Goal: Task Accomplishment & Management: Manage account settings

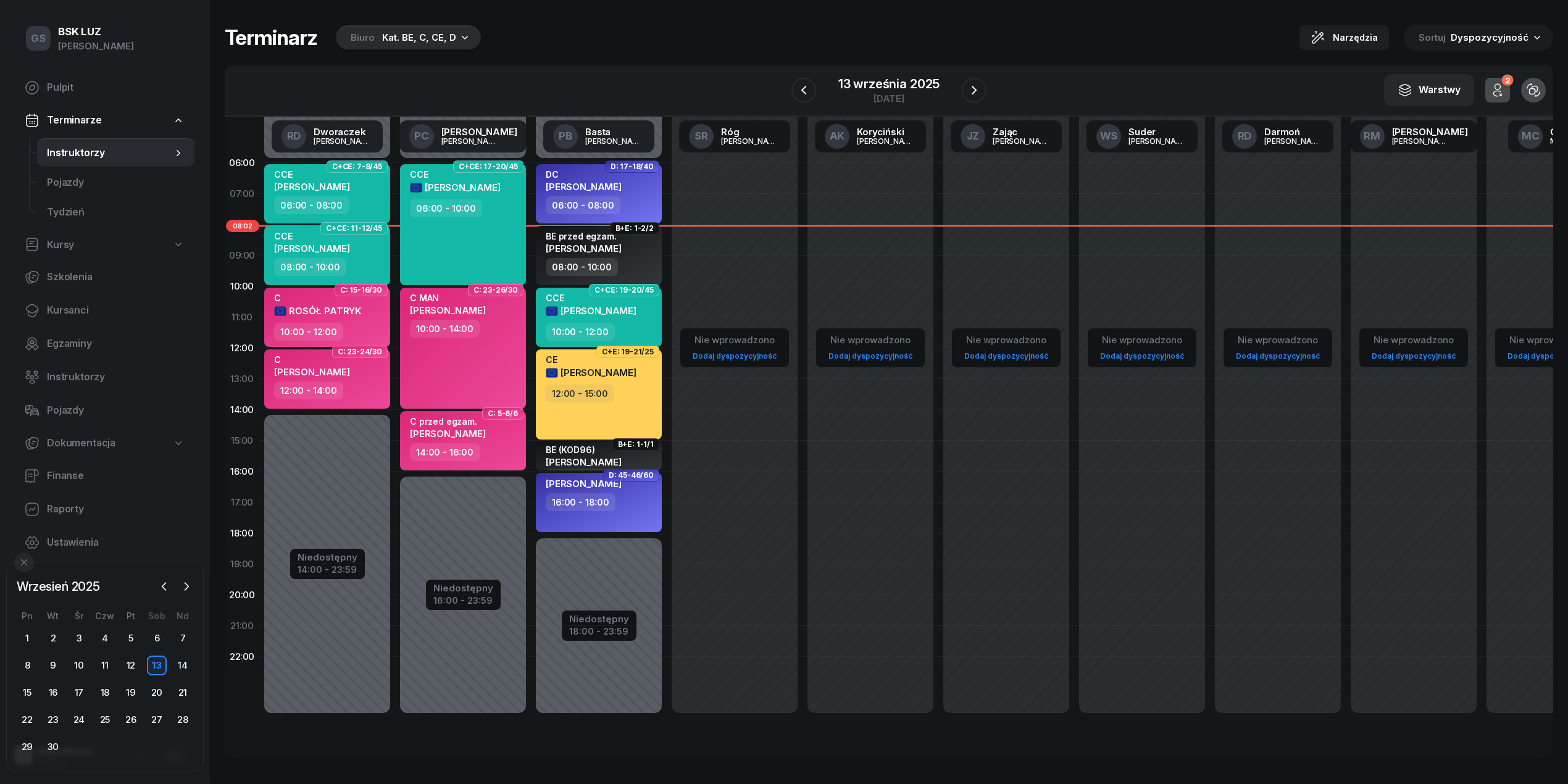
click at [459, 36] on icon "button" at bounding box center [465, 36] width 12 height 12
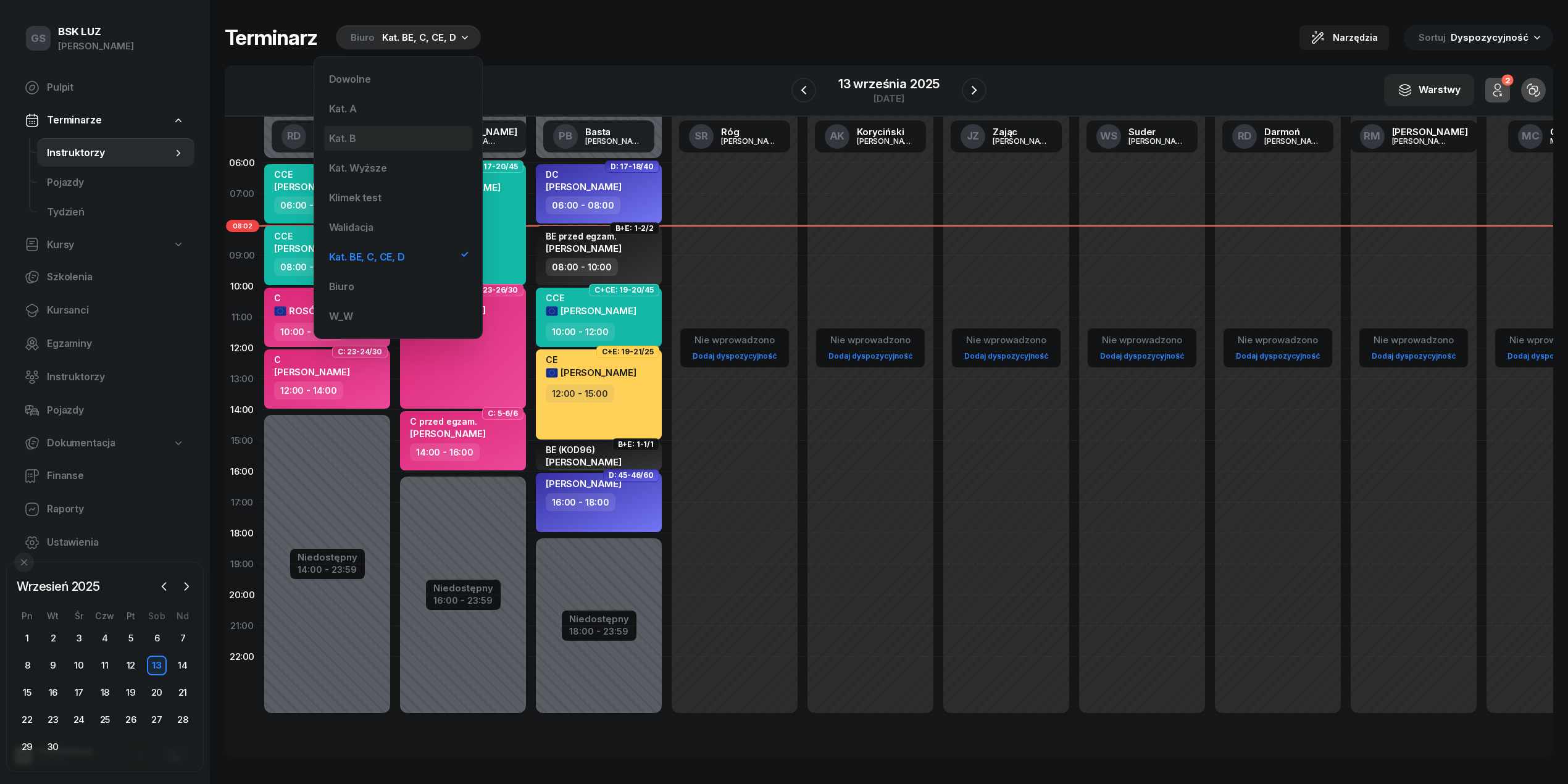
click at [385, 139] on div "Kat. B" at bounding box center [398, 138] width 148 height 25
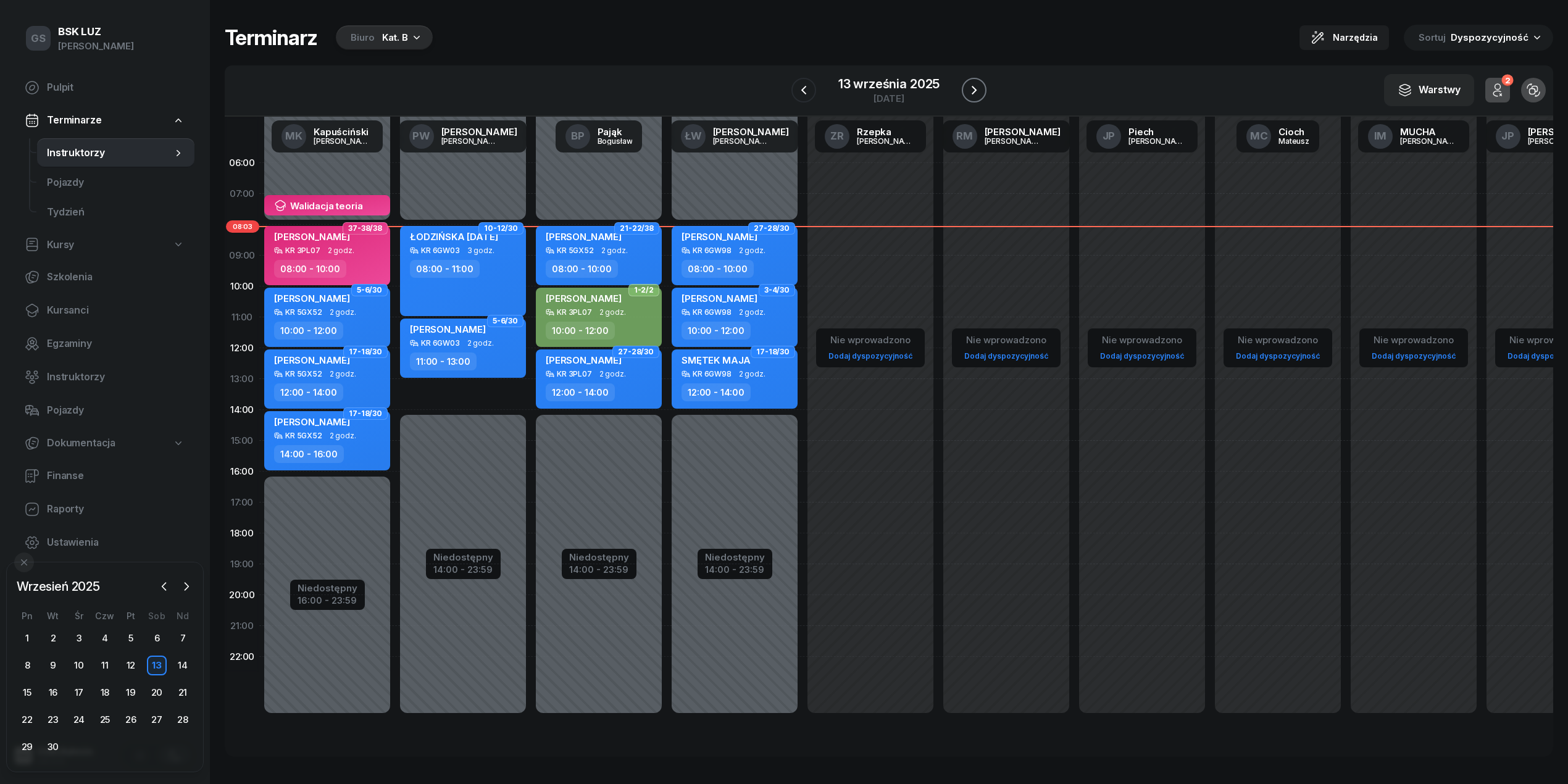
click at [970, 80] on button "button" at bounding box center [974, 90] width 25 height 25
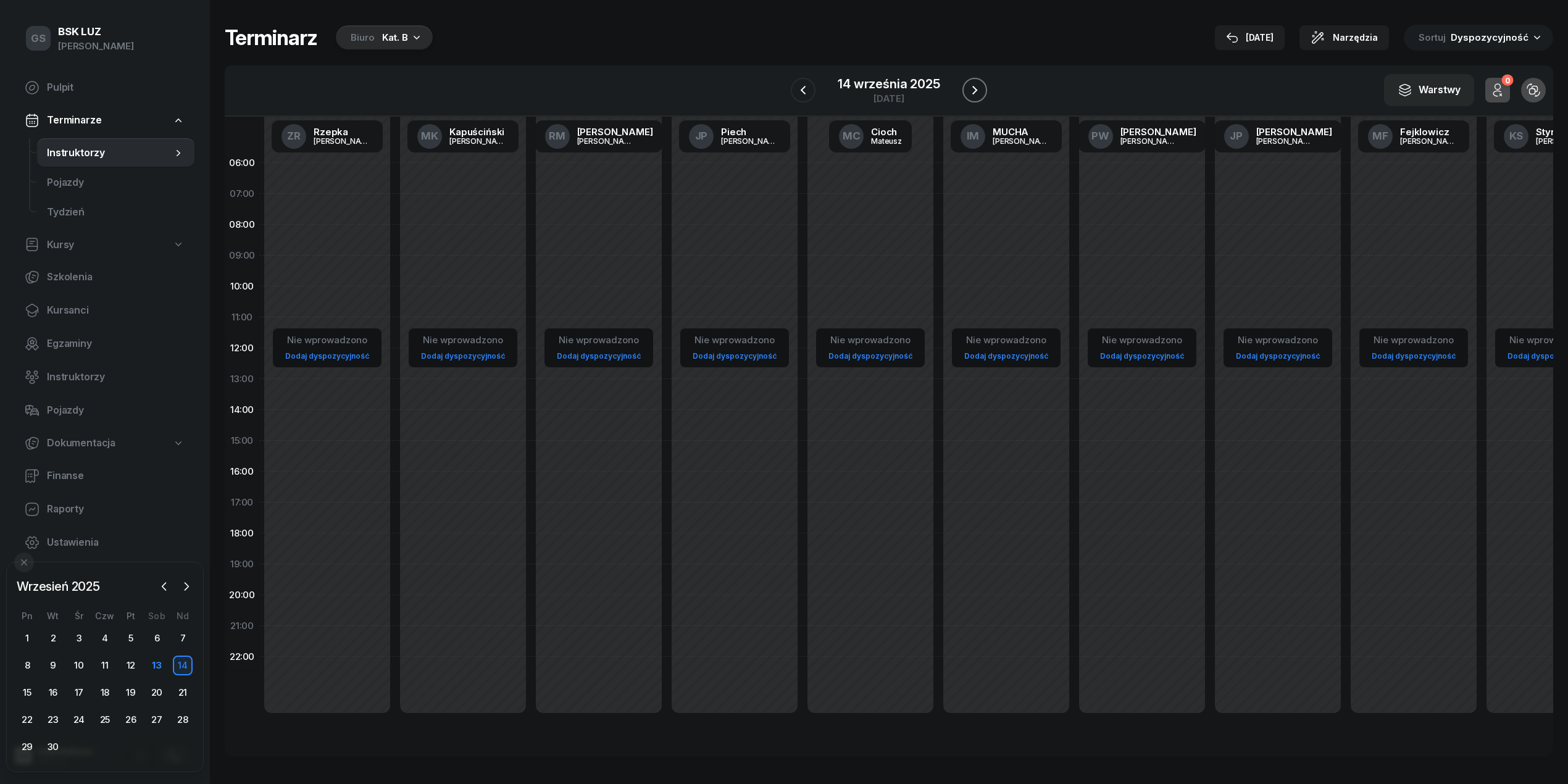
click at [970, 80] on button "button" at bounding box center [974, 90] width 25 height 25
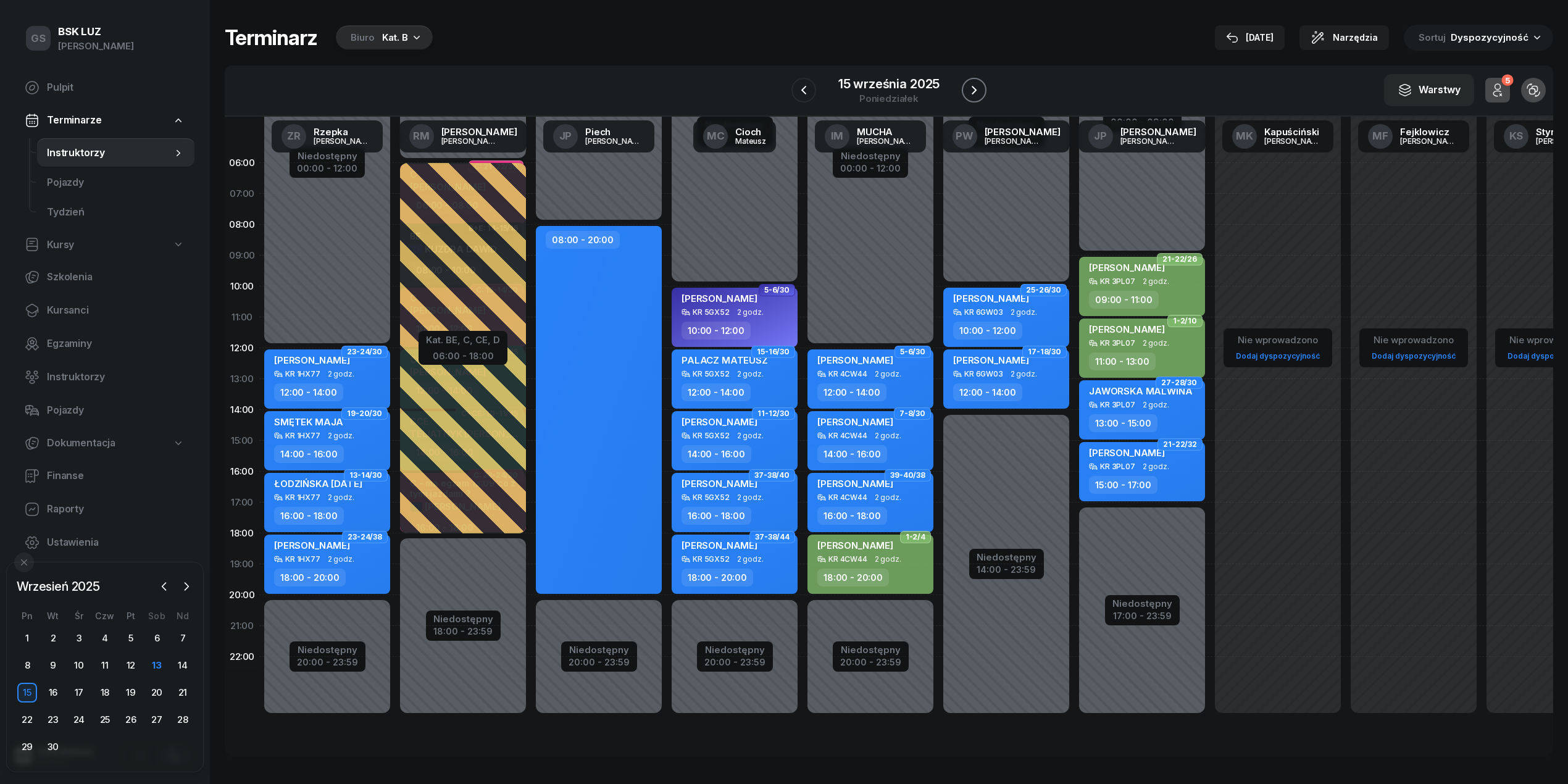
click at [976, 87] on icon "button" at bounding box center [974, 90] width 14 height 14
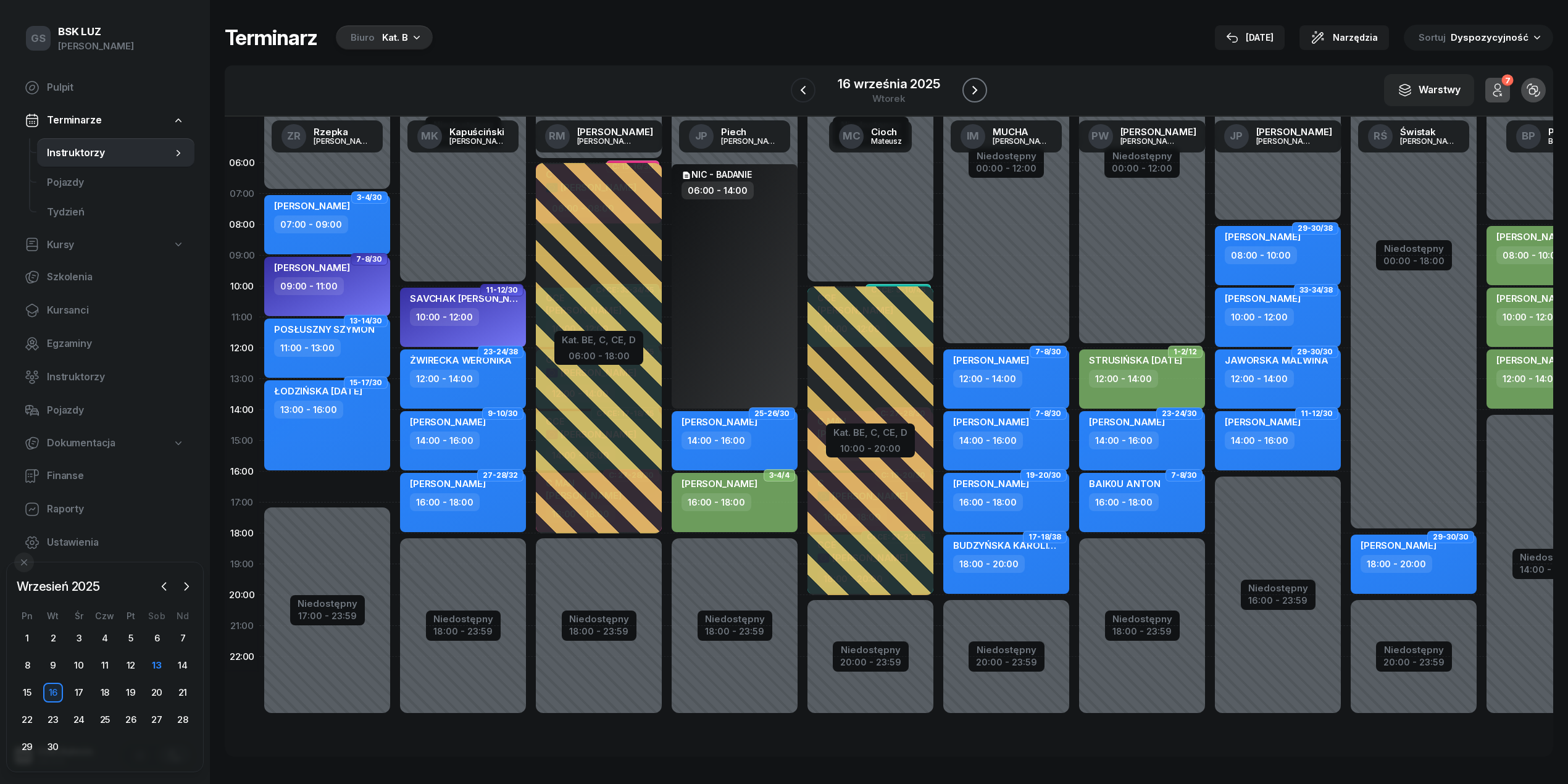
click at [963, 85] on button "button" at bounding box center [974, 90] width 25 height 25
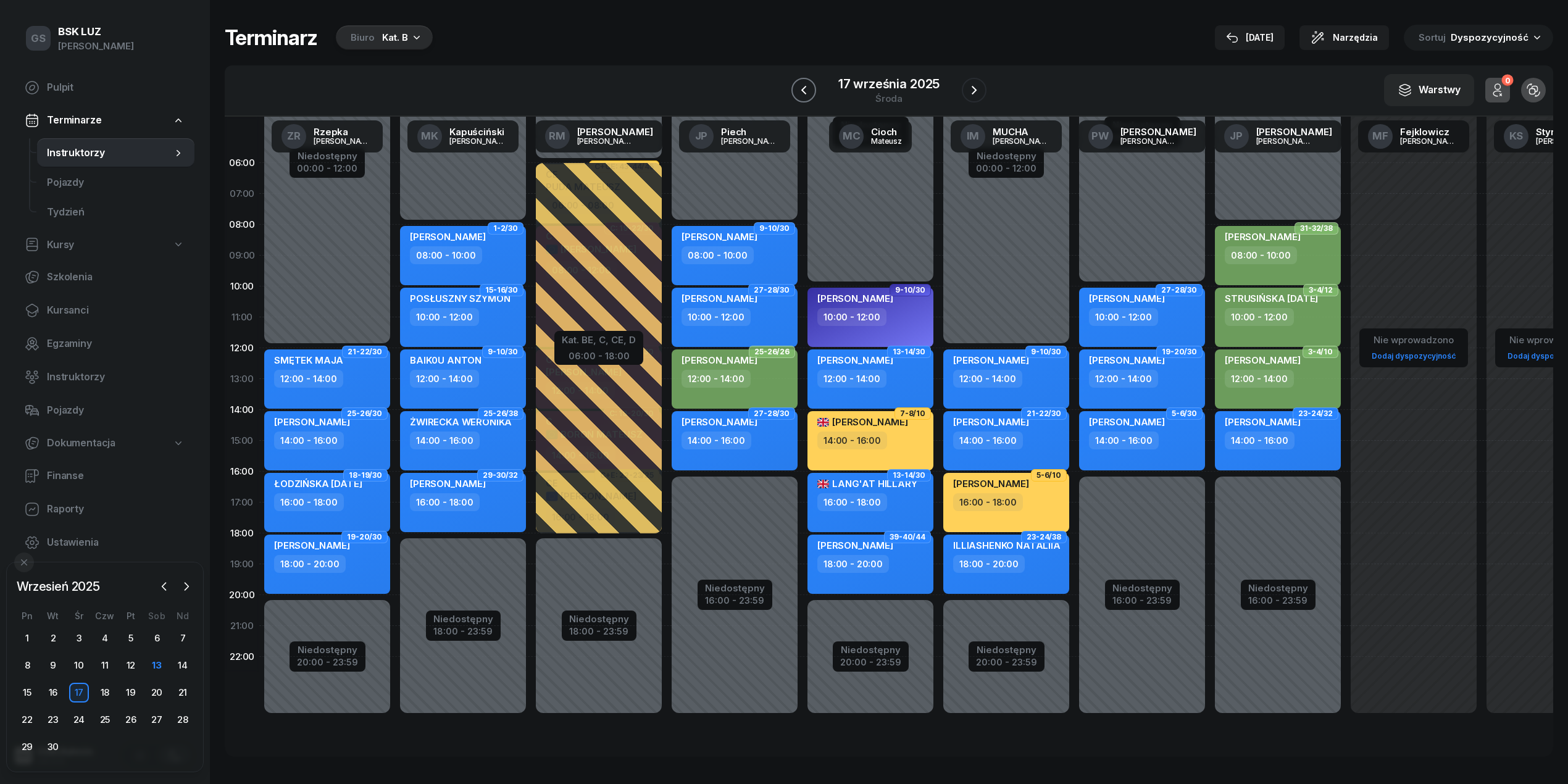
click at [805, 97] on button "button" at bounding box center [804, 90] width 25 height 25
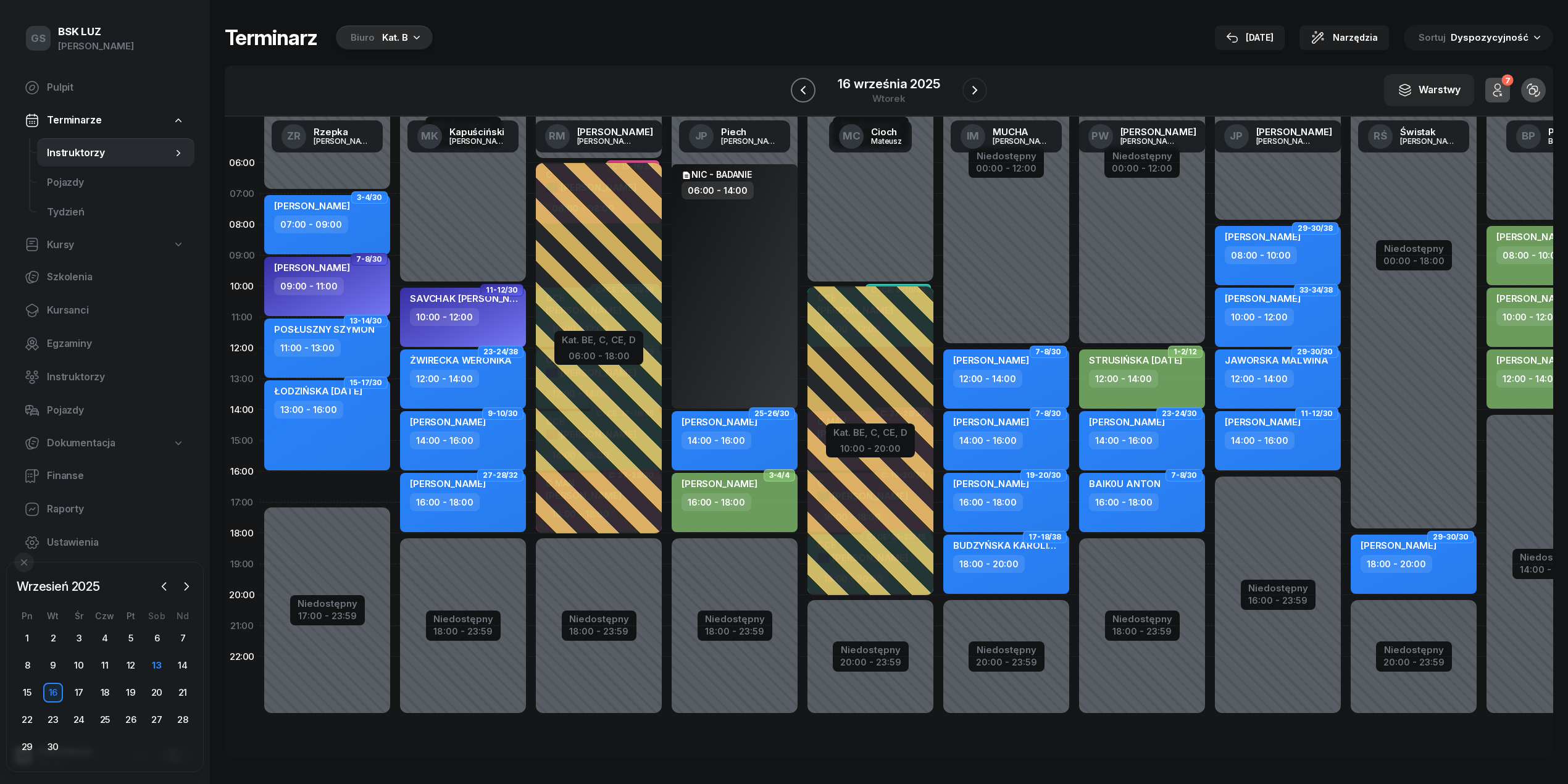
click at [805, 97] on button "button" at bounding box center [803, 90] width 25 height 25
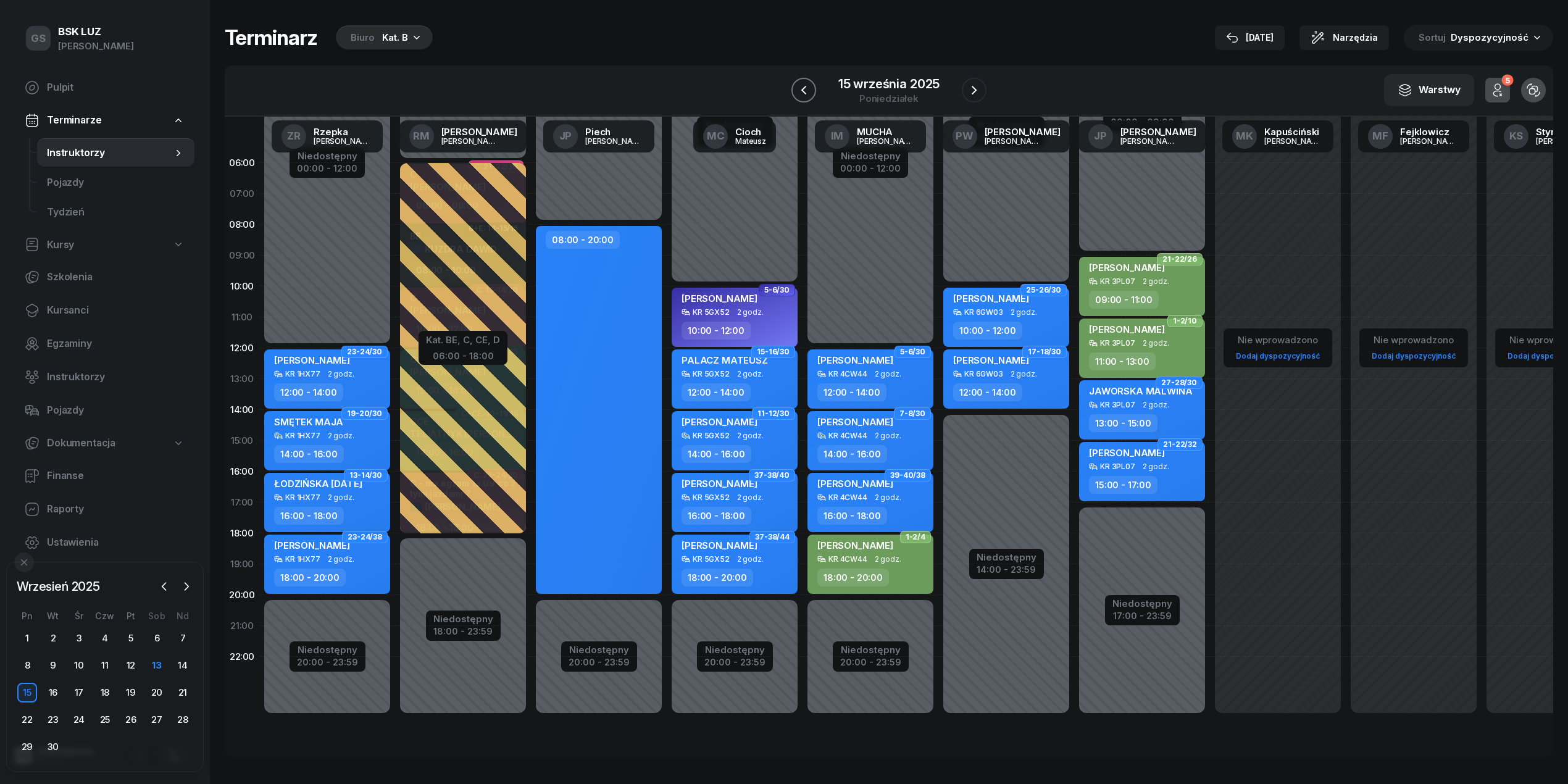
click at [805, 97] on button "button" at bounding box center [804, 90] width 25 height 25
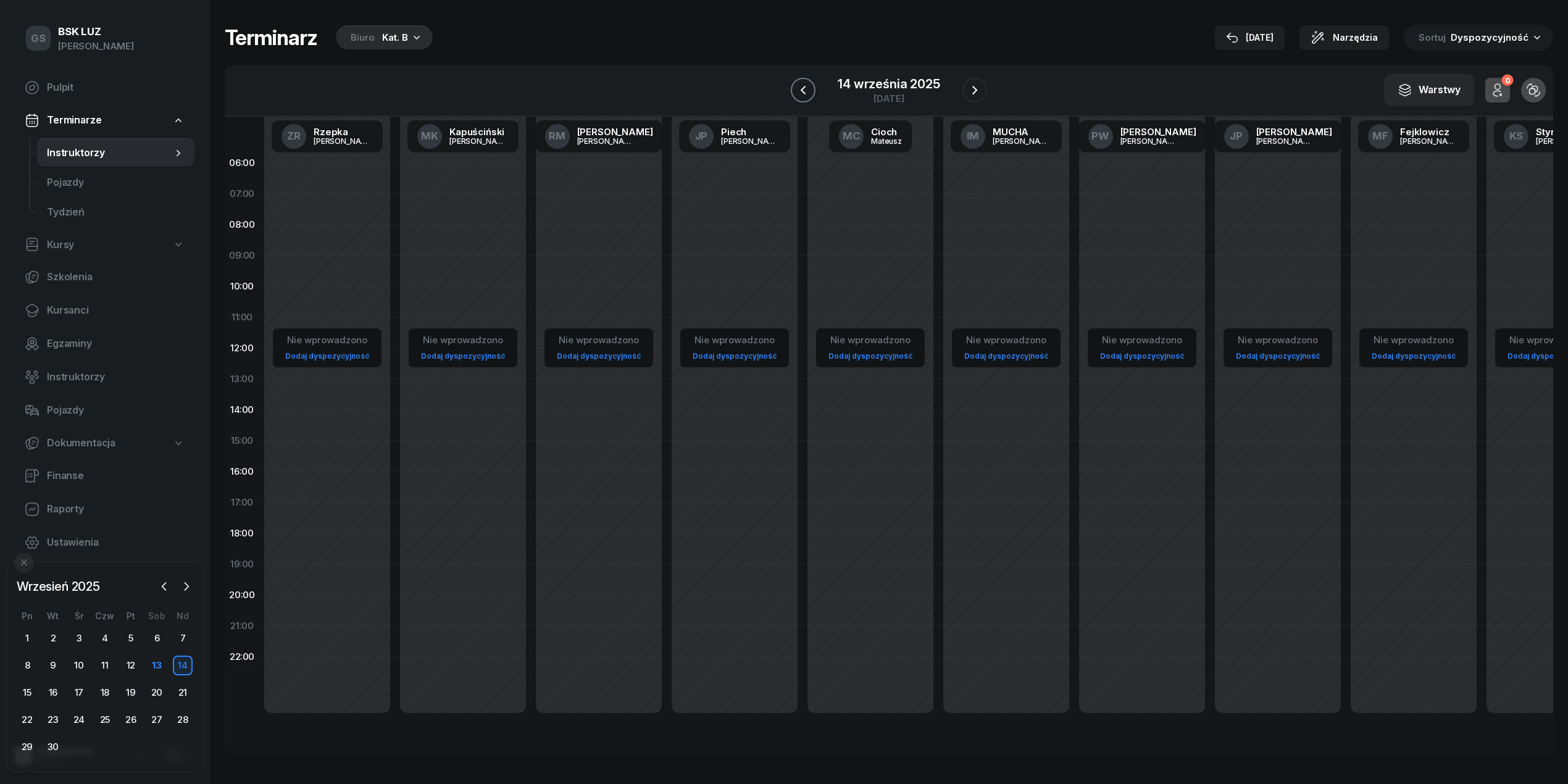
click at [805, 97] on button "button" at bounding box center [803, 90] width 25 height 25
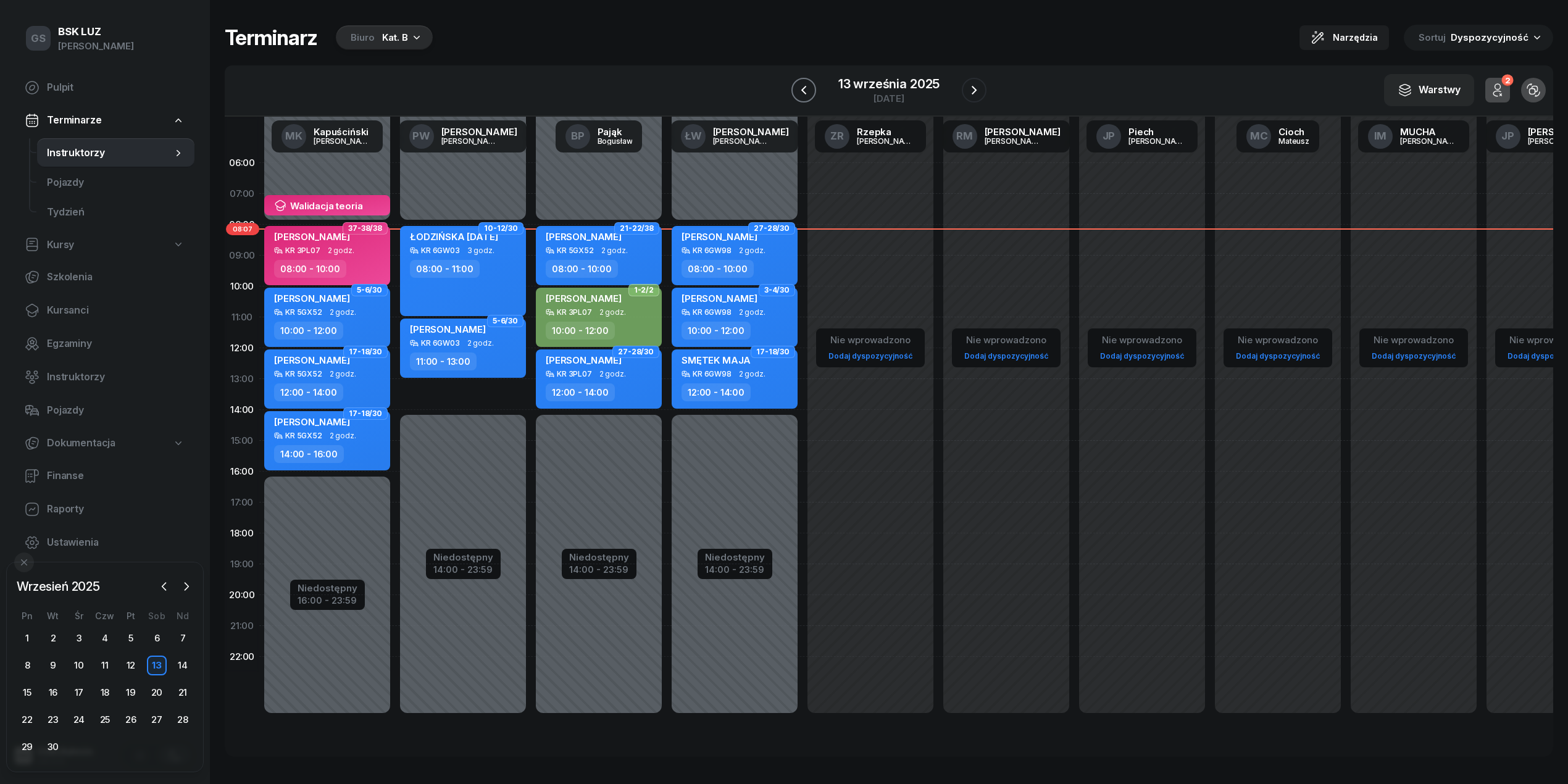
click at [805, 97] on button "button" at bounding box center [804, 90] width 25 height 25
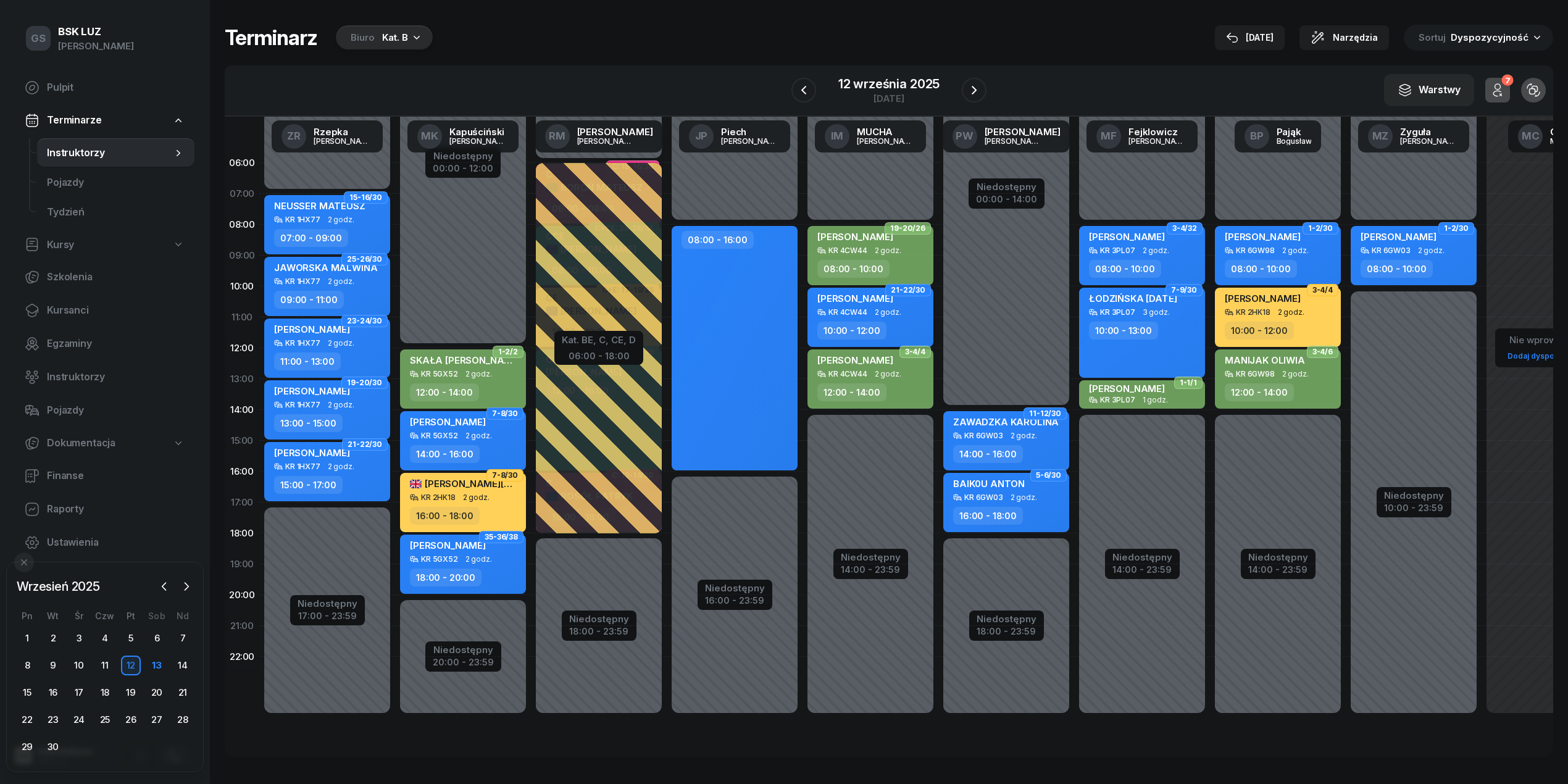
drag, startPoint x: 968, startPoint y: 95, endPoint x: 1033, endPoint y: 174, distance: 102.3
click at [969, 95] on icon "button" at bounding box center [974, 90] width 14 height 14
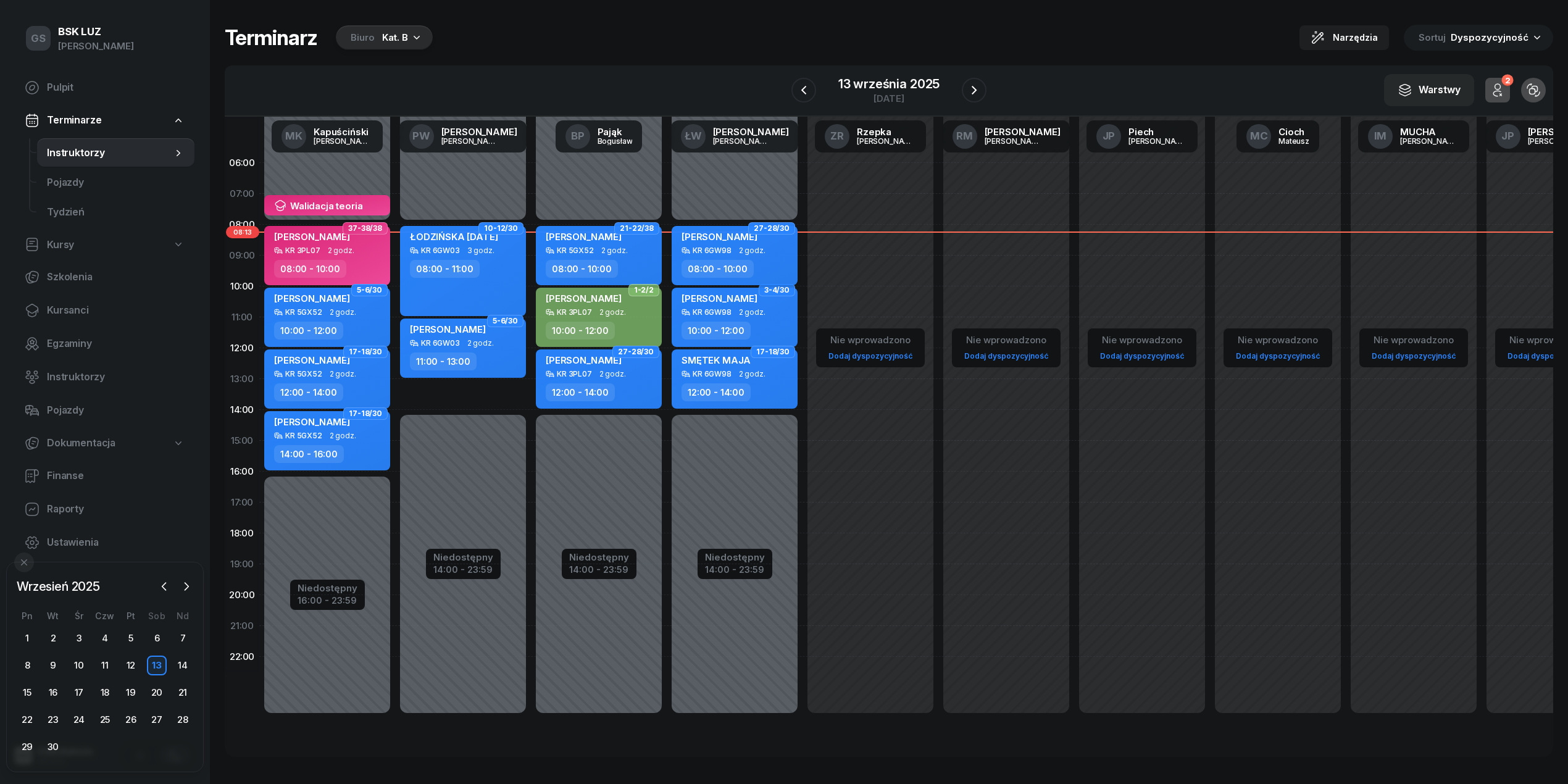
click at [723, 243] on div "[PERSON_NAME]" at bounding box center [719, 238] width 76 height 15
select select "08"
select select "10"
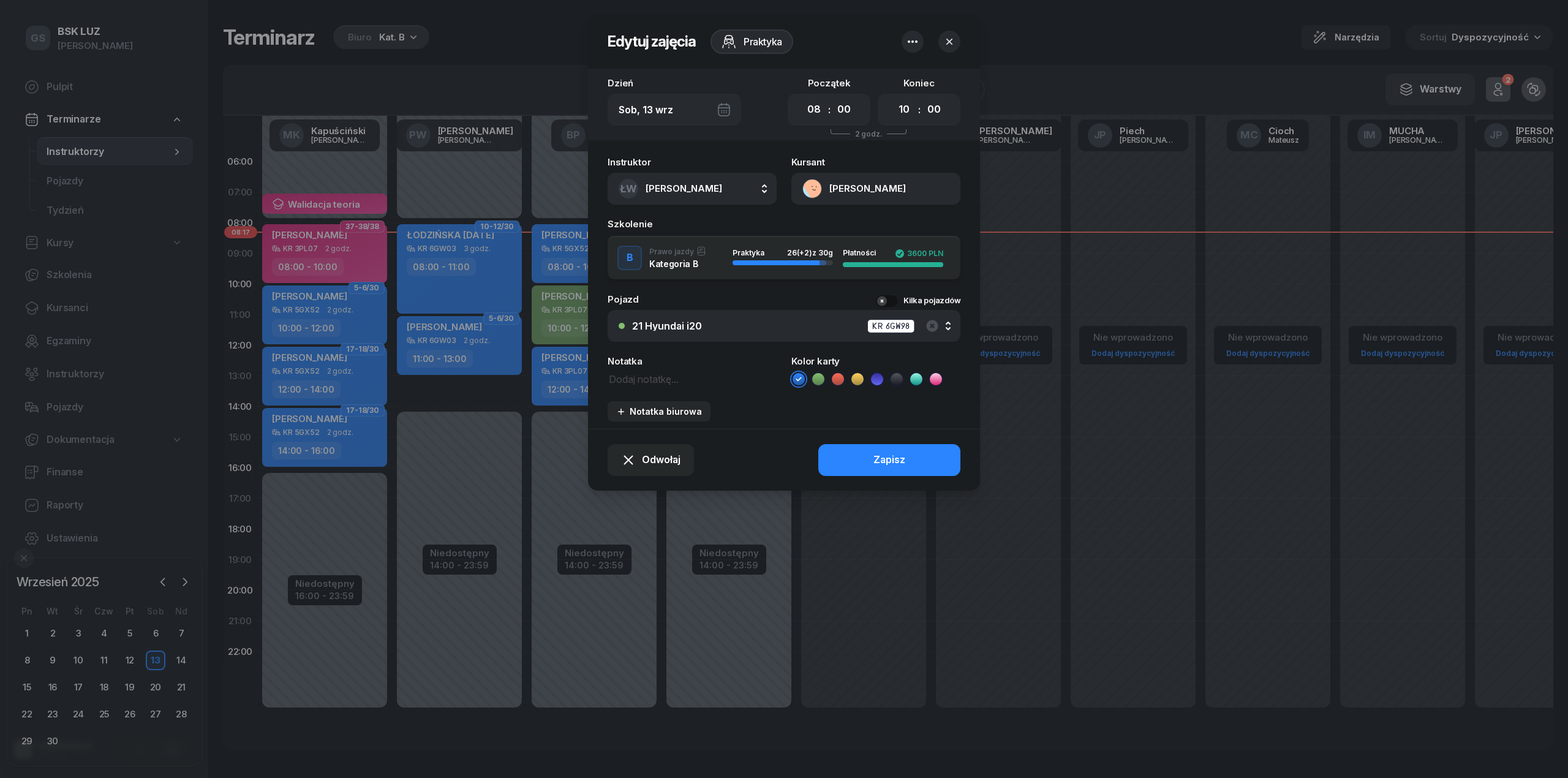
click at [816, 185] on button "[PERSON_NAME]" at bounding box center [876, 189] width 169 height 32
click at [951, 45] on icon "button" at bounding box center [949, 41] width 12 height 12
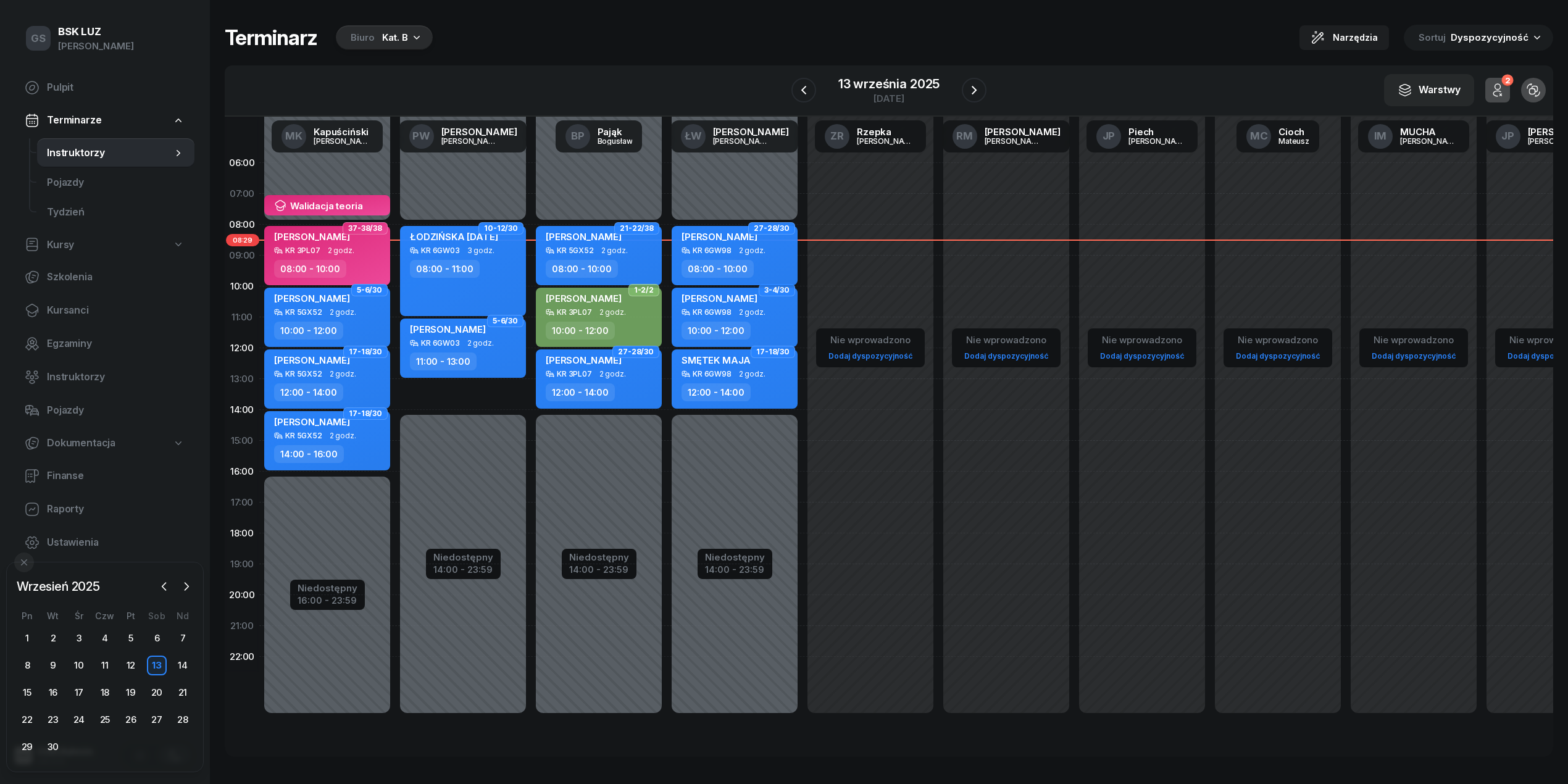
click at [727, 240] on span "[PERSON_NAME]" at bounding box center [719, 236] width 76 height 12
select select "08"
select select "10"
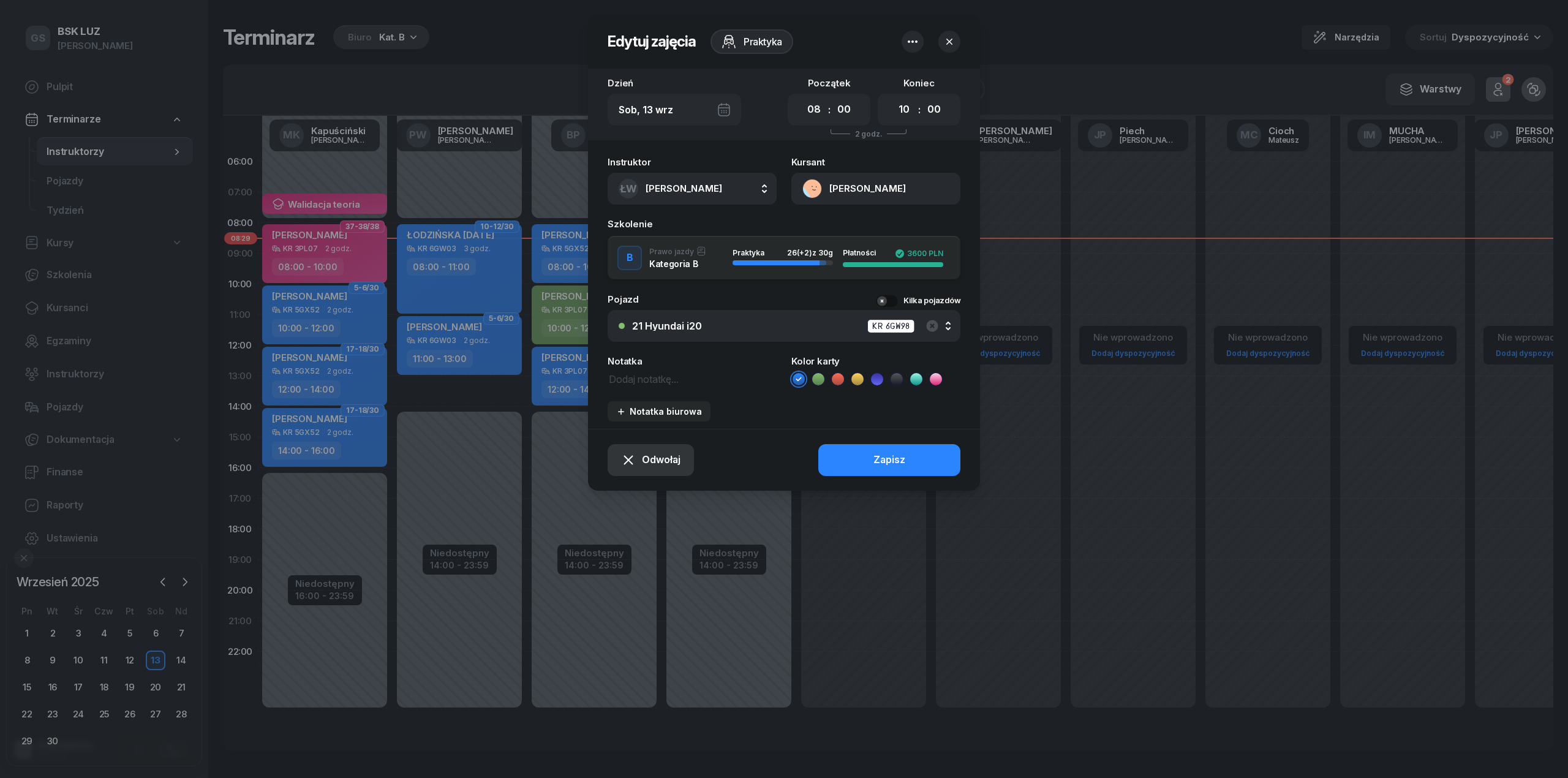
click at [656, 464] on span "Odwołaj" at bounding box center [661, 460] width 38 height 16
click at [638, 420] on div "Kursant nie przyszedł" at bounding box center [642, 417] width 98 height 16
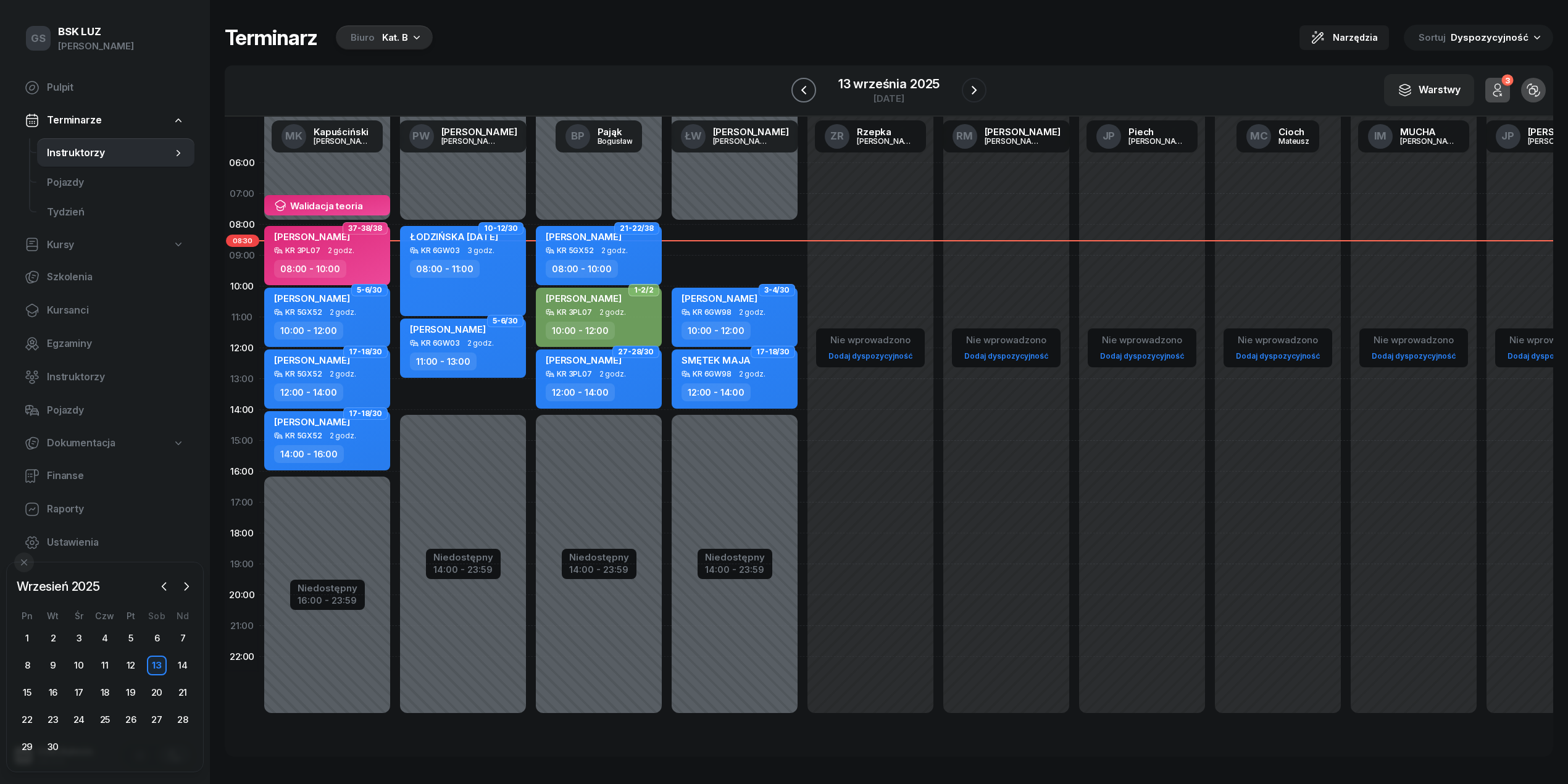
click at [805, 97] on button "button" at bounding box center [804, 90] width 25 height 25
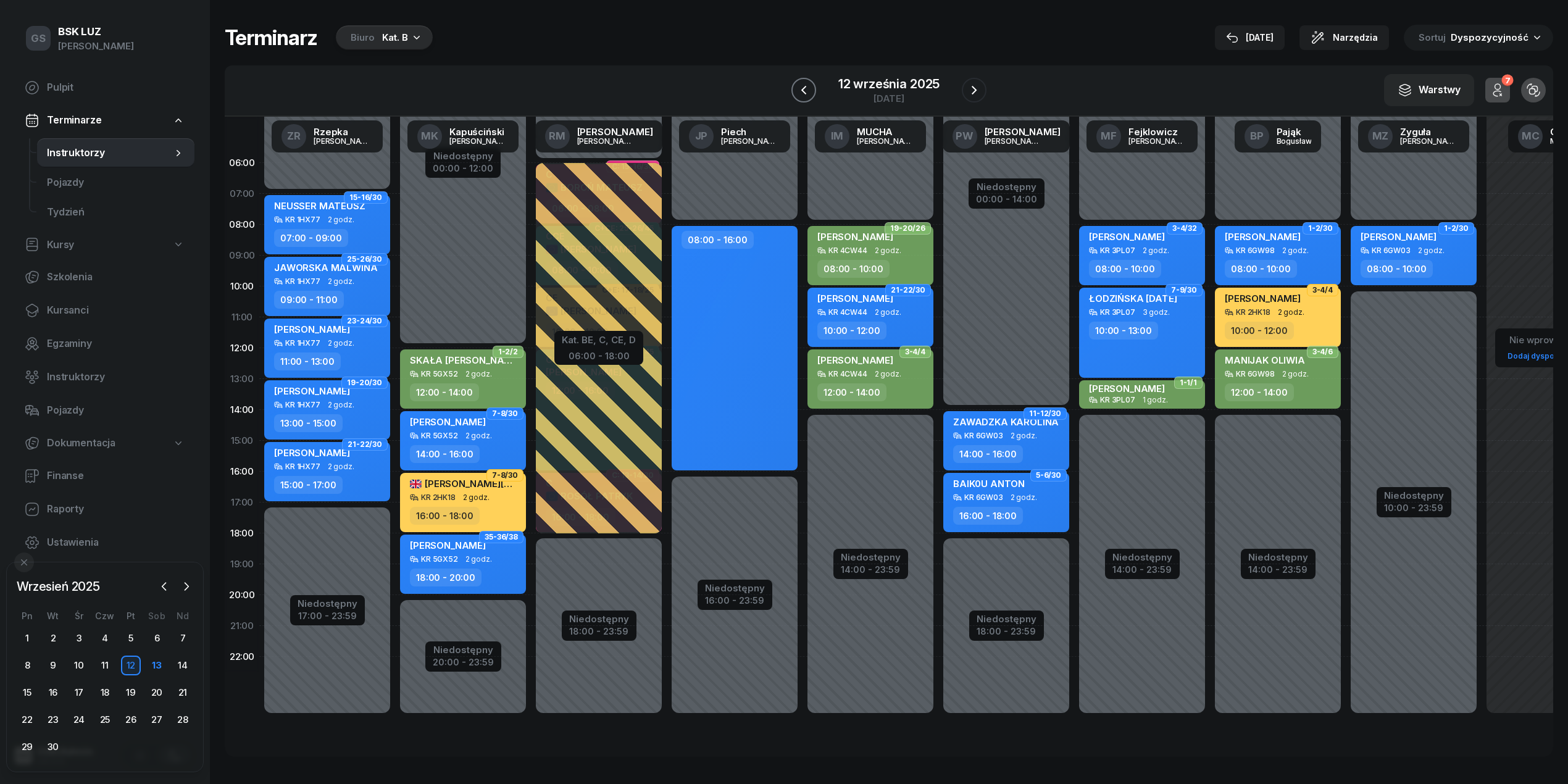
click at [805, 97] on button "button" at bounding box center [804, 90] width 25 height 25
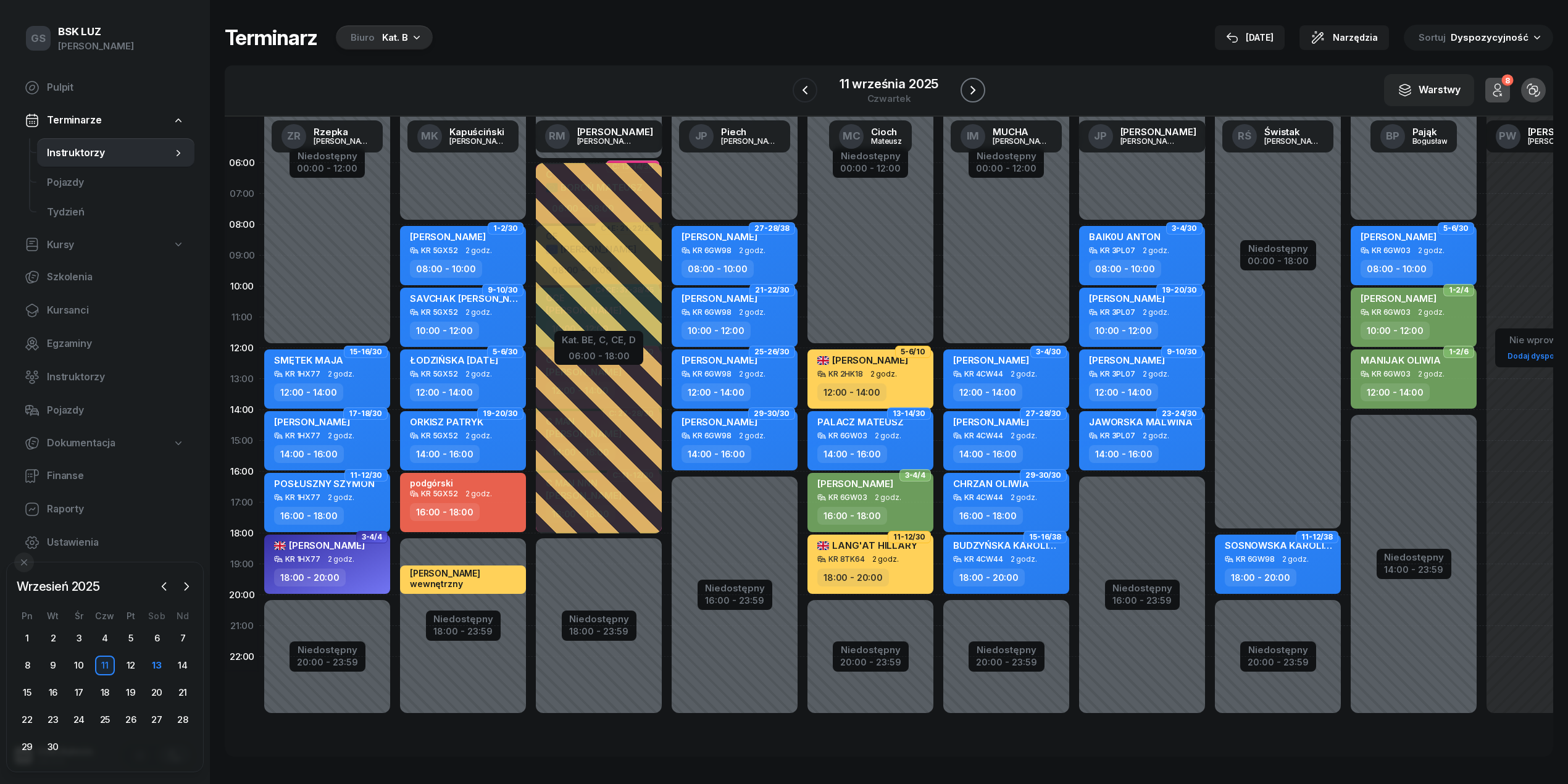
click at [976, 89] on icon "button" at bounding box center [972, 90] width 14 height 14
click at [976, 89] on icon "button" at bounding box center [974, 90] width 14 height 14
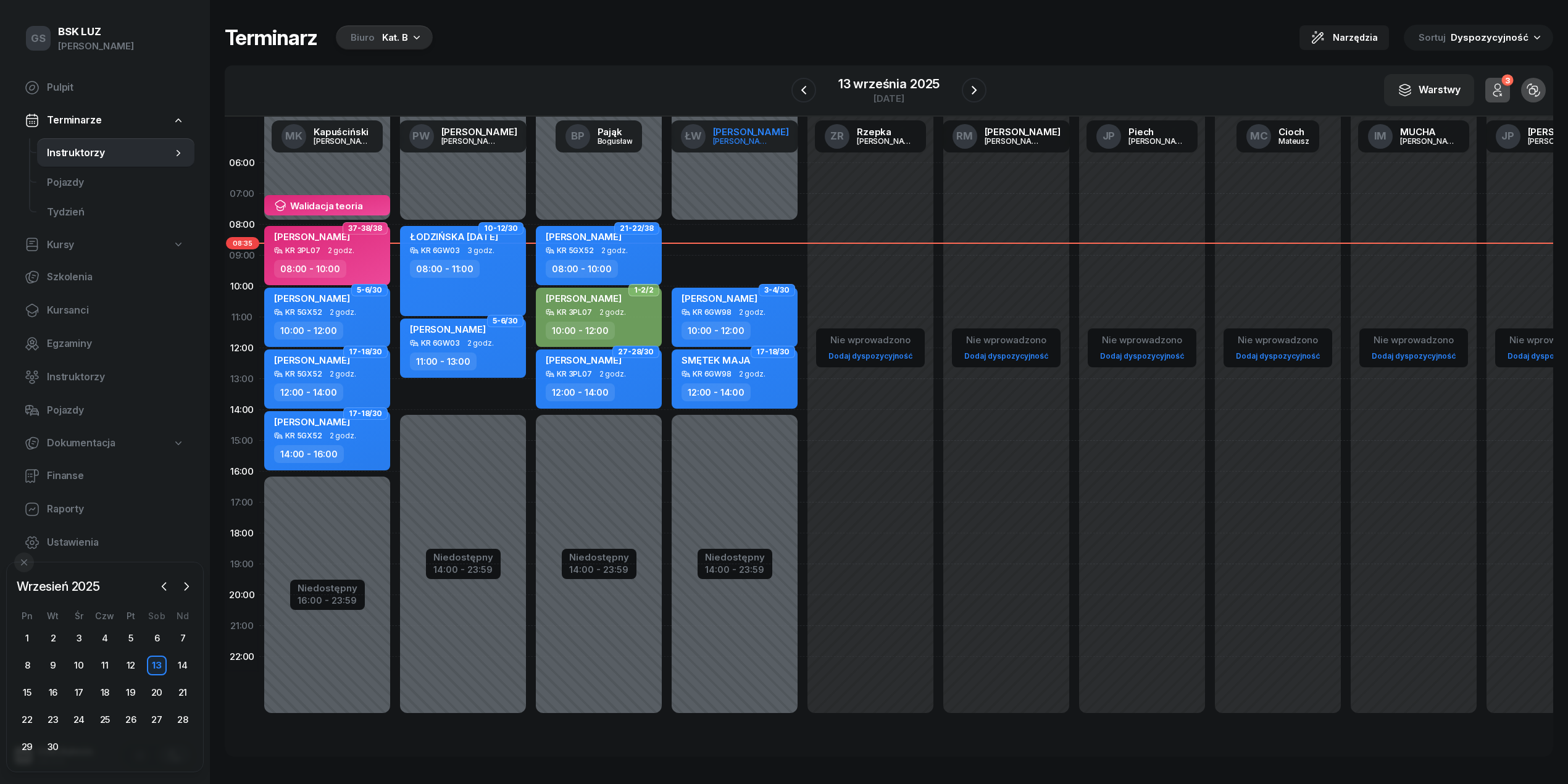
click at [751, 134] on div "[PERSON_NAME]" at bounding box center [751, 132] width 76 height 10
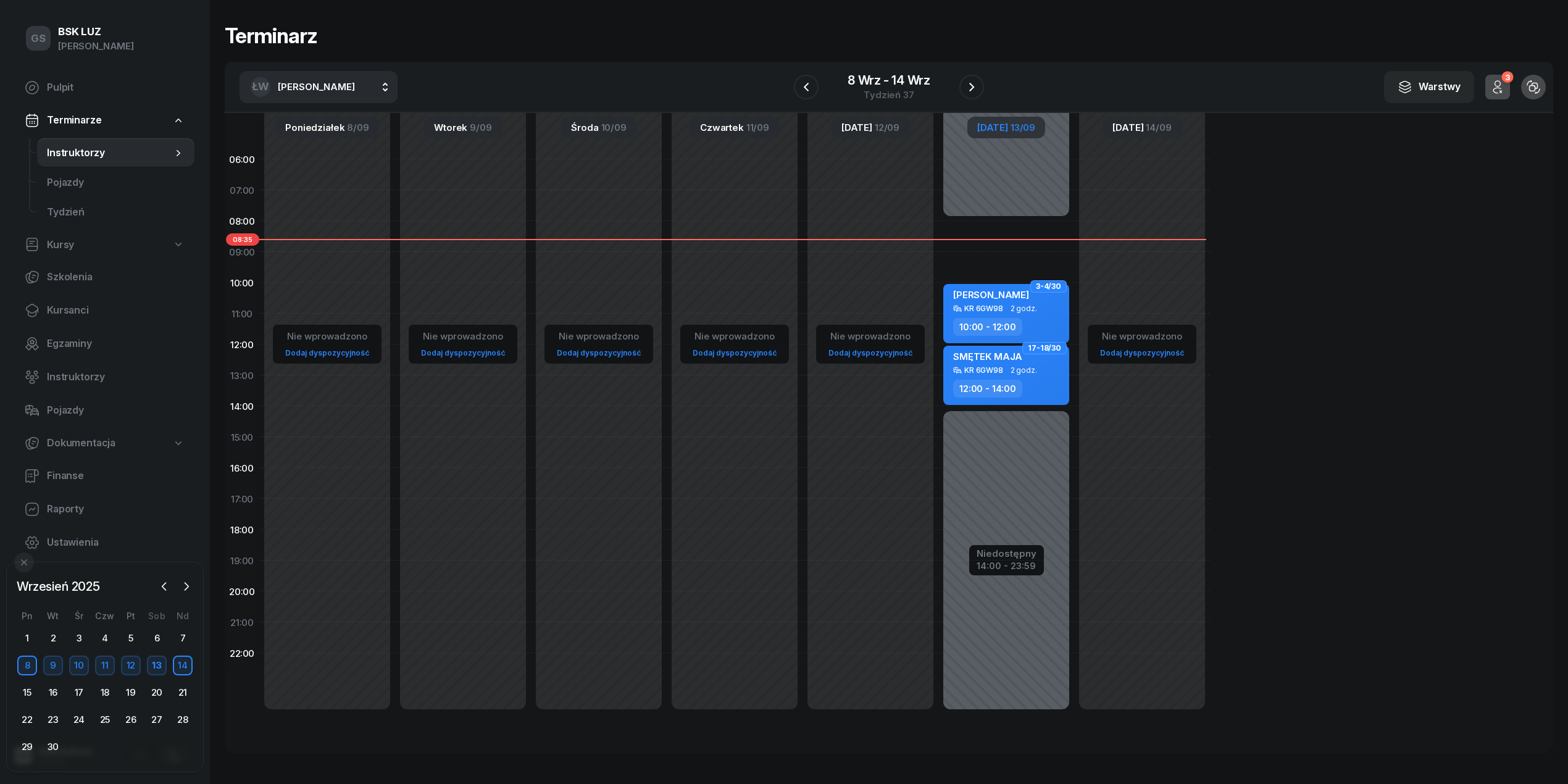
click at [301, 81] on span "[PERSON_NAME]" at bounding box center [317, 87] width 77 height 12
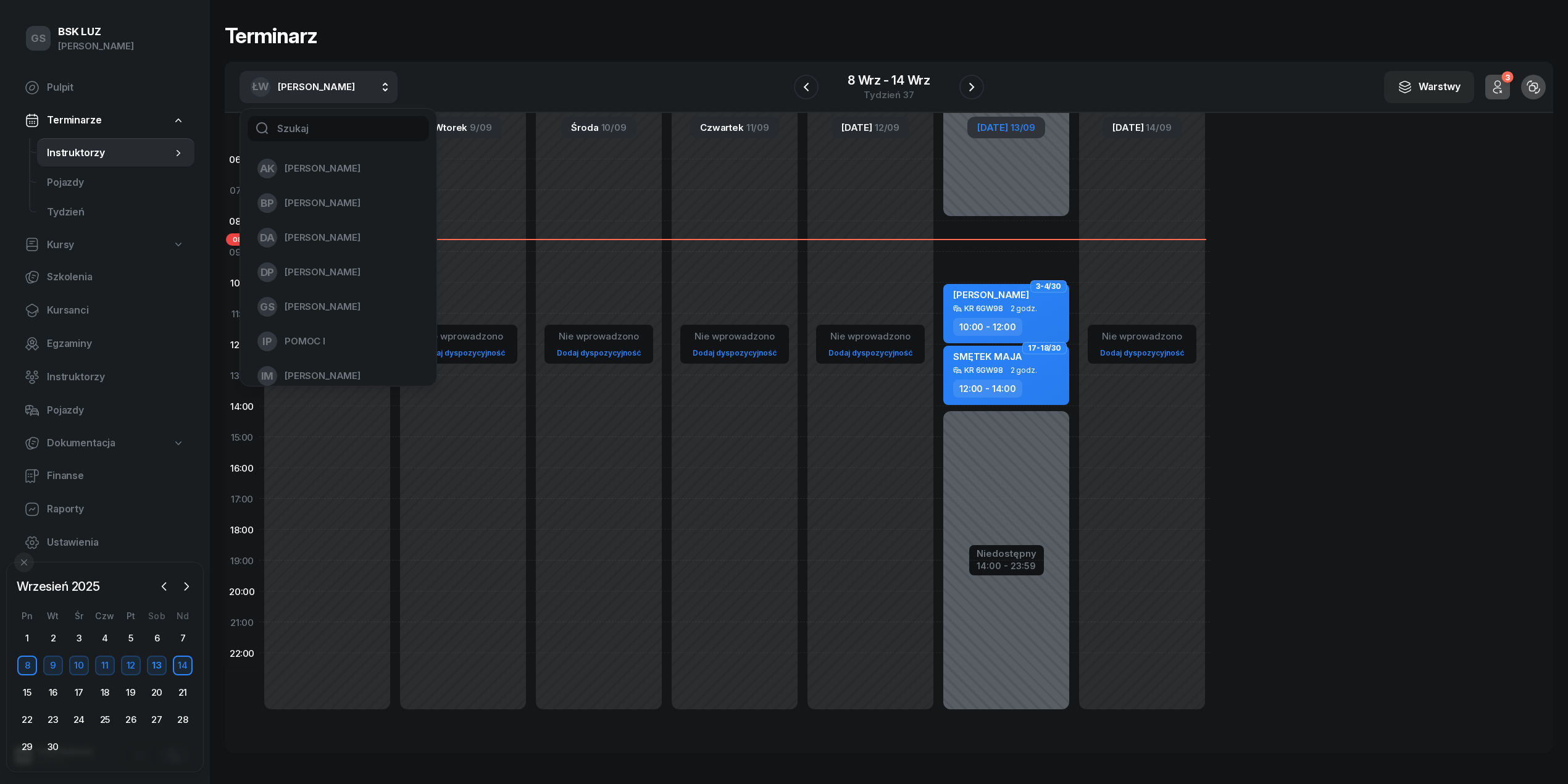
click at [260, 77] on div "ŁW" at bounding box center [260, 87] width 20 height 20
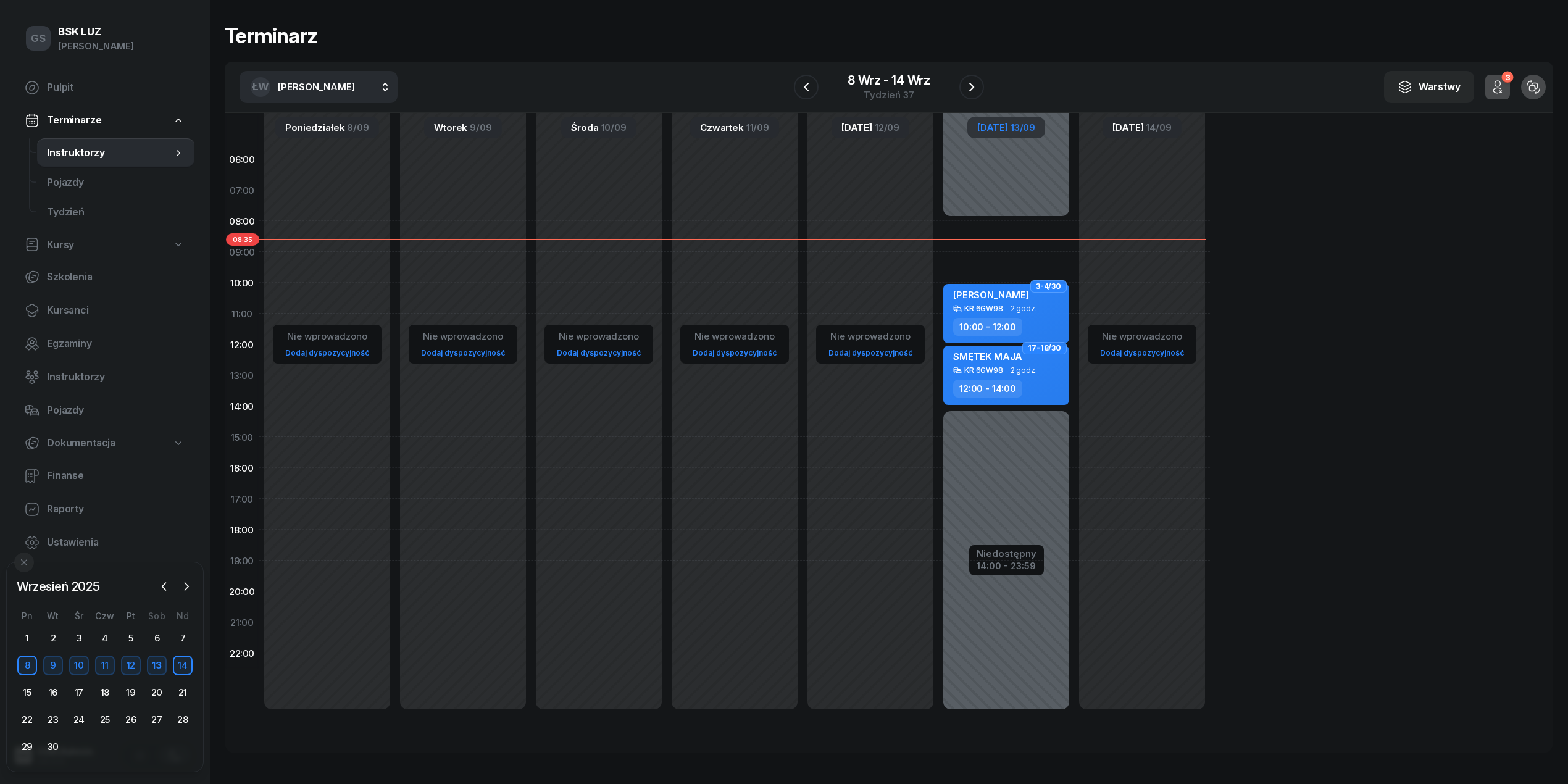
click at [260, 77] on div "ŁW" at bounding box center [260, 87] width 20 height 20
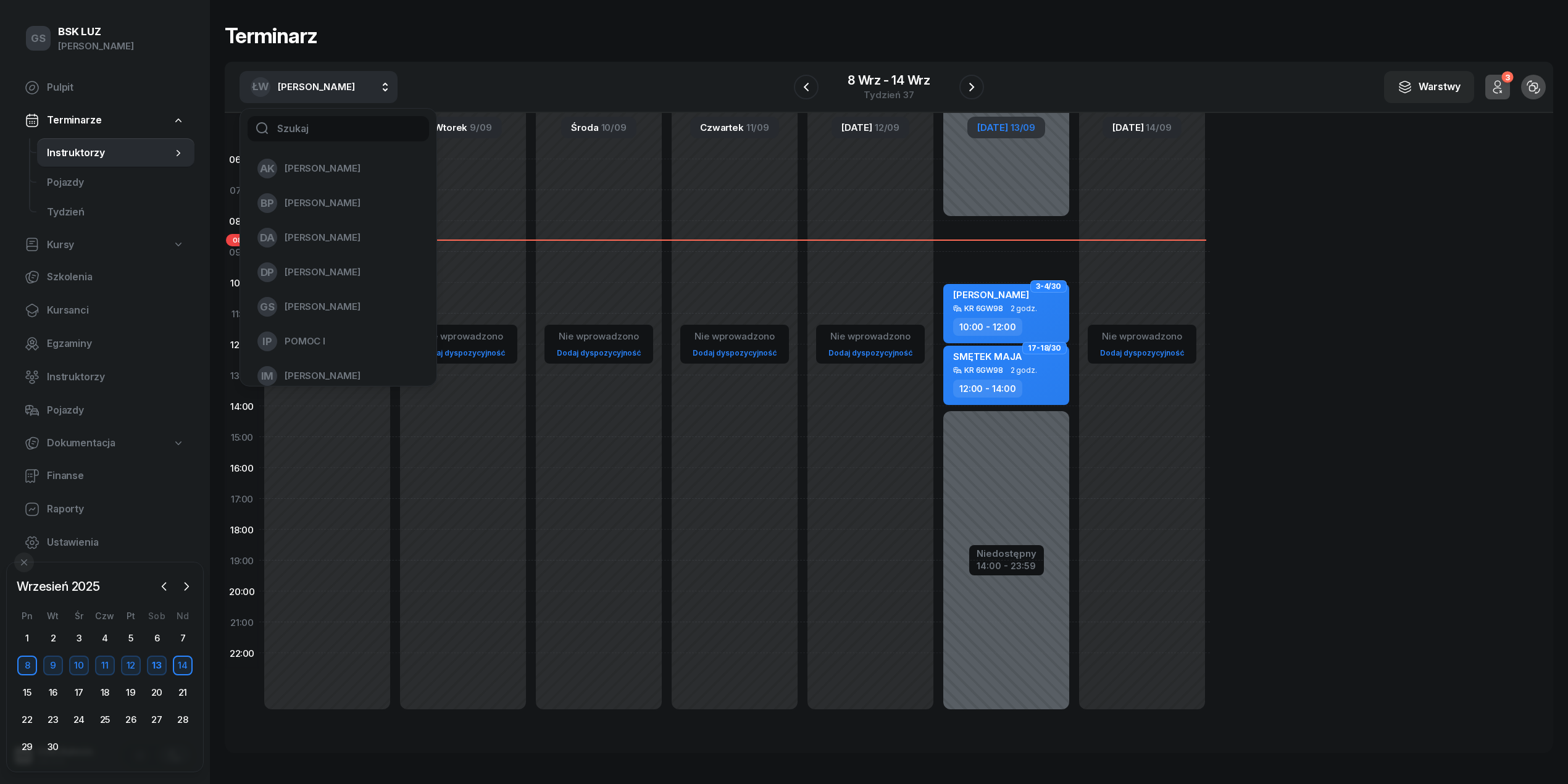
drag, startPoint x: 55, startPoint y: 211, endPoint x: 147, endPoint y: 235, distance: 95.1
click at [55, 211] on span "Tydzień" at bounding box center [115, 212] width 137 height 16
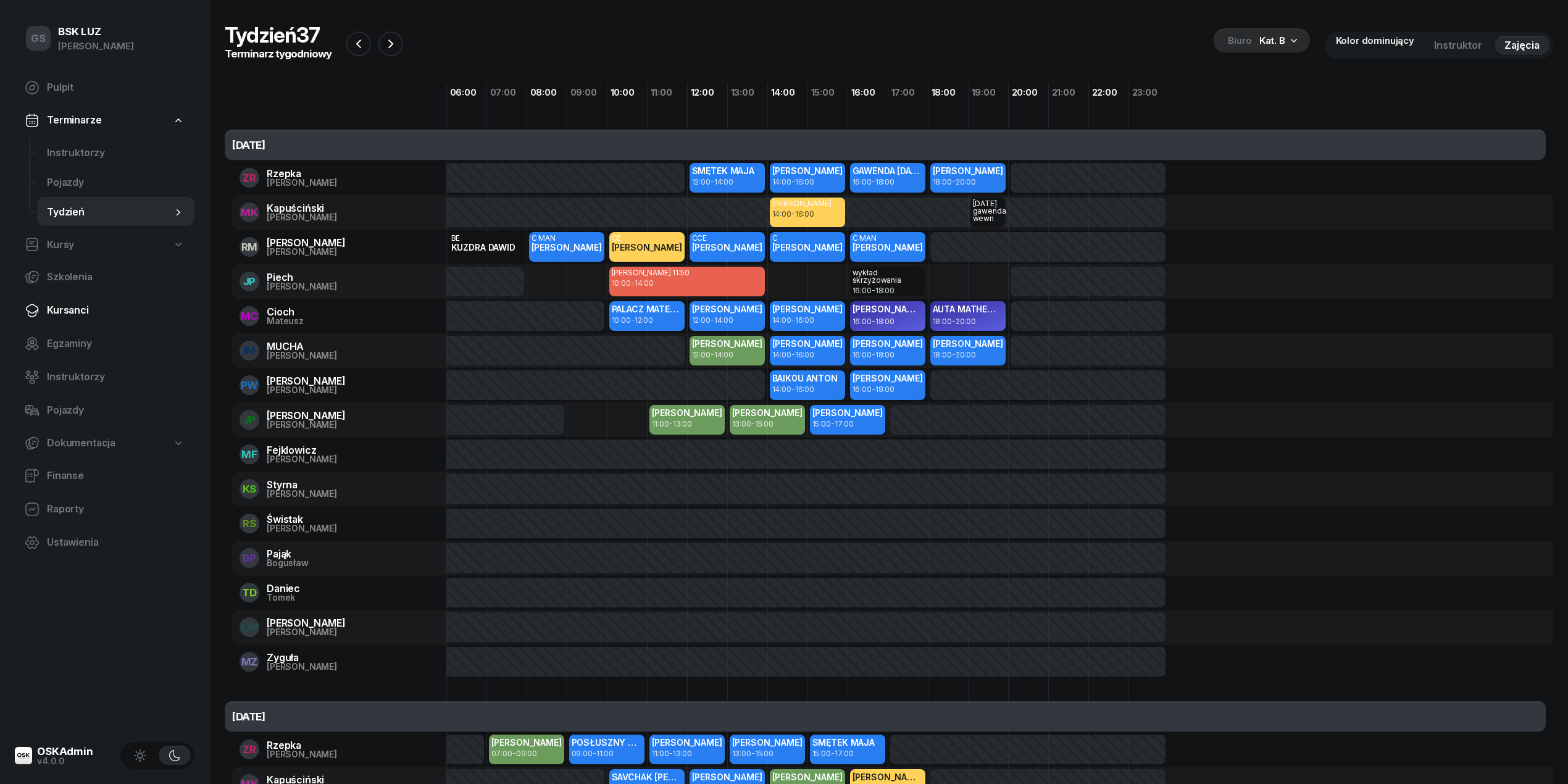
click at [73, 314] on span "Kursanci" at bounding box center [115, 310] width 137 height 16
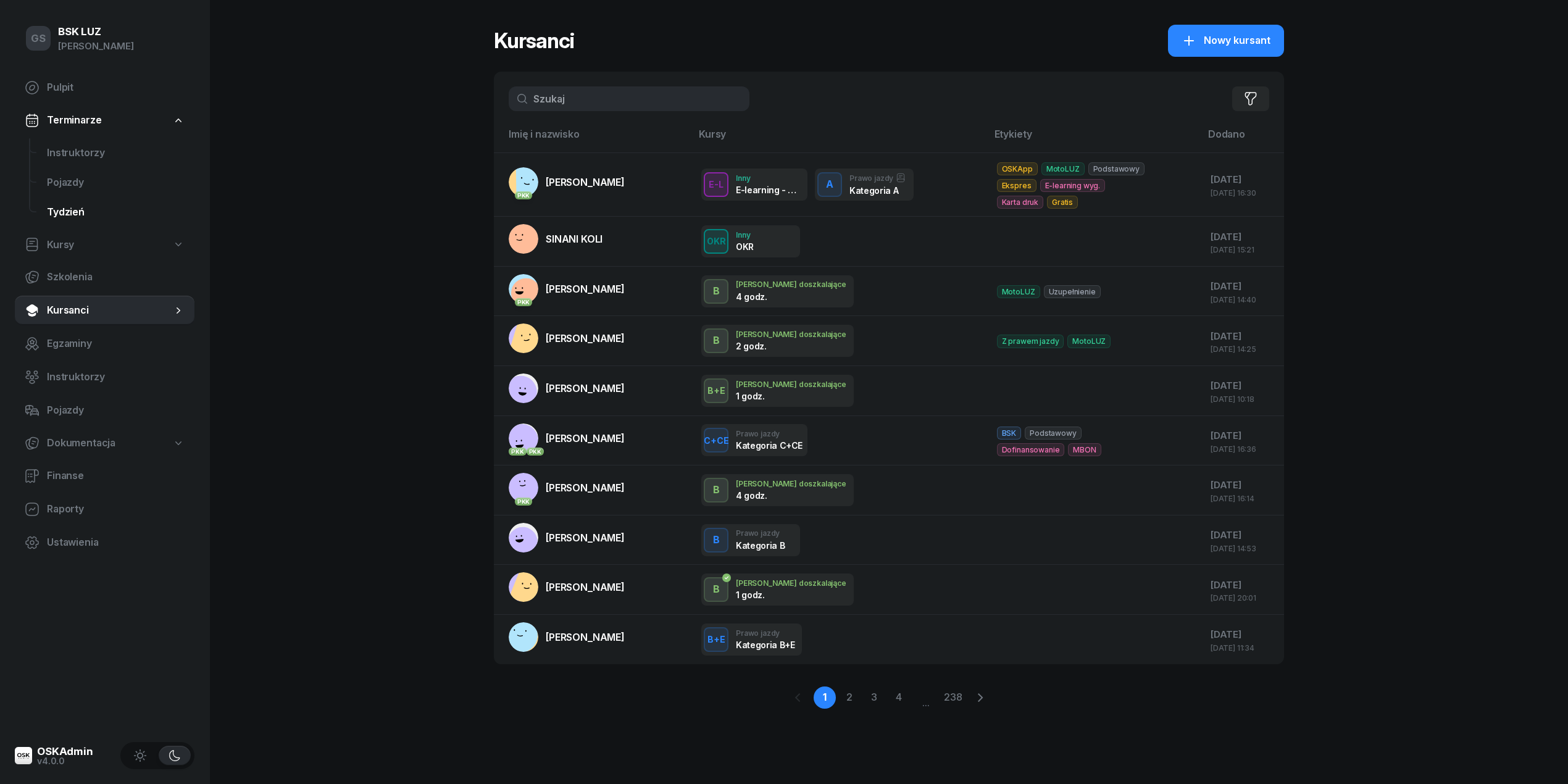
click at [55, 212] on span "Tydzień" at bounding box center [115, 212] width 137 height 16
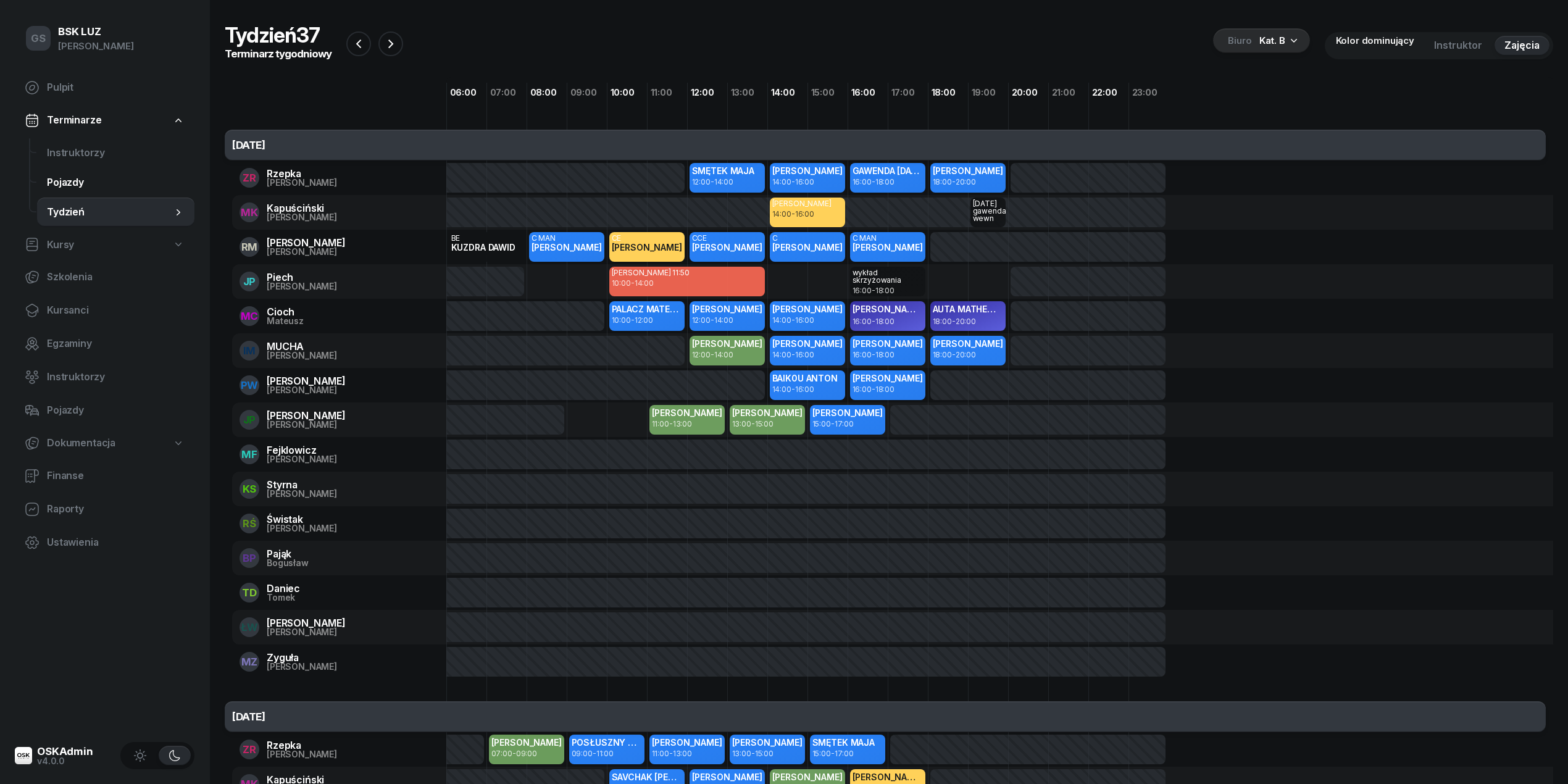
click at [65, 176] on span "Pojazdy" at bounding box center [115, 183] width 137 height 16
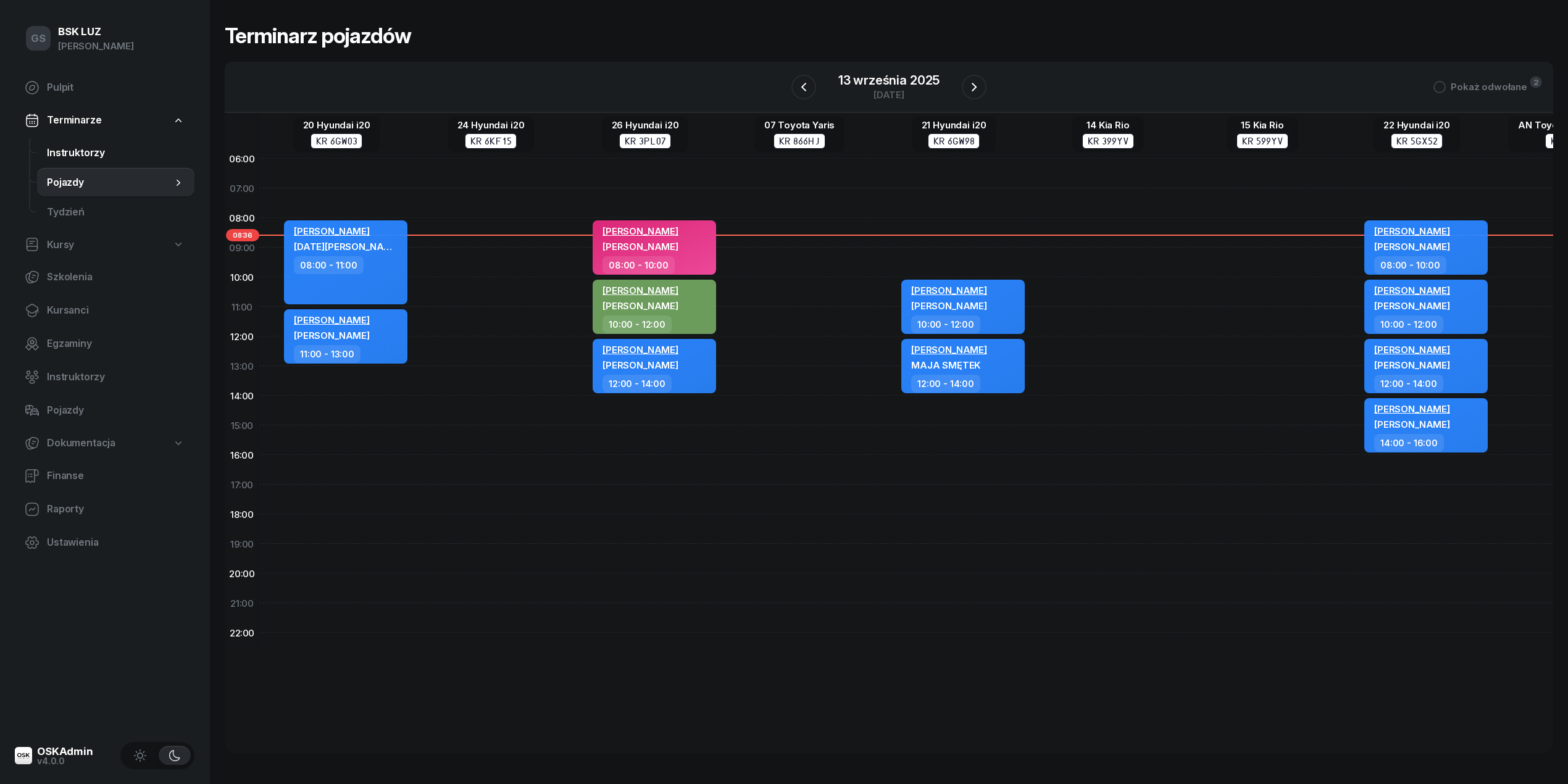
click at [78, 154] on span "Instruktorzy" at bounding box center [115, 153] width 137 height 16
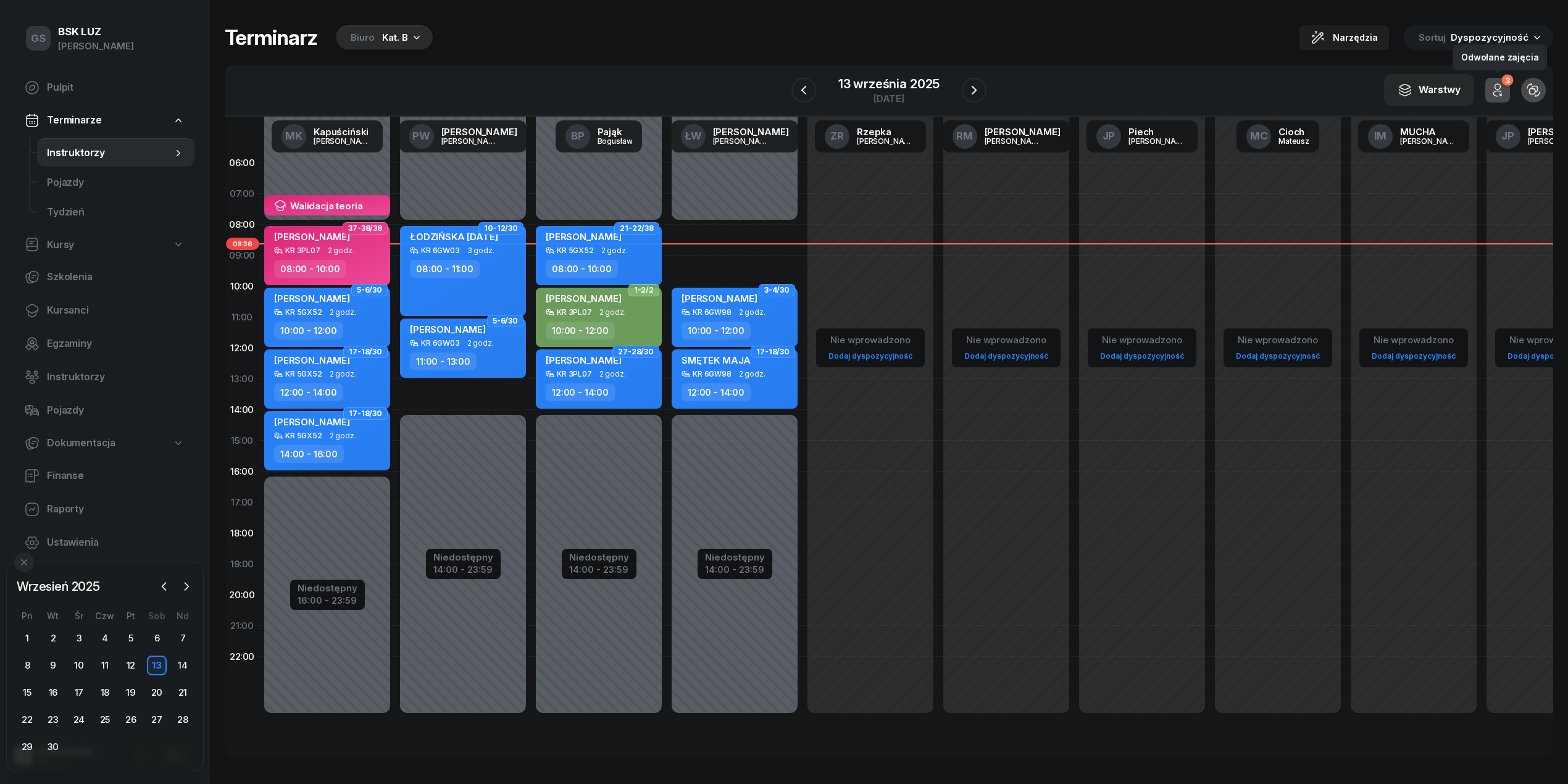
click at [1497, 92] on icon "button" at bounding box center [1497, 90] width 14 height 14
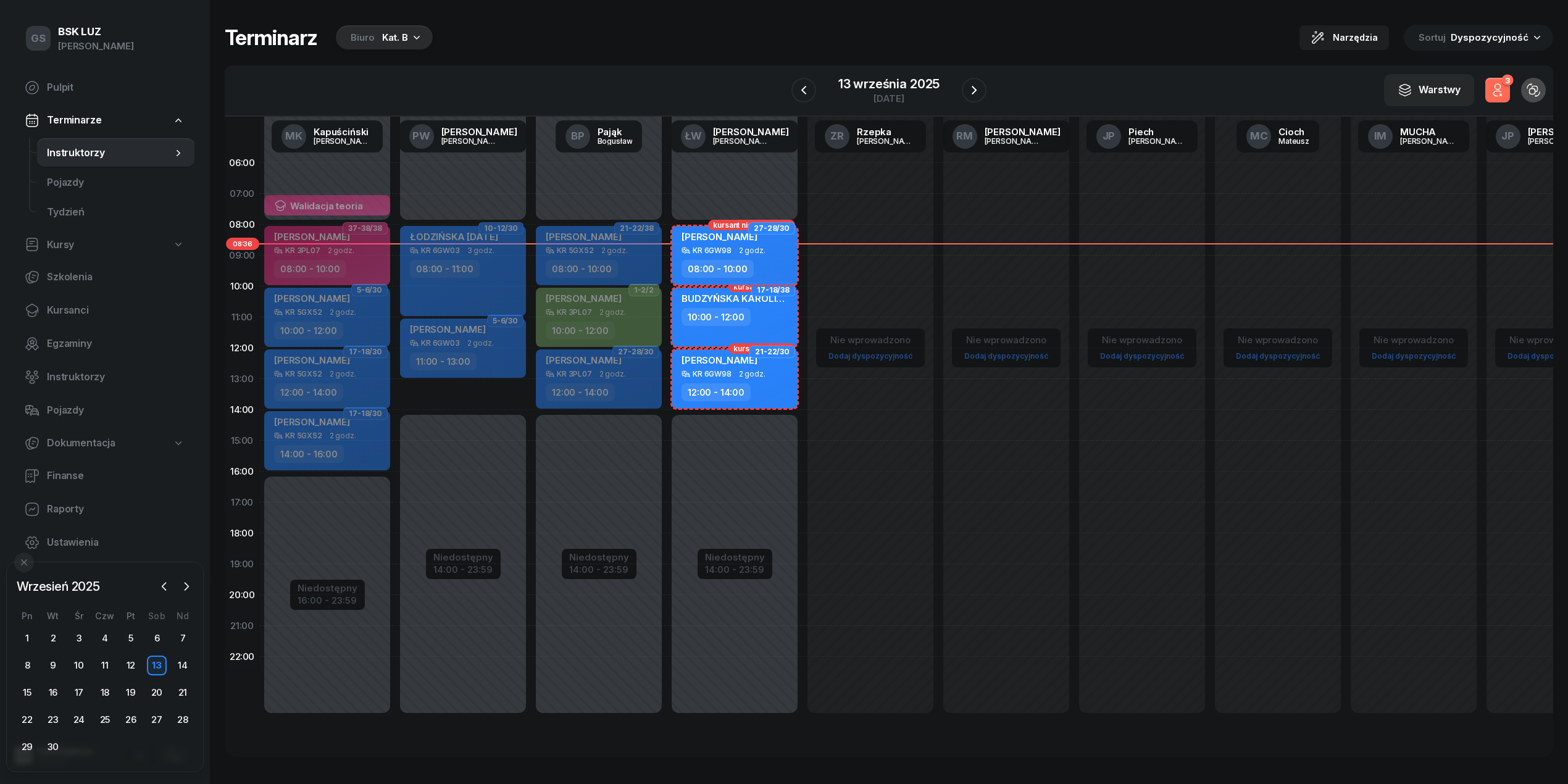
click at [706, 248] on div "KR 6GW98" at bounding box center [712, 250] width 39 height 8
select select "08"
select select "10"
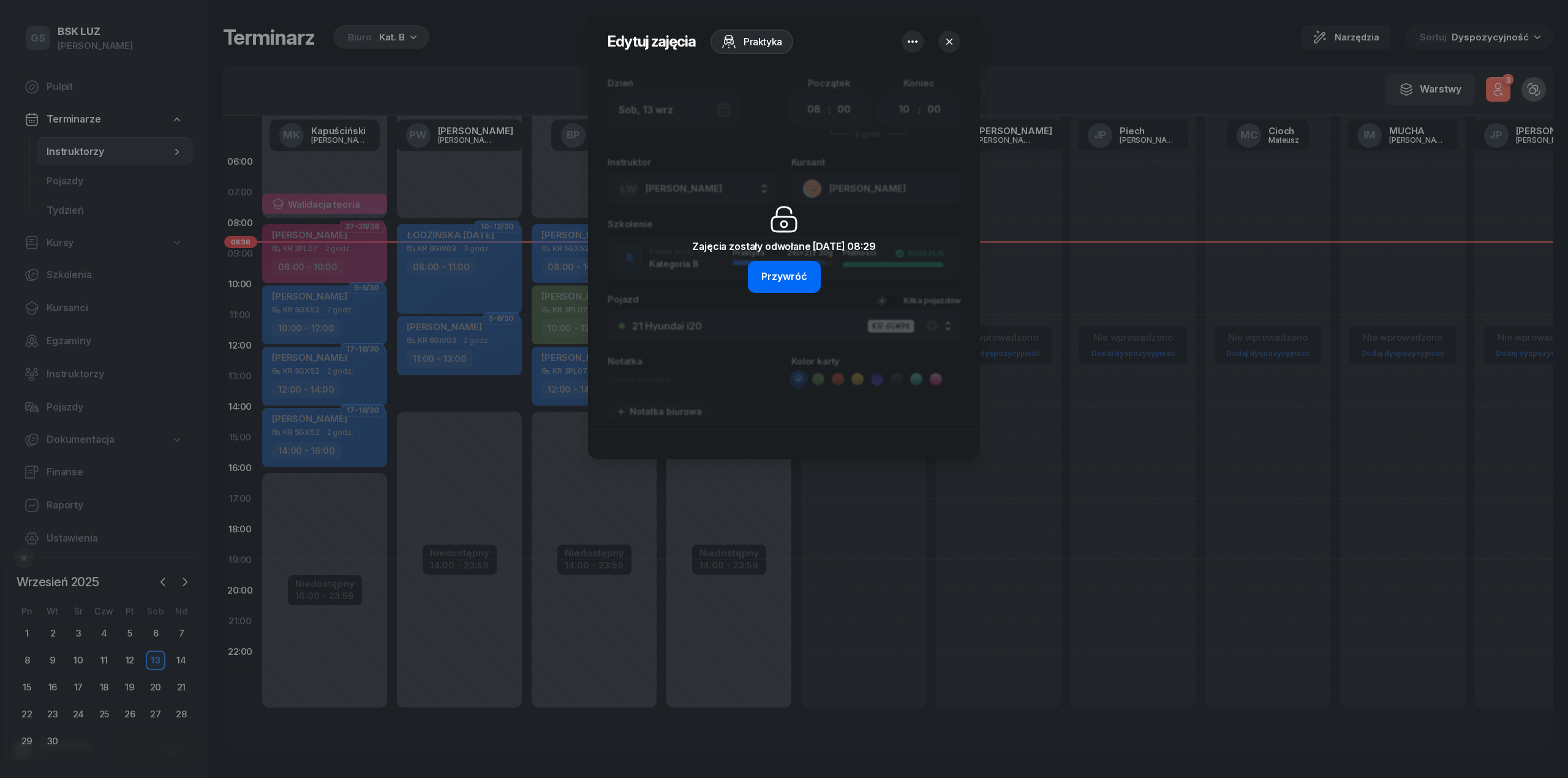
click at [794, 274] on div "Przywróć" at bounding box center [785, 277] width 46 height 16
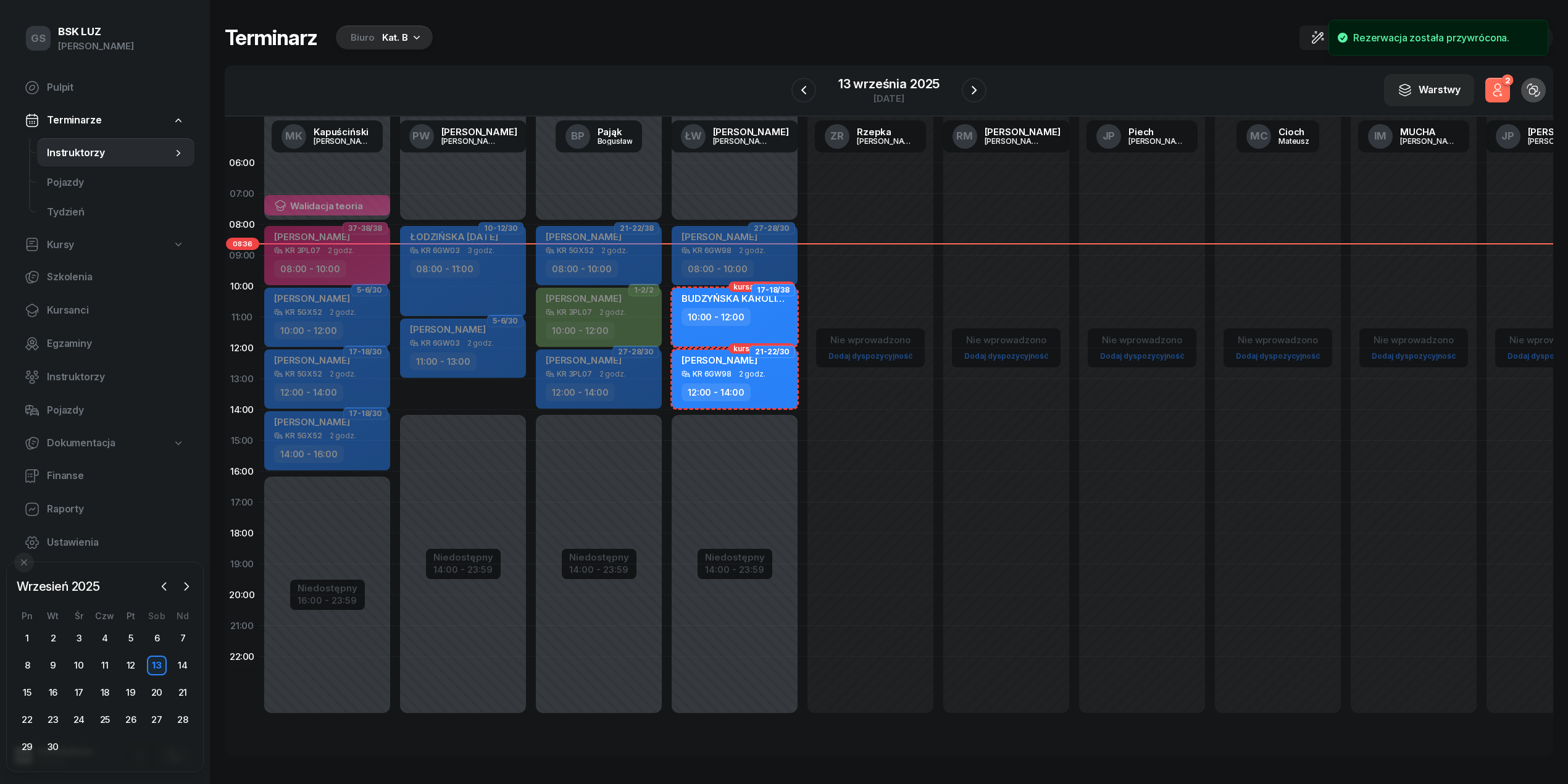
click at [850, 451] on div "Nie wprowadzono Dodaj dyspozycyjność" at bounding box center [870, 441] width 136 height 587
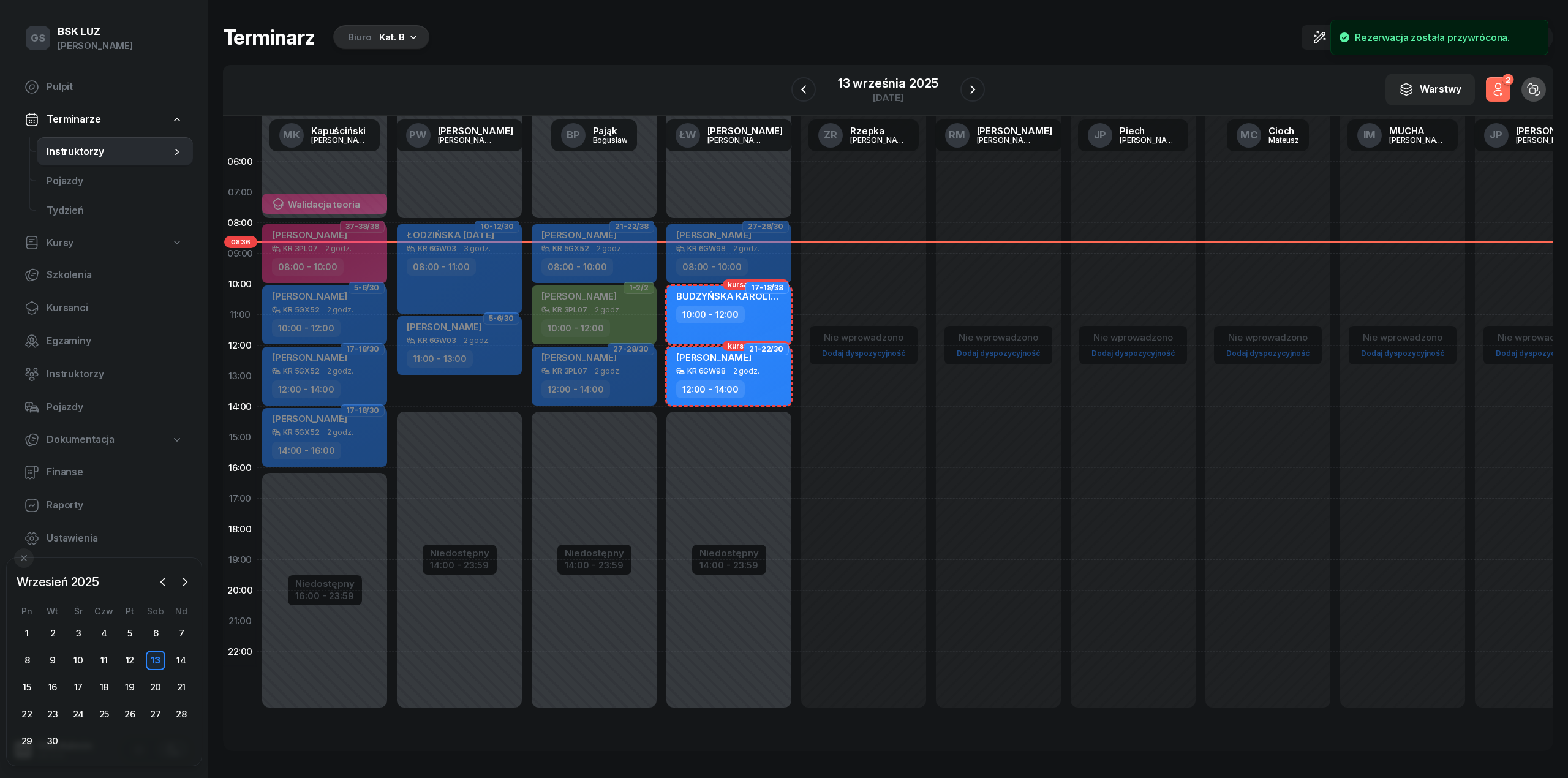
select select "15"
select select "17"
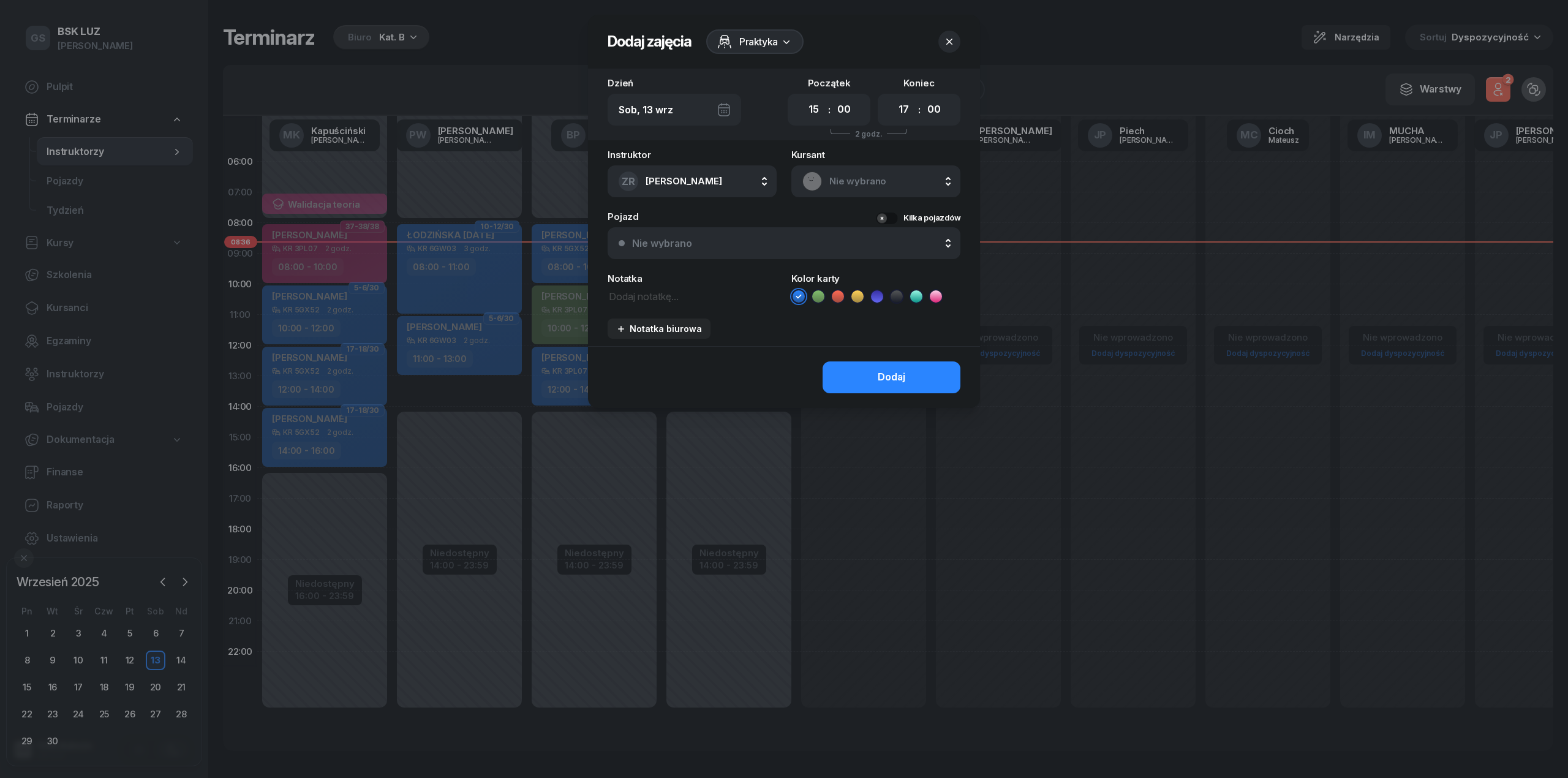
click at [947, 41] on icon "button" at bounding box center [949, 41] width 12 height 12
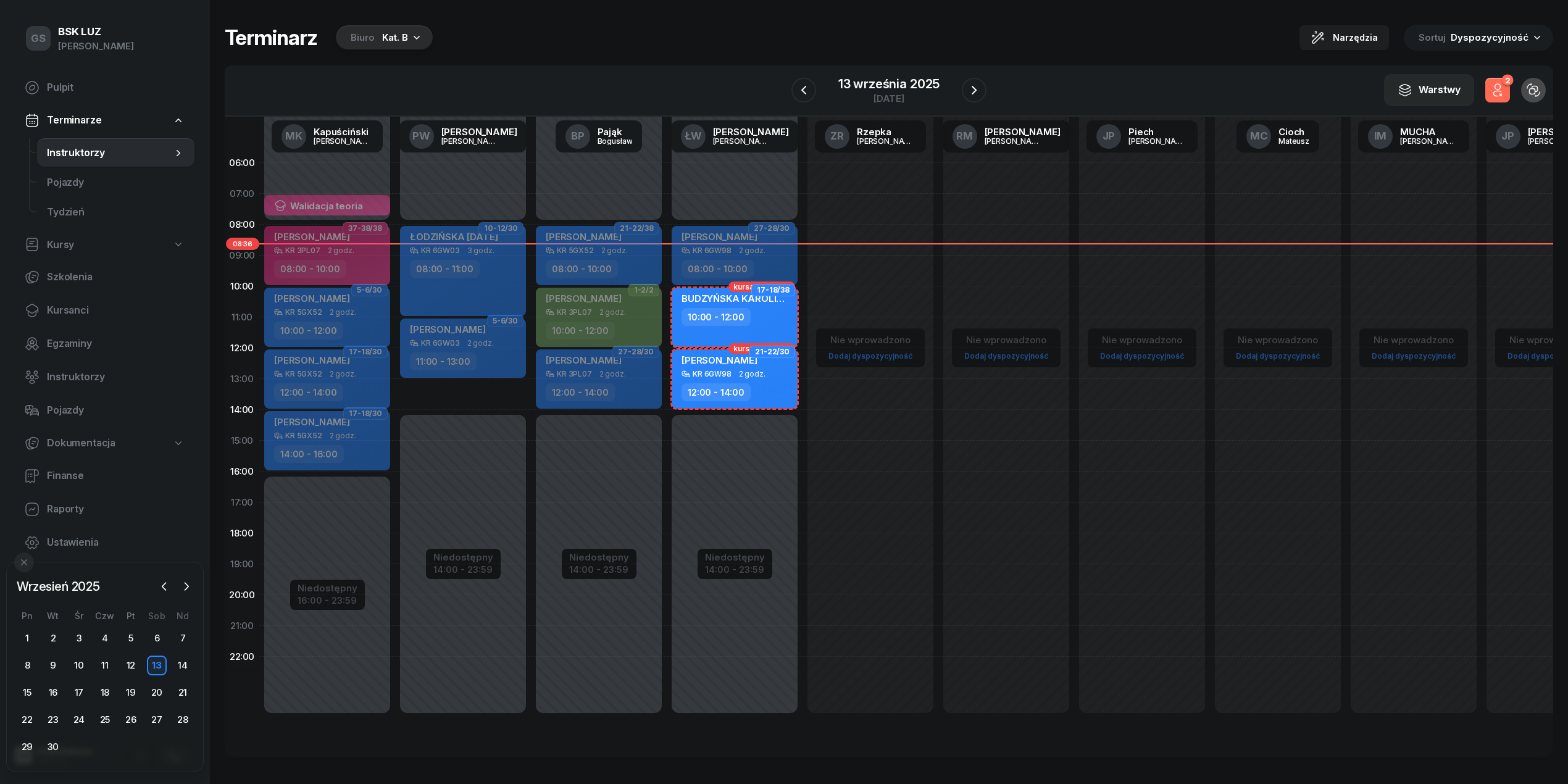
click at [842, 527] on div "Nie wprowadzono Dodaj dyspozycyjność" at bounding box center [870, 441] width 136 height 587
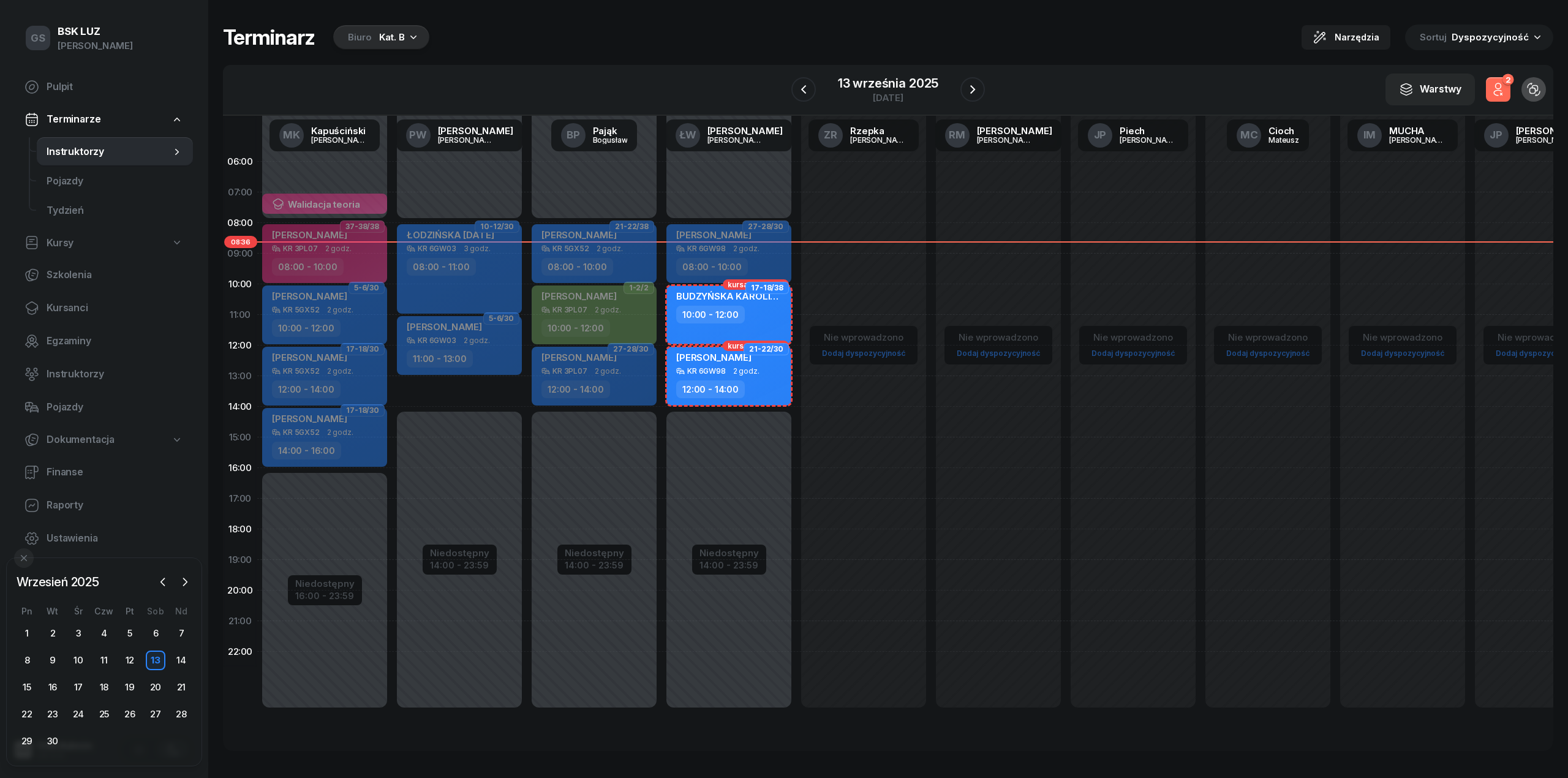
select select "17"
select select "19"
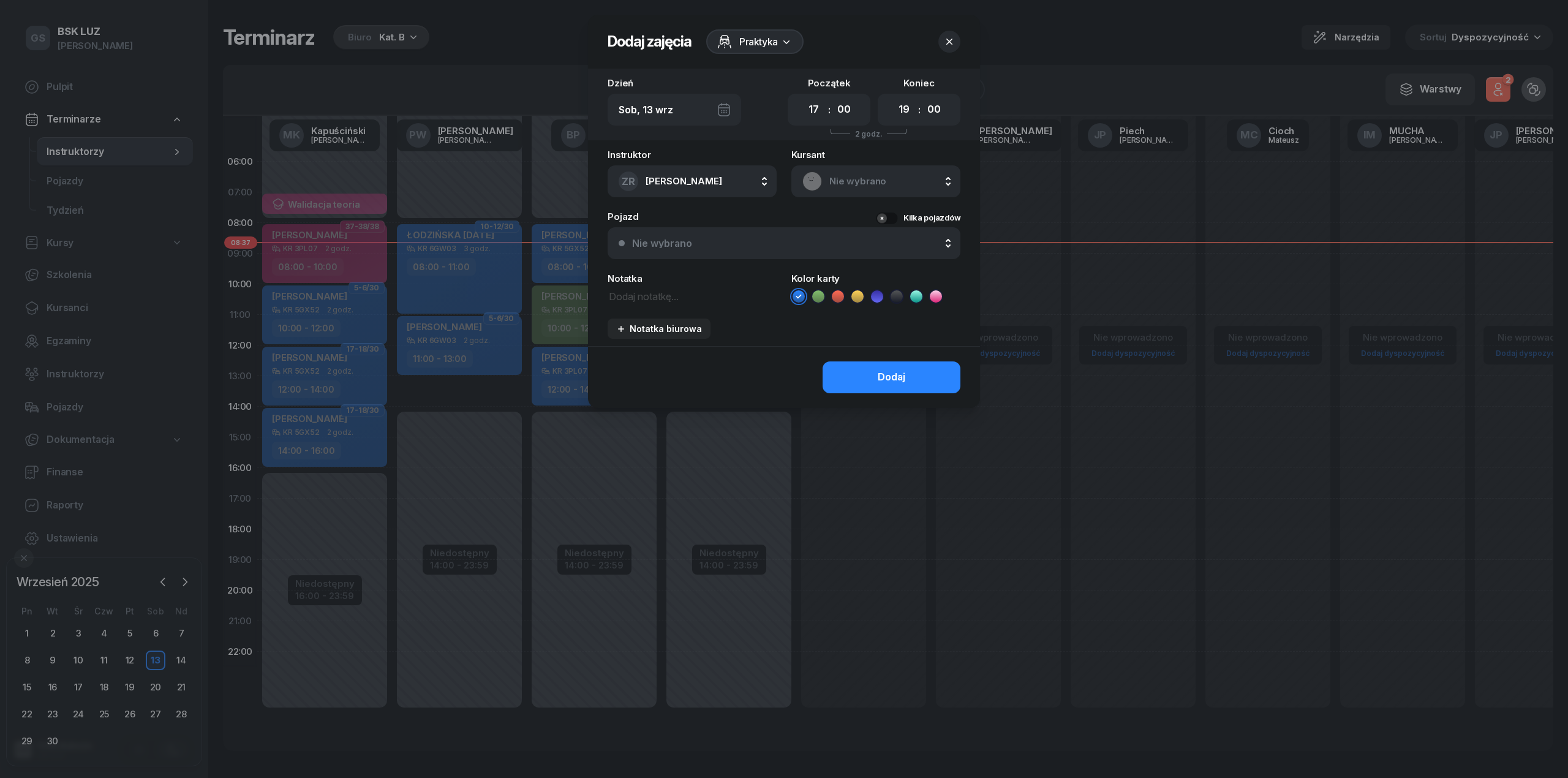
click at [956, 42] on button "button" at bounding box center [950, 41] width 22 height 22
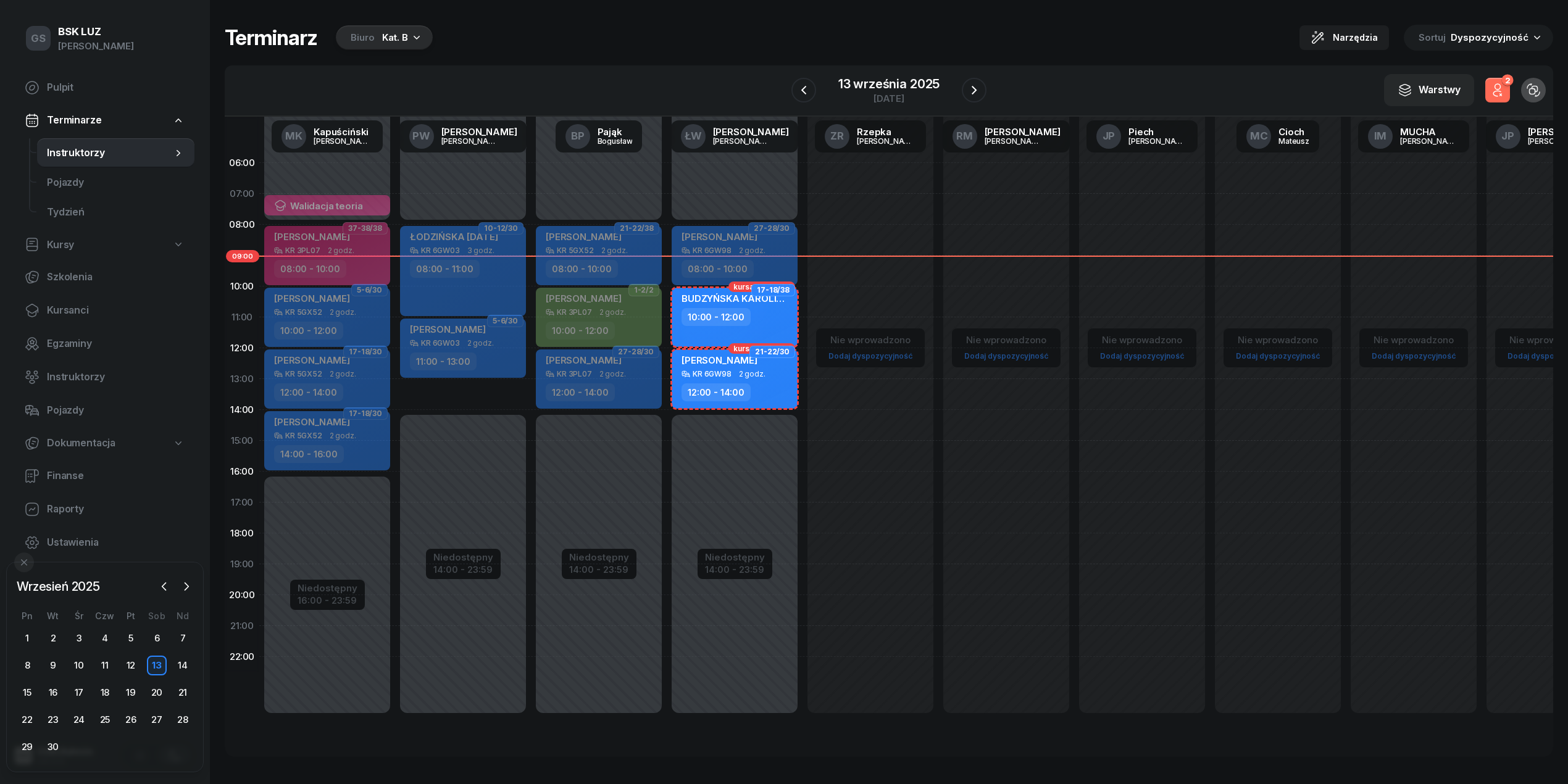
click at [80, 151] on span "Instruktorzy" at bounding box center [109, 153] width 125 height 16
click at [87, 374] on span "Instruktorzy" at bounding box center [115, 377] width 137 height 16
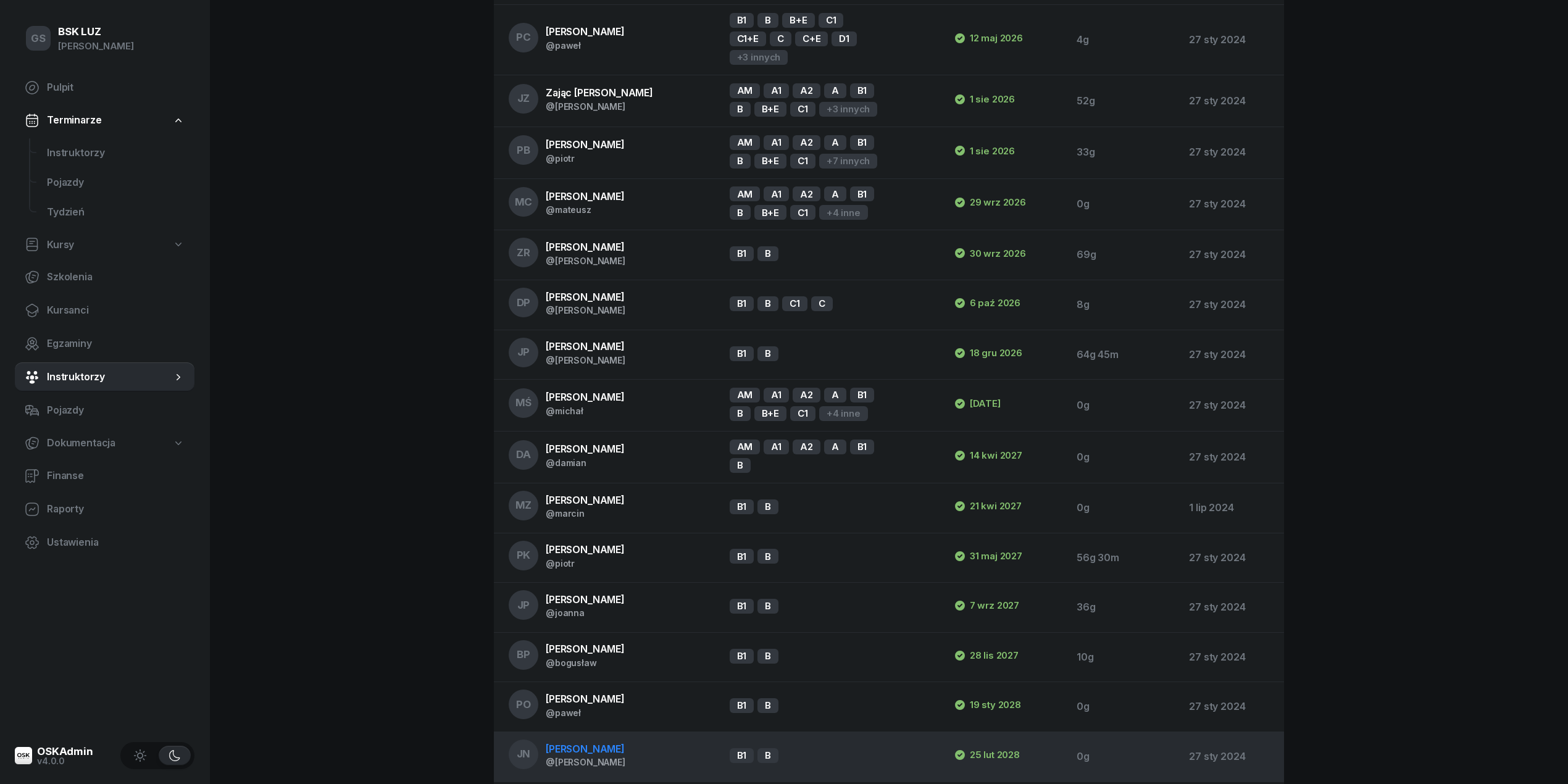
scroll to position [1069, 0]
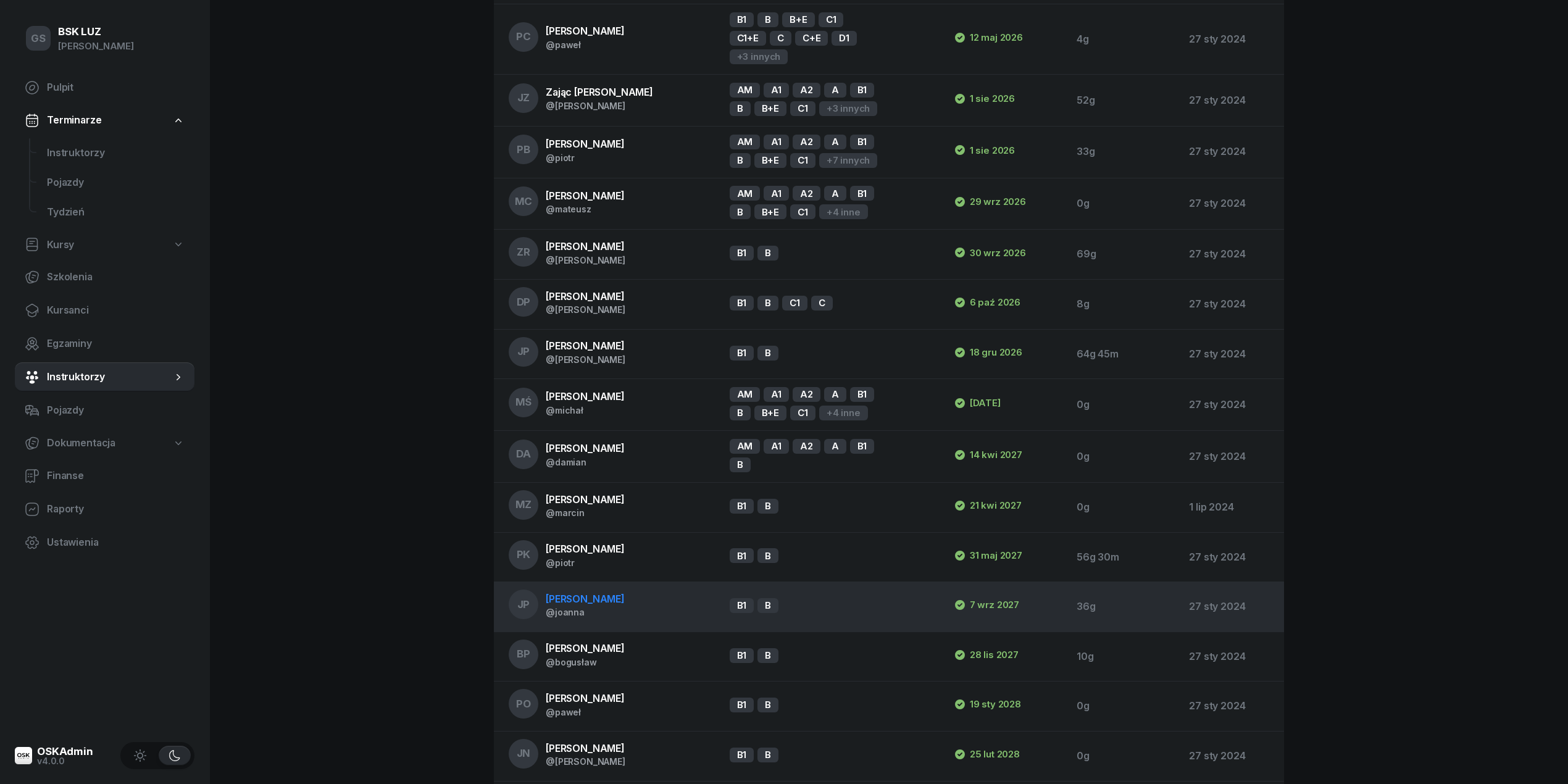
click at [587, 593] on span "[PERSON_NAME]" at bounding box center [585, 598] width 79 height 12
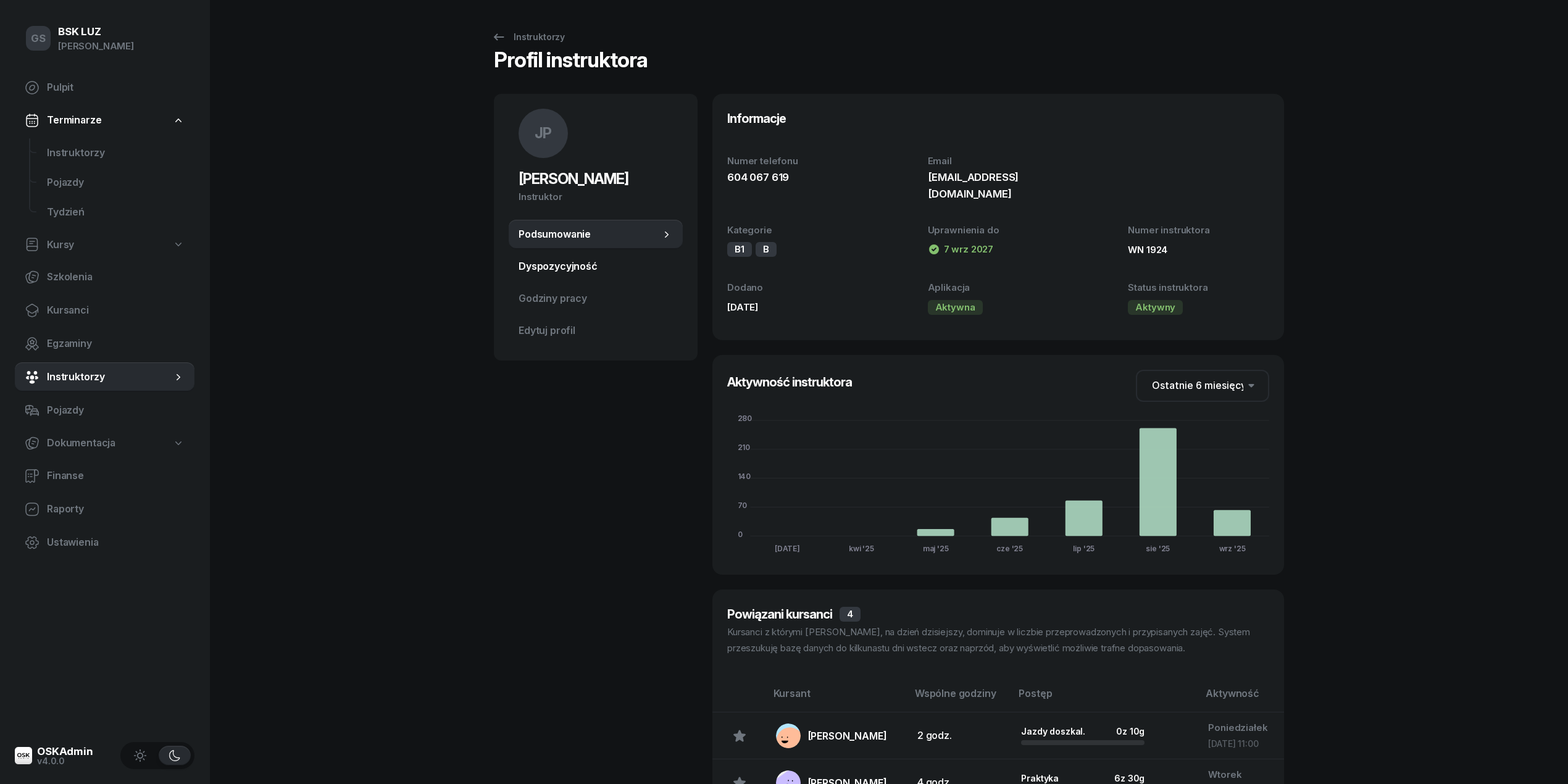
click at [536, 270] on span "Dyspozycyjność" at bounding box center [596, 267] width 154 height 16
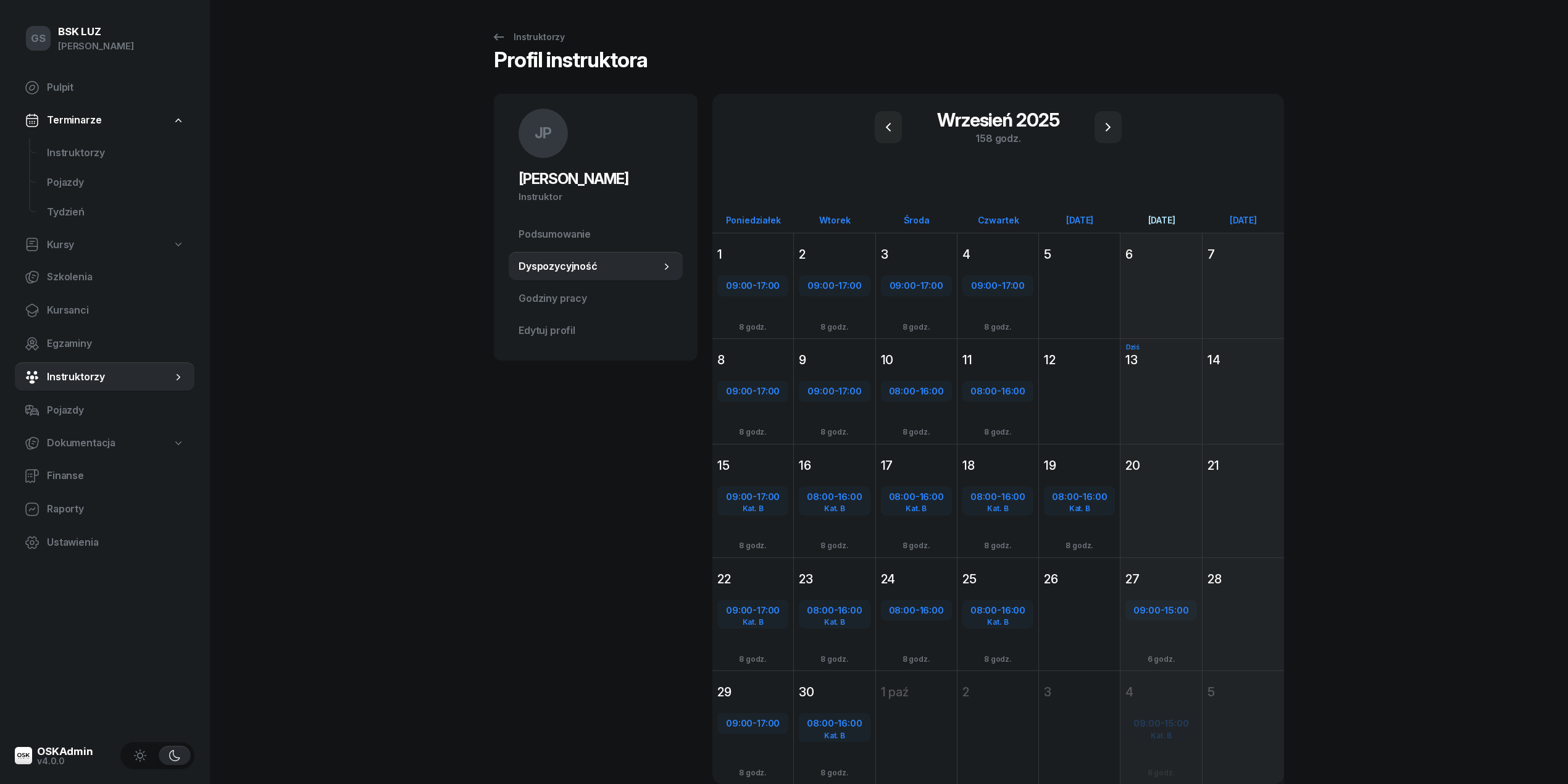
drag, startPoint x: 1099, startPoint y: 125, endPoint x: 1159, endPoint y: 223, distance: 114.9
click at [1101, 121] on button "button" at bounding box center [1108, 127] width 27 height 32
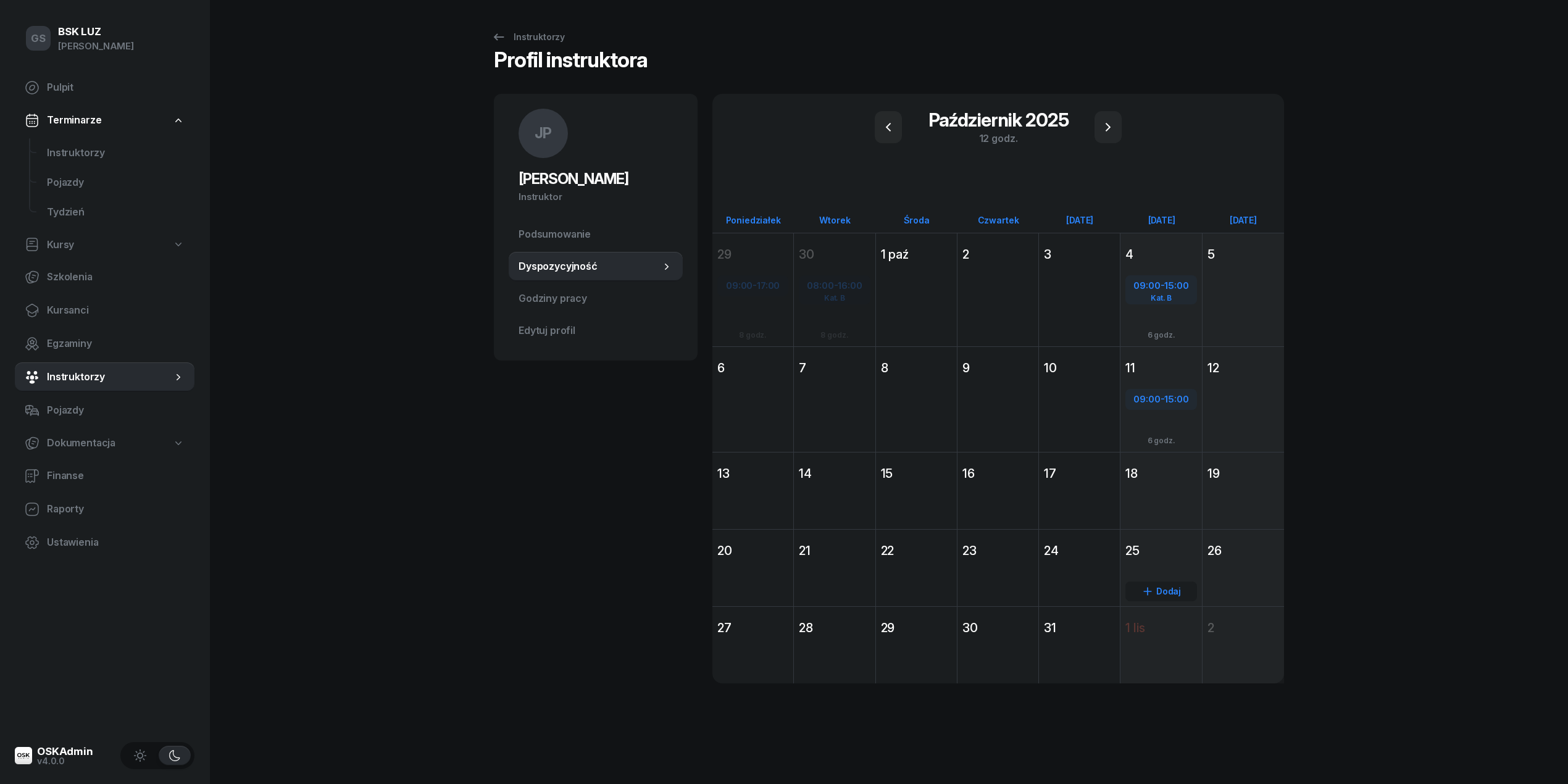
click at [1161, 590] on div "Dodaj" at bounding box center [1161, 591] width 71 height 20
select select "08"
select select "16"
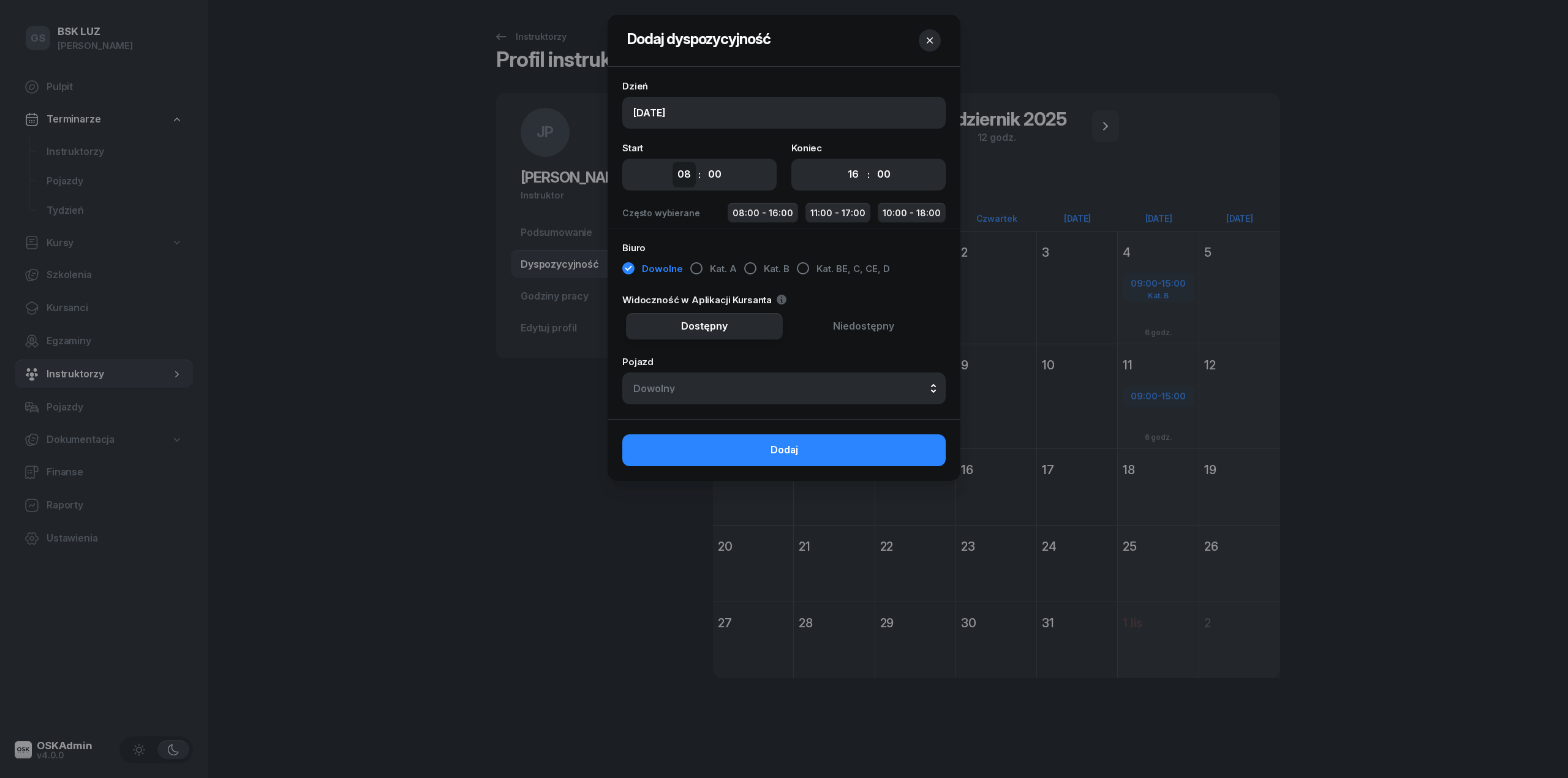
click at [684, 169] on select "00 01 02 03 04 05 06 07 08 09 10 11 12 13 14 15 16 17 18 19 20 21 22 23" at bounding box center [684, 175] width 23 height 26
select select "09"
click at [672, 162] on select "00 01 02 03 04 05 06 07 08 09 10 11 12 13 14 15 16 17 18 19 20 21 22 23" at bounding box center [684, 175] width 23 height 26
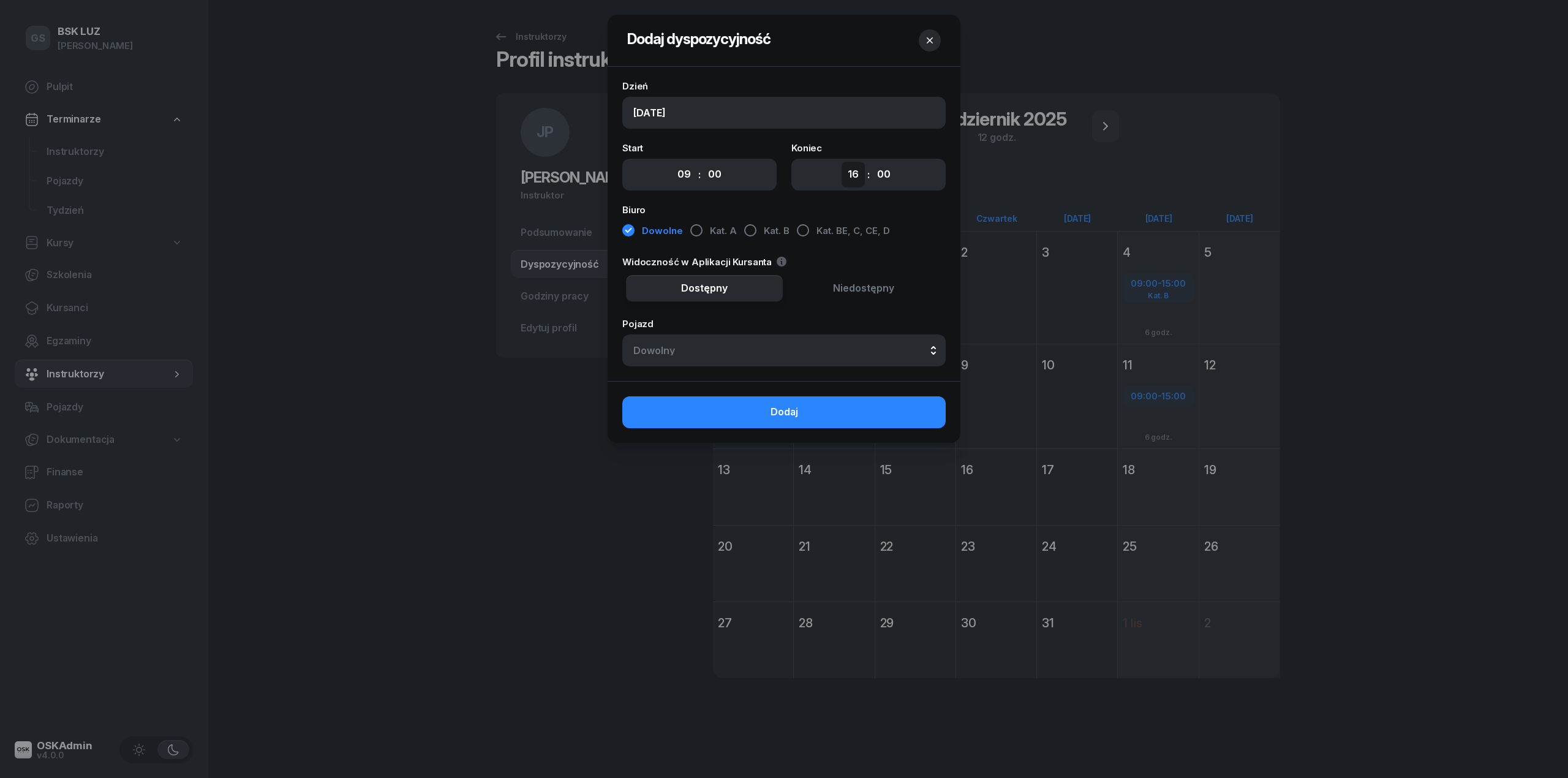
click at [857, 172] on select "00 01 02 03 04 05 06 07 08 09 10 11 12 13 14 15 16 17 18 19 20 21 22 23" at bounding box center [853, 175] width 23 height 26
select select "15"
click at [841, 162] on select "00 01 02 03 04 05 06 07 08 09 10 11 12 13 14 15 16 17 18 19 20 21 22 23" at bounding box center [853, 175] width 23 height 26
click at [793, 418] on span "Dodaj" at bounding box center [784, 413] width 28 height 16
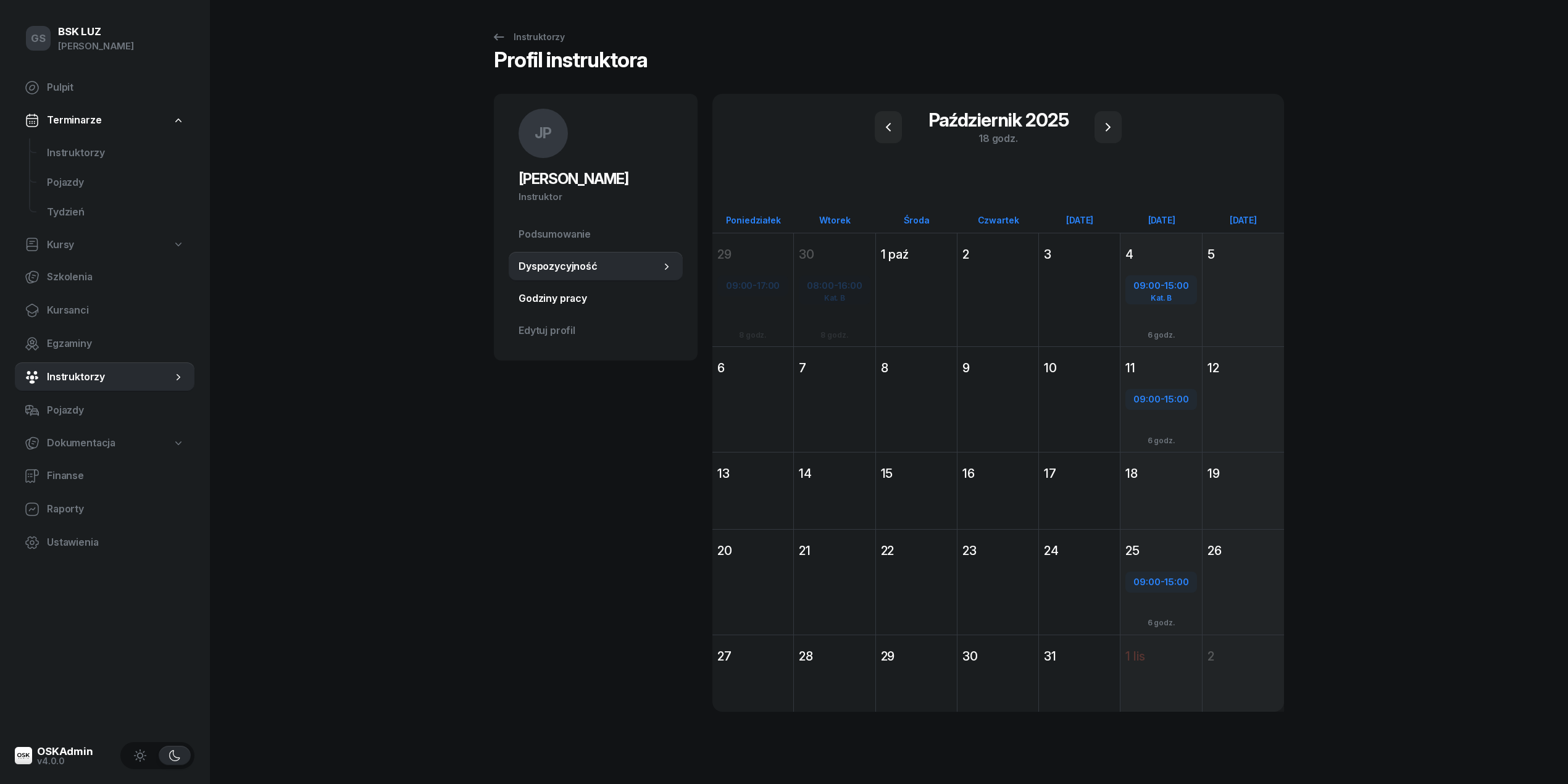
click at [567, 302] on span "Godziny pracy" at bounding box center [596, 299] width 154 height 16
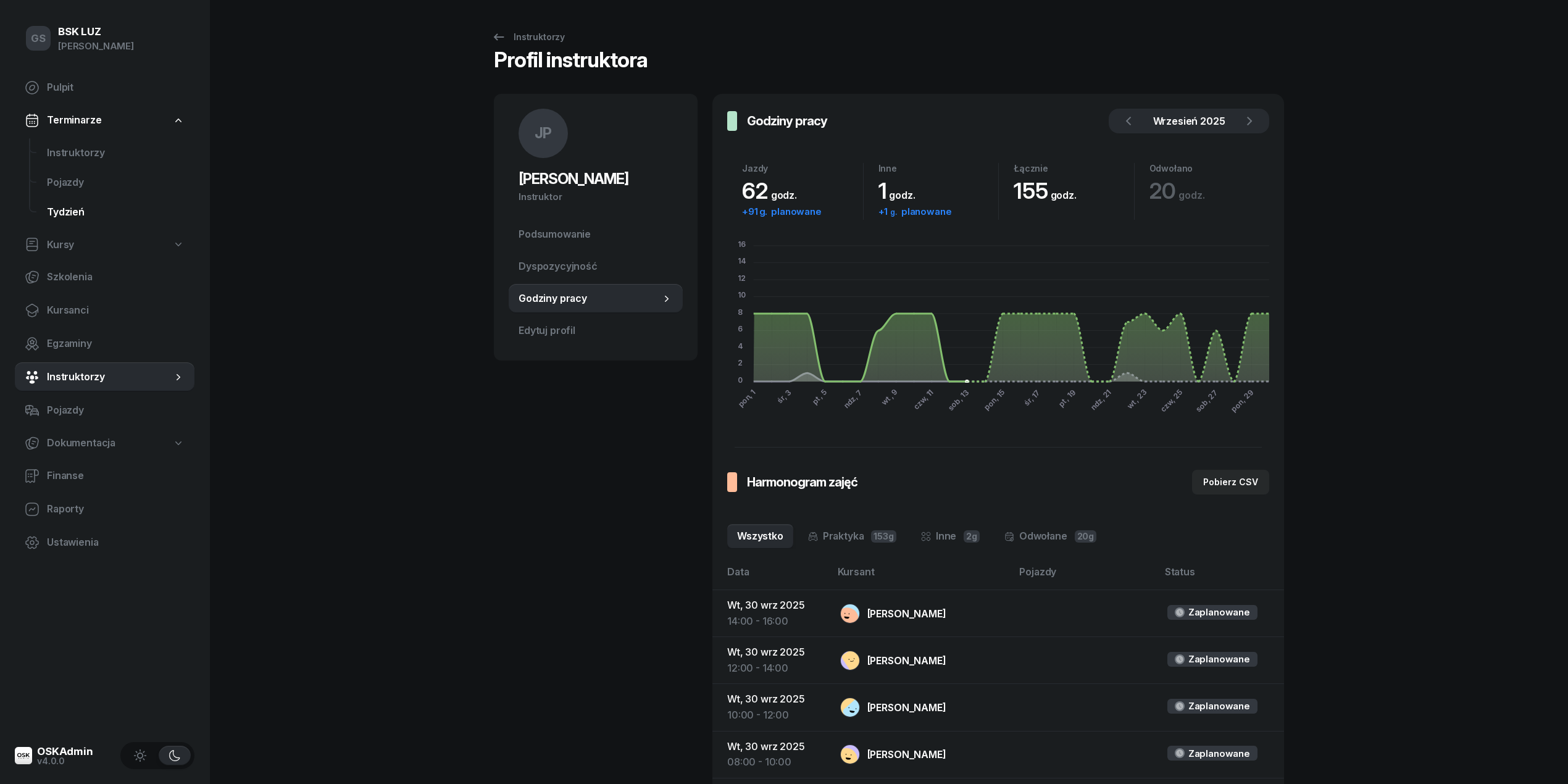
click at [72, 210] on span "Tydzień" at bounding box center [115, 212] width 137 height 16
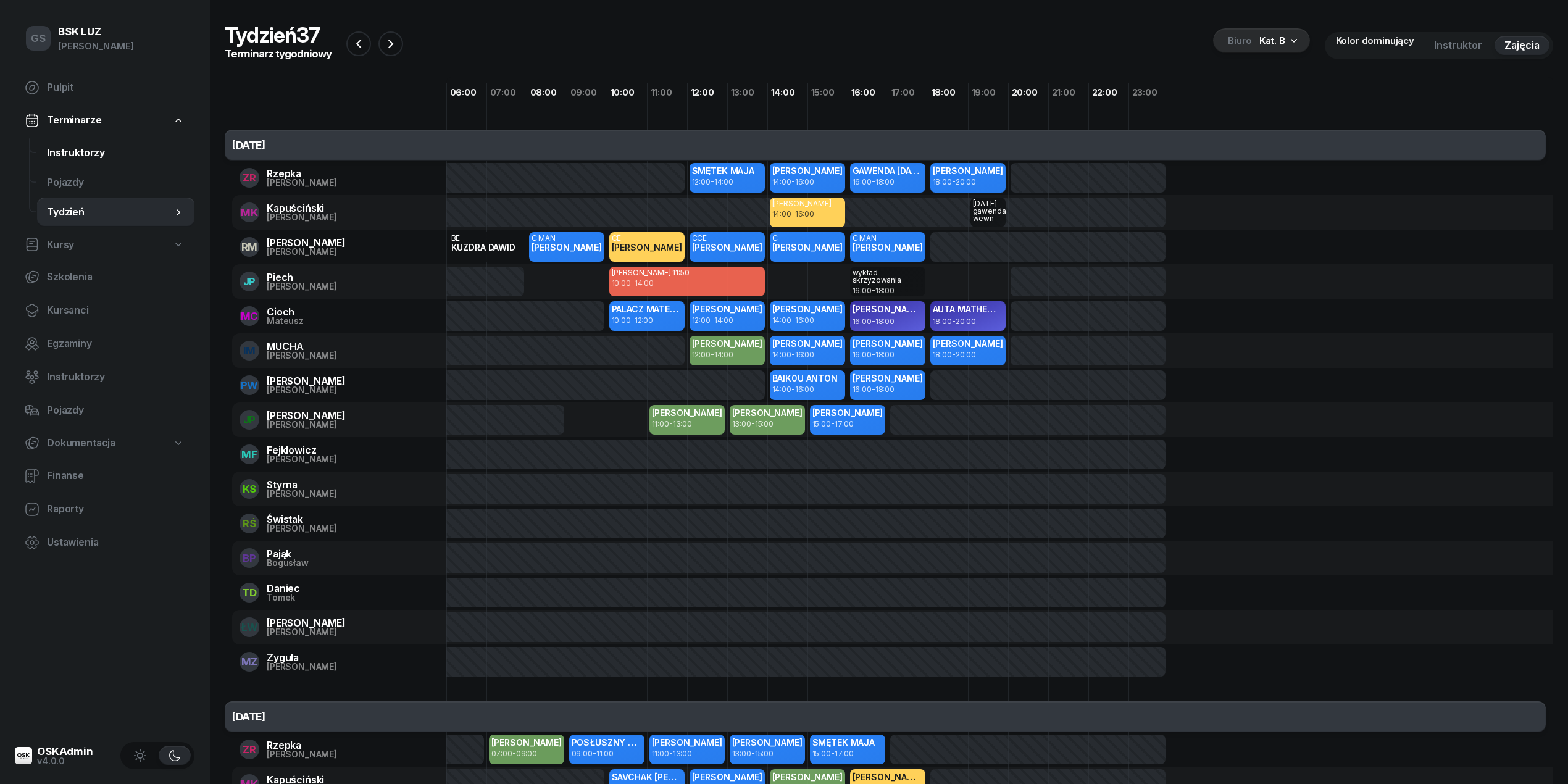
click at [76, 150] on span "Instruktorzy" at bounding box center [115, 153] width 137 height 16
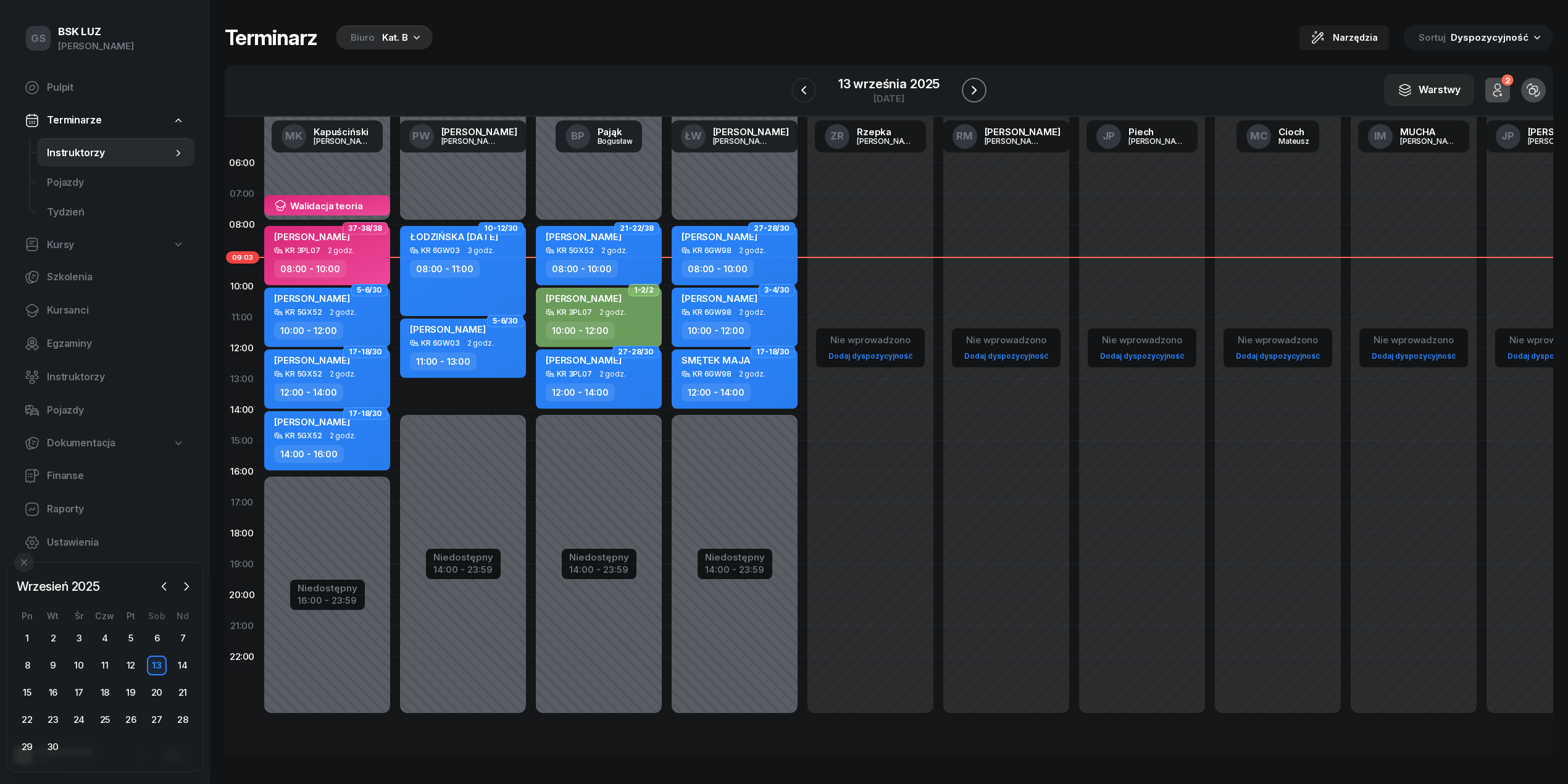
click at [979, 92] on icon "button" at bounding box center [974, 90] width 14 height 14
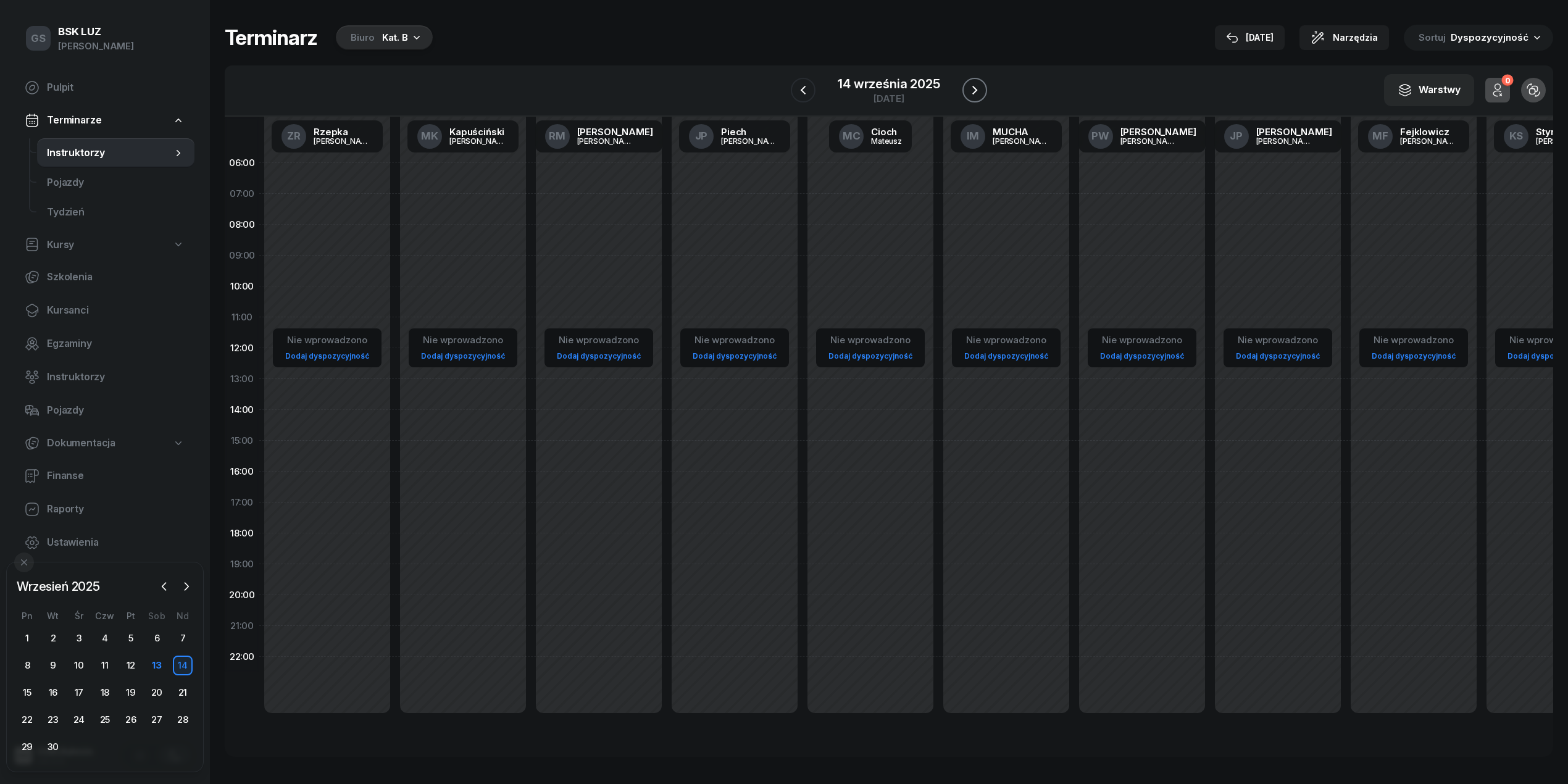
click at [979, 92] on icon "button" at bounding box center [975, 90] width 14 height 14
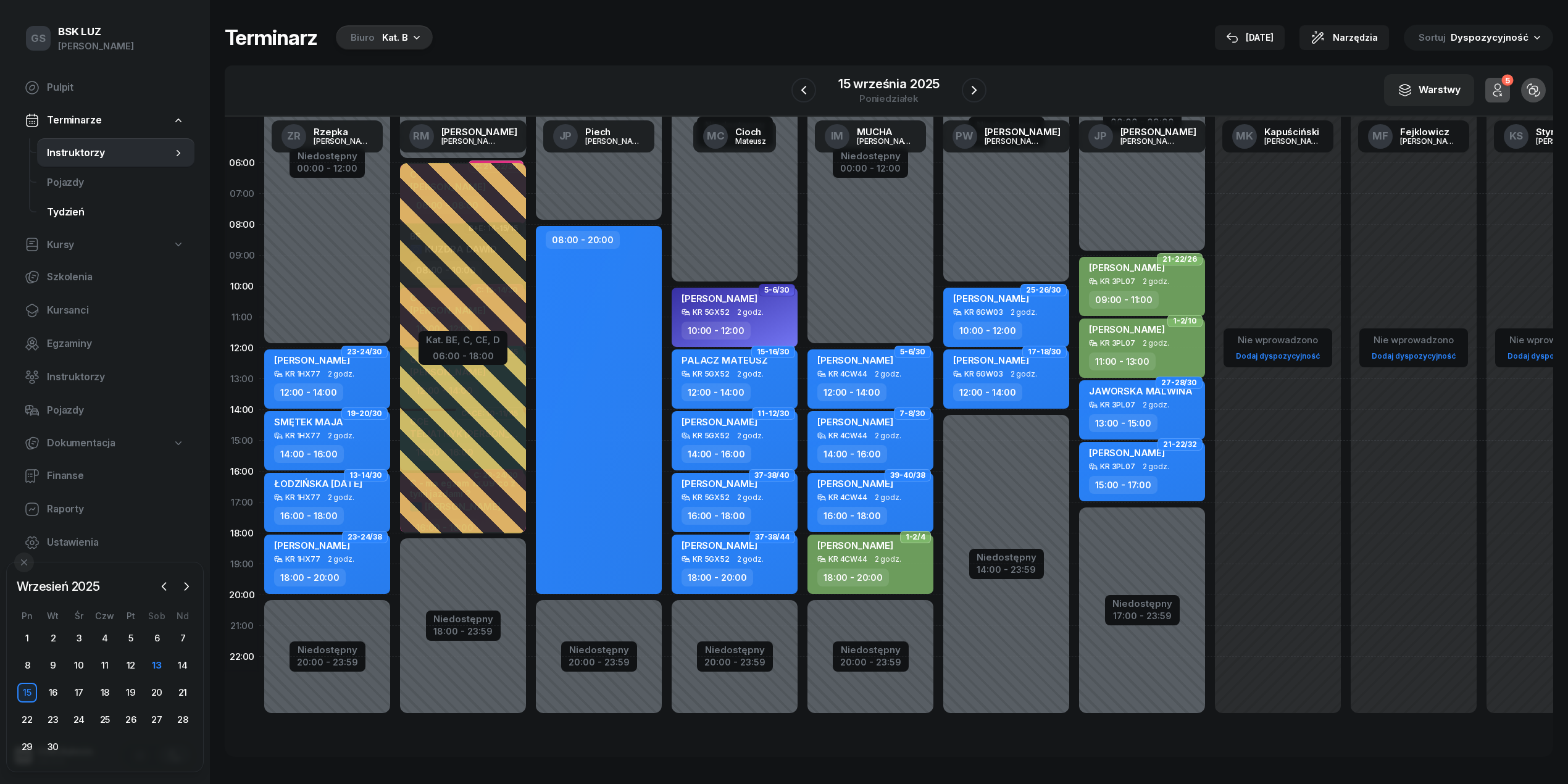
click at [53, 207] on span "Tydzień" at bounding box center [115, 212] width 137 height 16
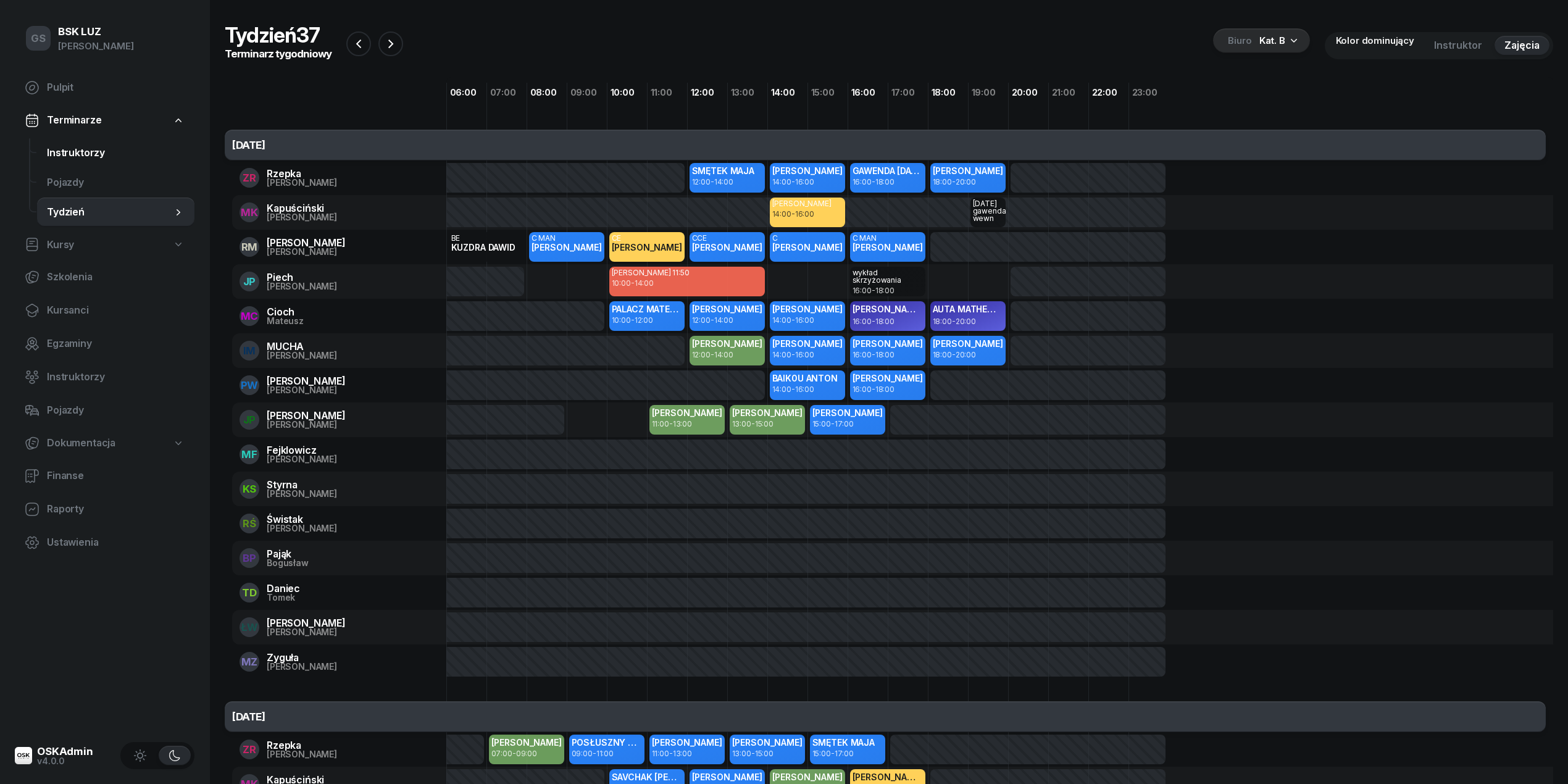
click at [63, 154] on span "Instruktorzy" at bounding box center [115, 153] width 137 height 16
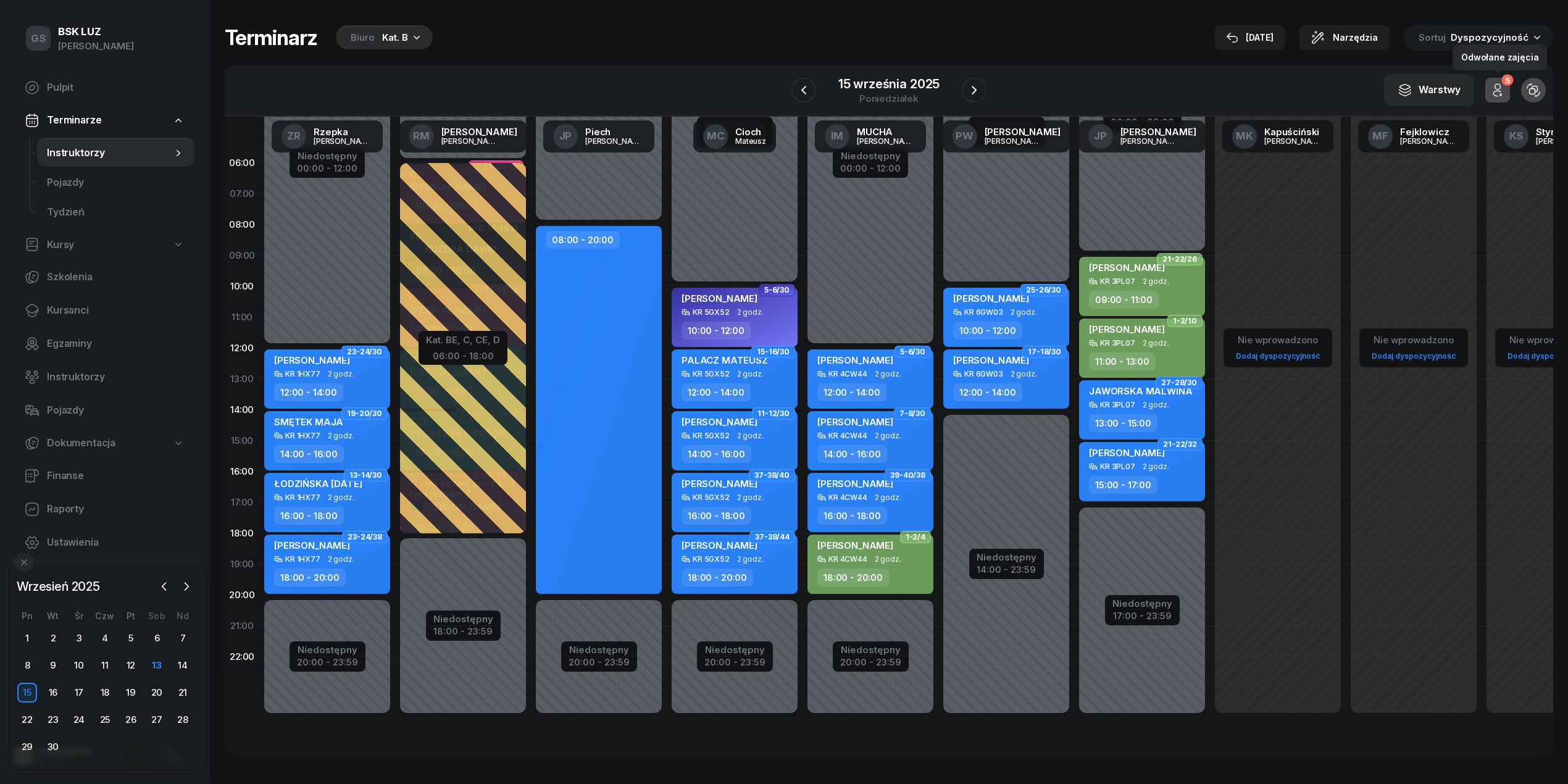
click at [1499, 95] on icon "button" at bounding box center [1497, 90] width 14 height 14
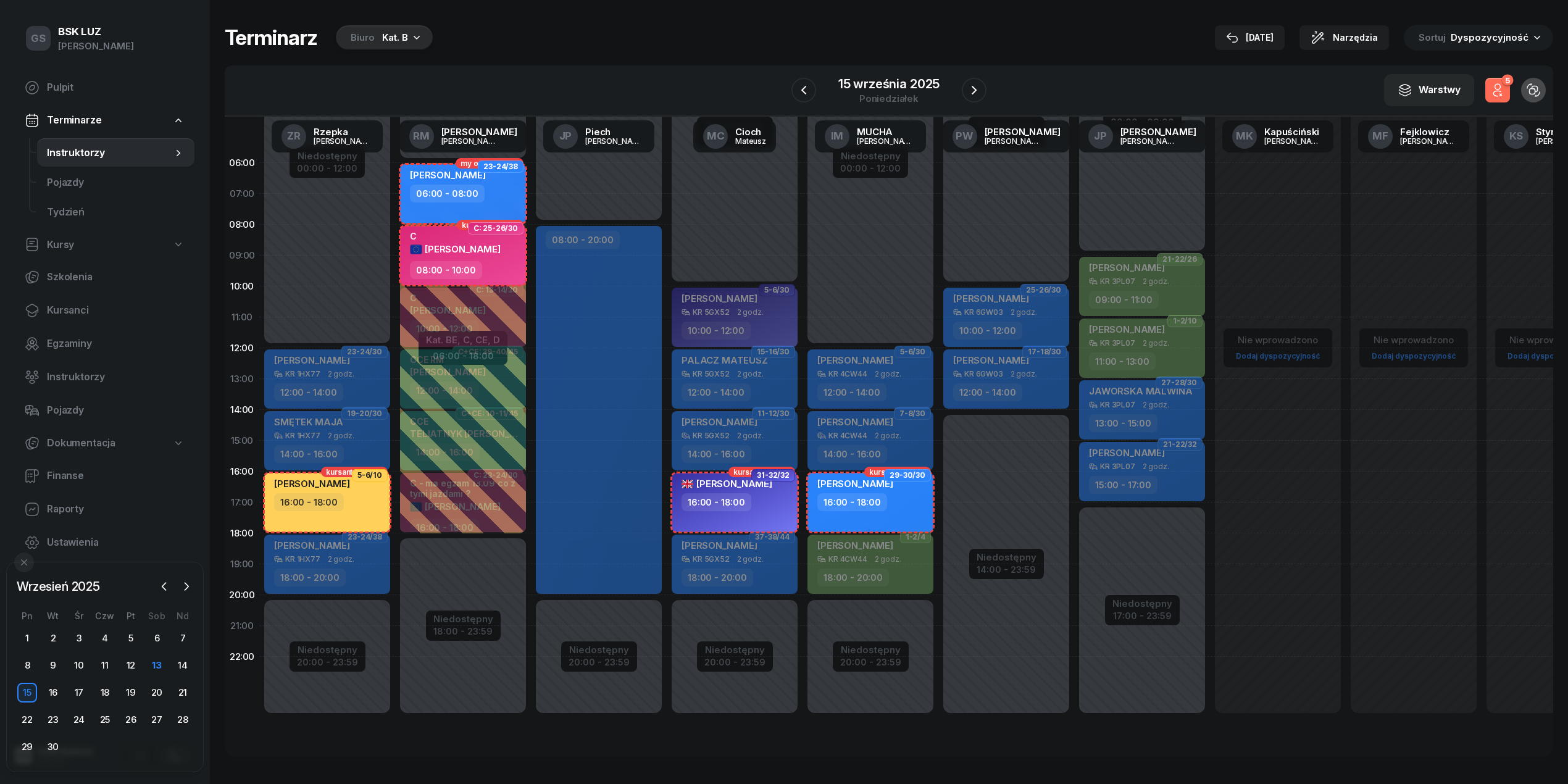
click at [1316, 465] on div "Nie wprowadzono Dodaj dyspozycyjność" at bounding box center [1277, 441] width 136 height 587
select select "15"
select select "17"
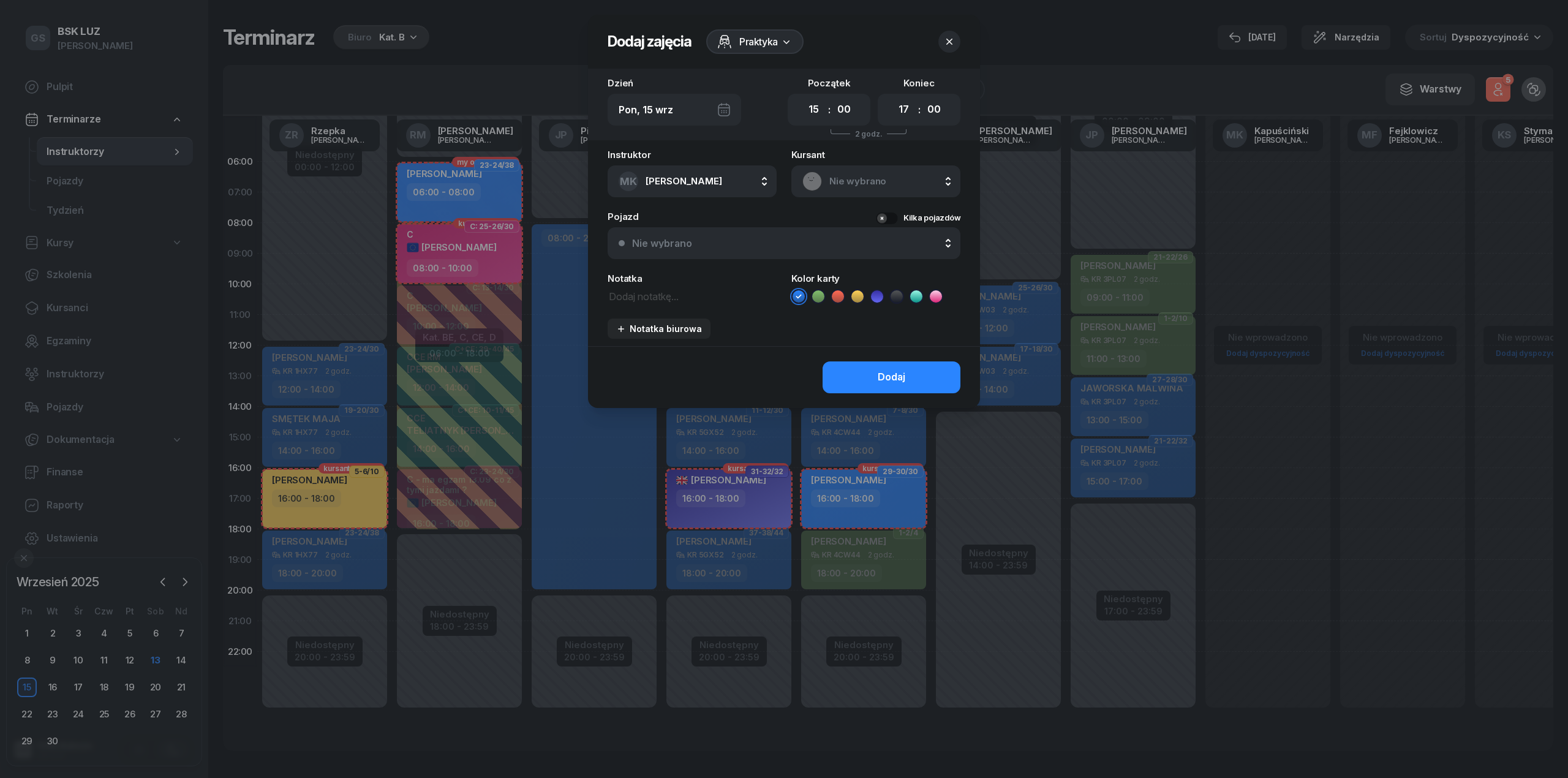
click at [951, 39] on icon "button" at bounding box center [949, 41] width 12 height 12
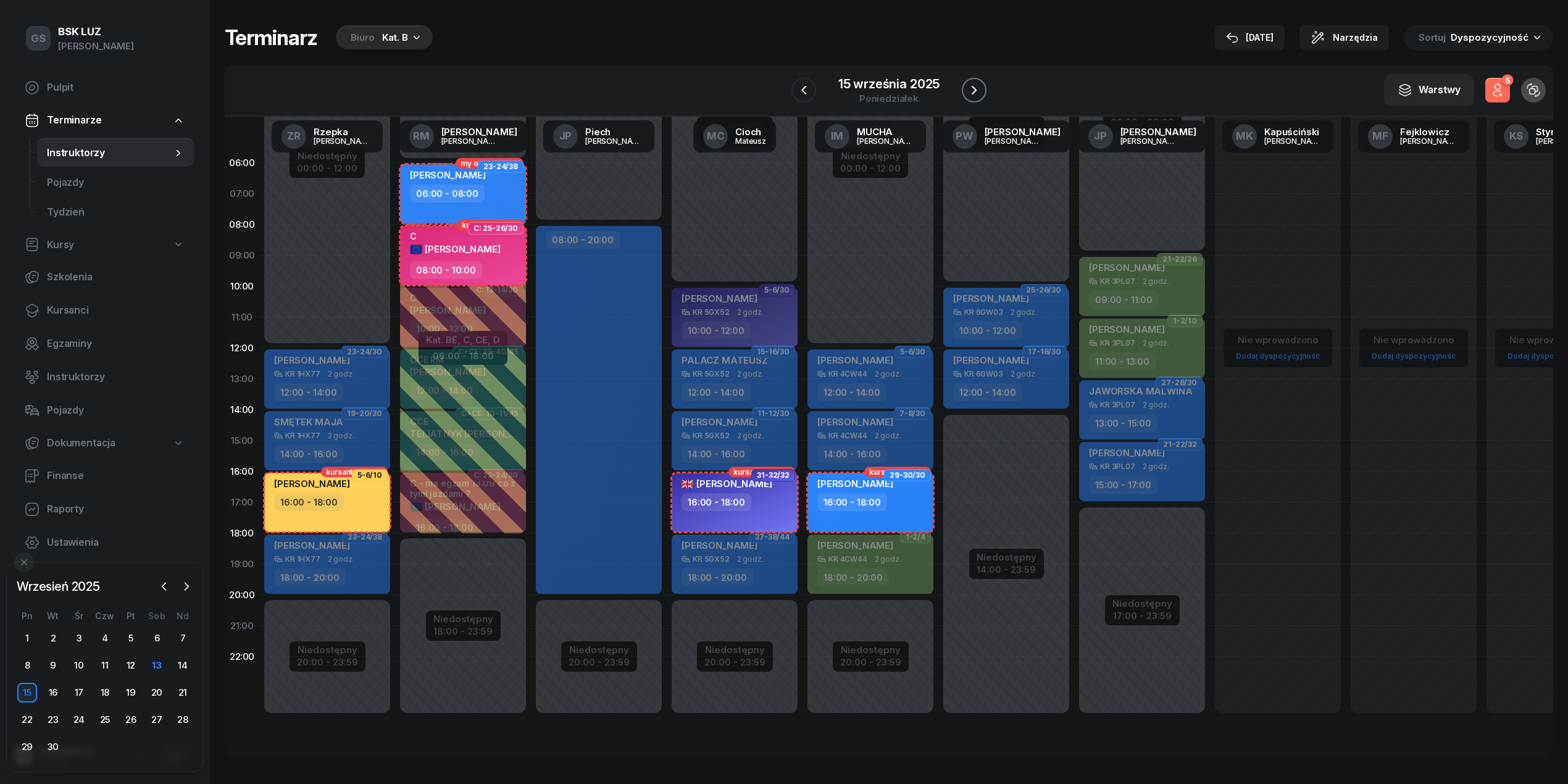
click at [976, 83] on icon "button" at bounding box center [974, 90] width 14 height 14
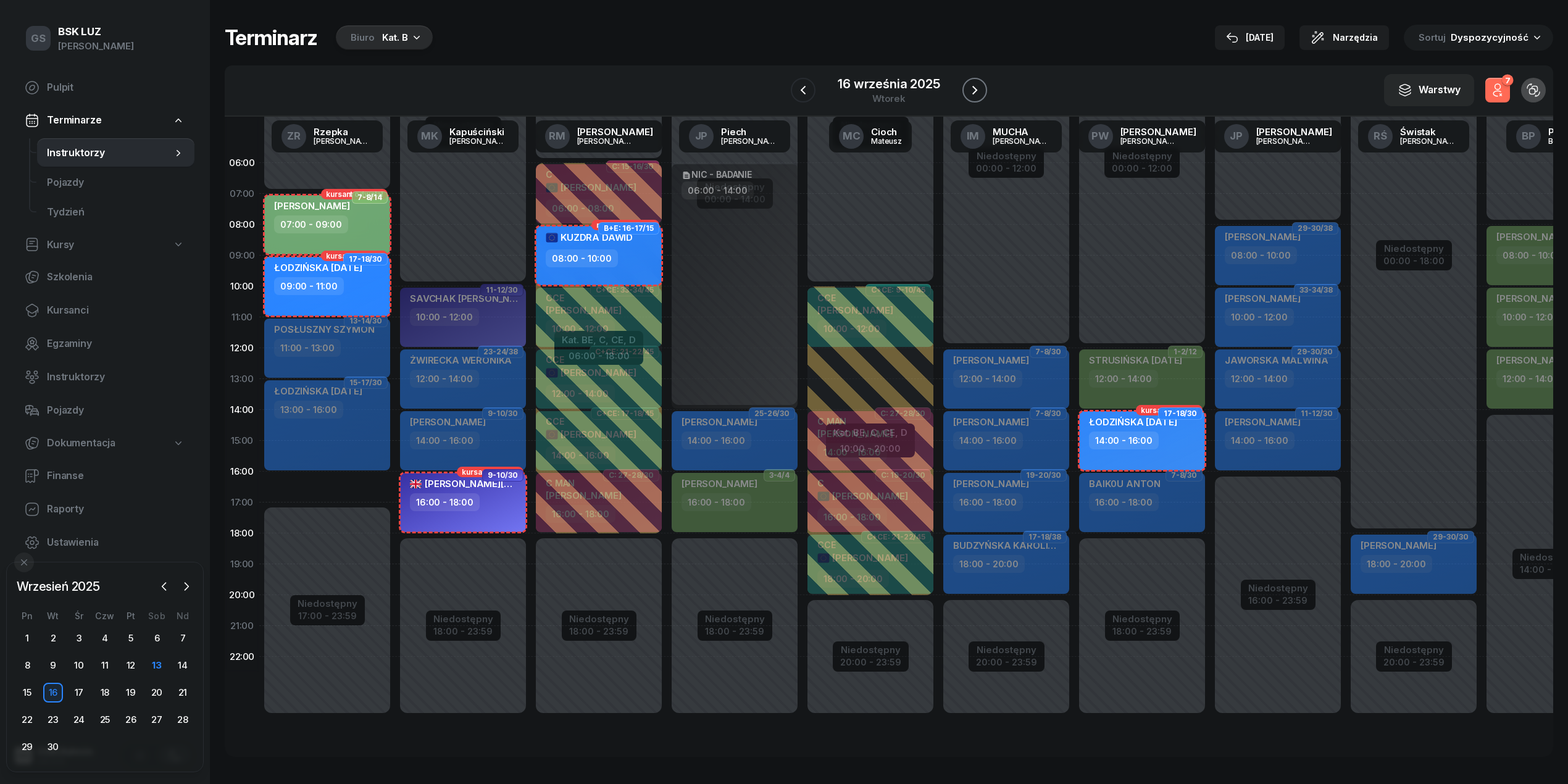
click at [972, 95] on icon "button" at bounding box center [975, 90] width 14 height 14
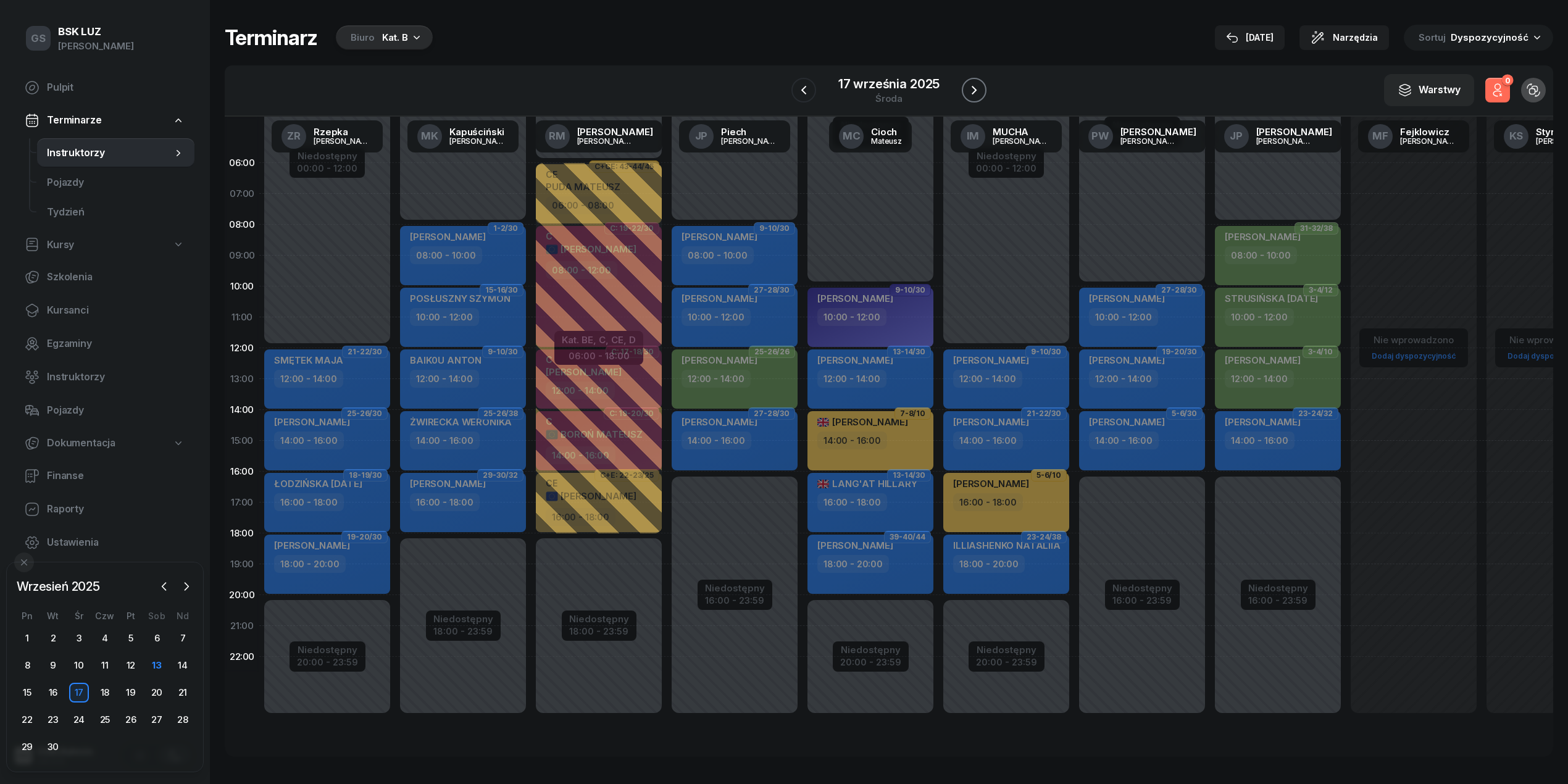
click at [972, 95] on icon "button" at bounding box center [974, 90] width 14 height 14
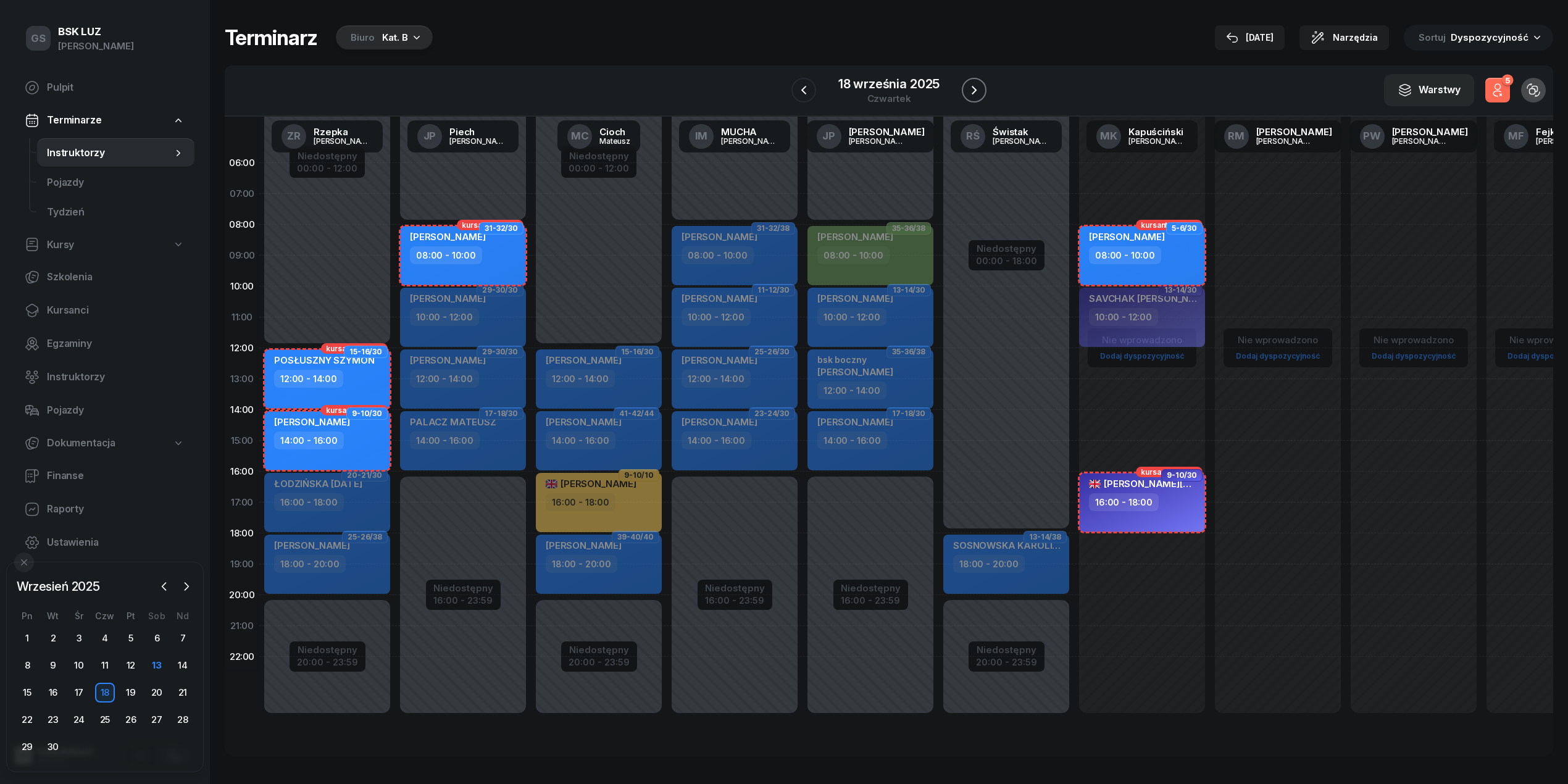
click at [972, 95] on icon "button" at bounding box center [974, 90] width 14 height 14
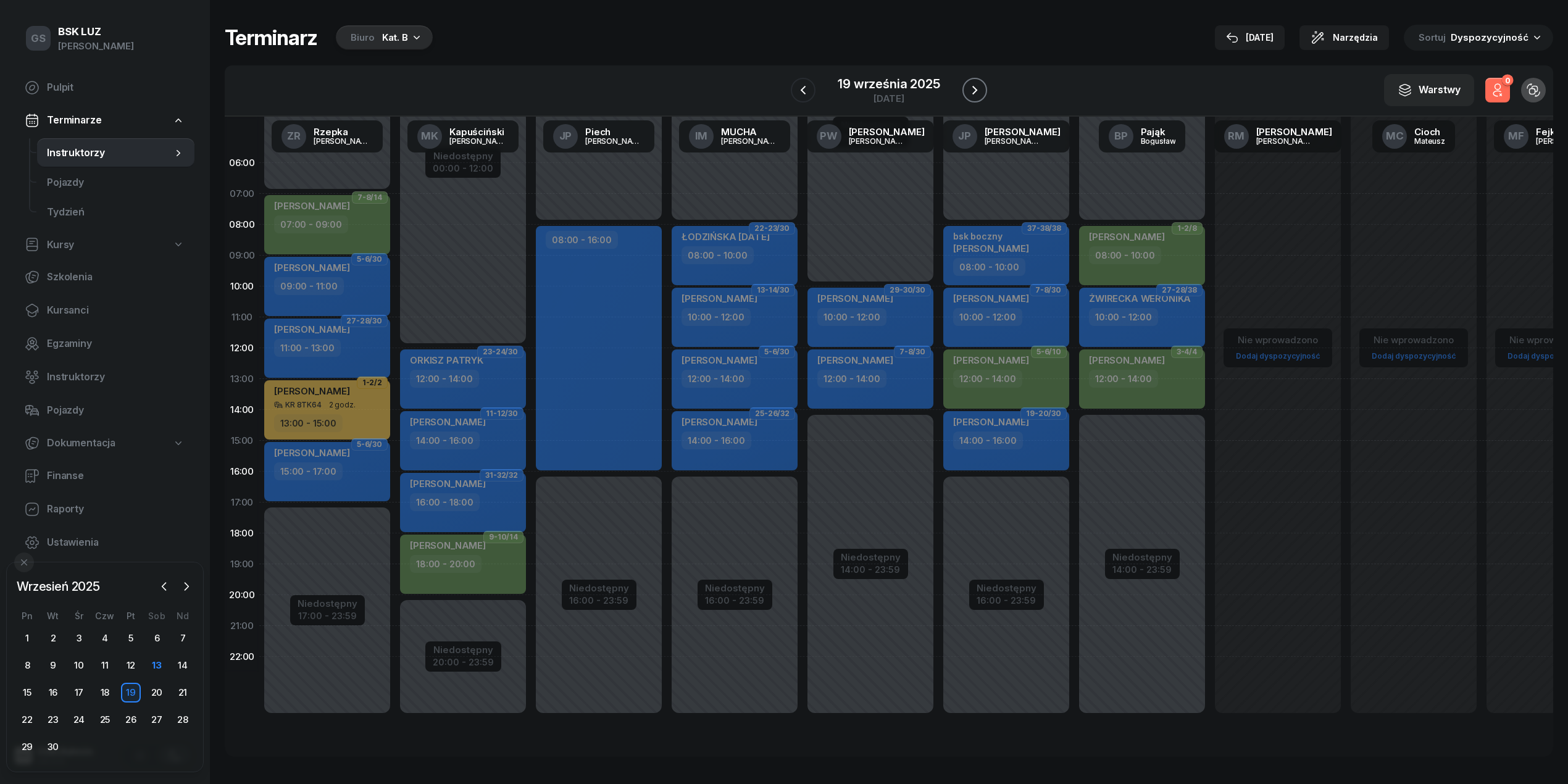
click at [972, 95] on icon "button" at bounding box center [975, 90] width 14 height 14
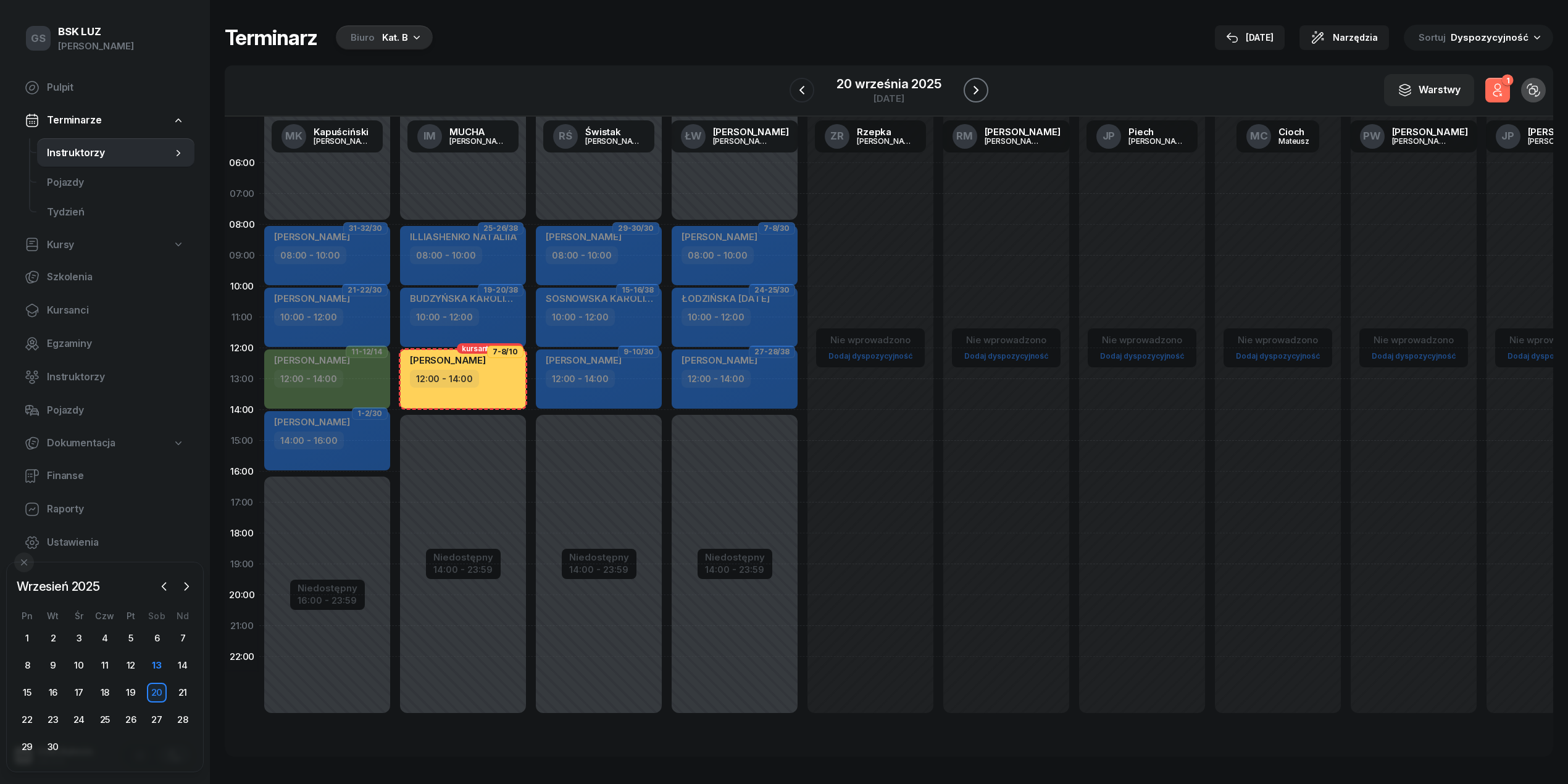
click at [972, 95] on icon "button" at bounding box center [976, 90] width 14 height 14
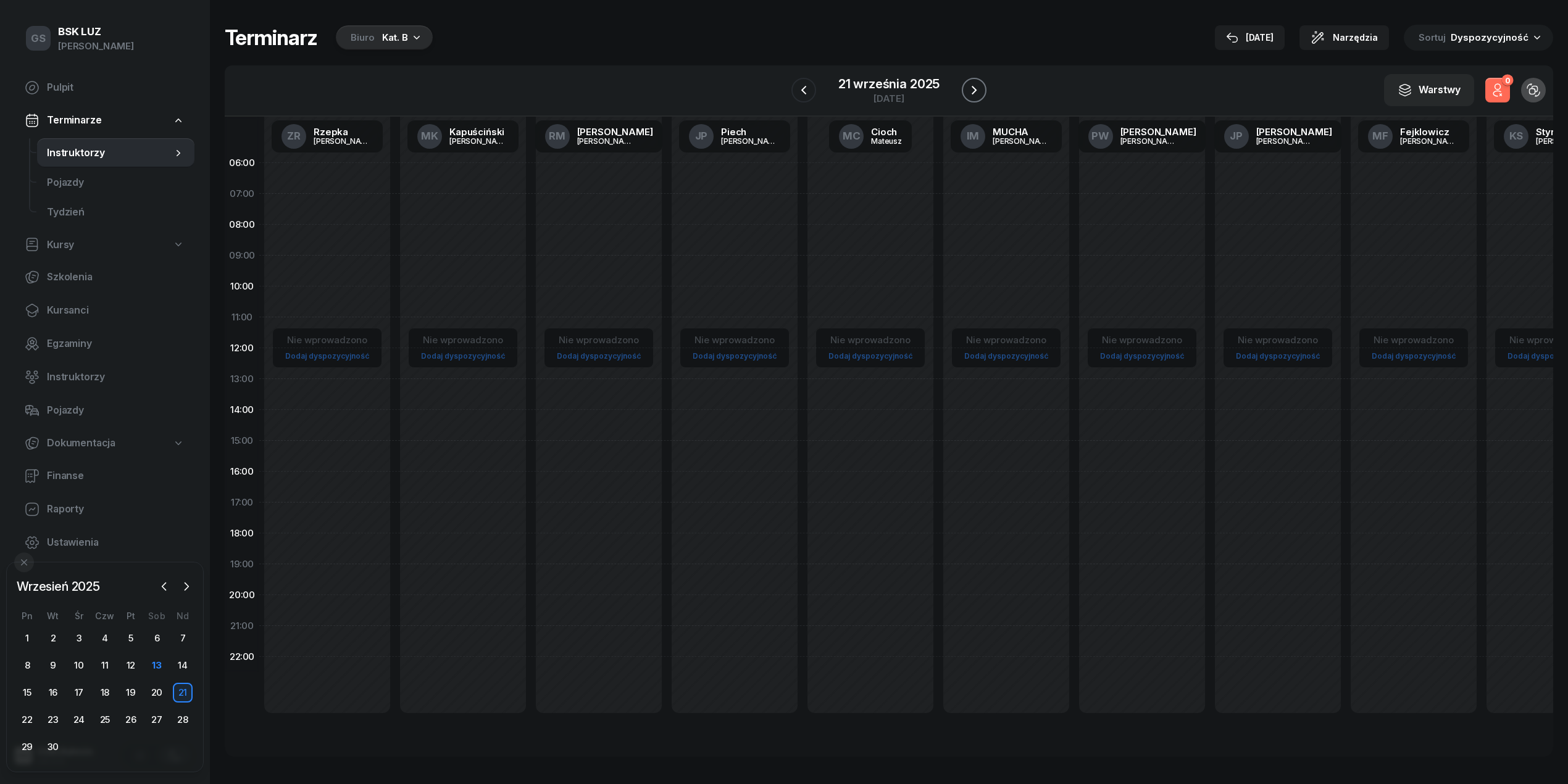
click at [972, 95] on icon "button" at bounding box center [974, 90] width 14 height 14
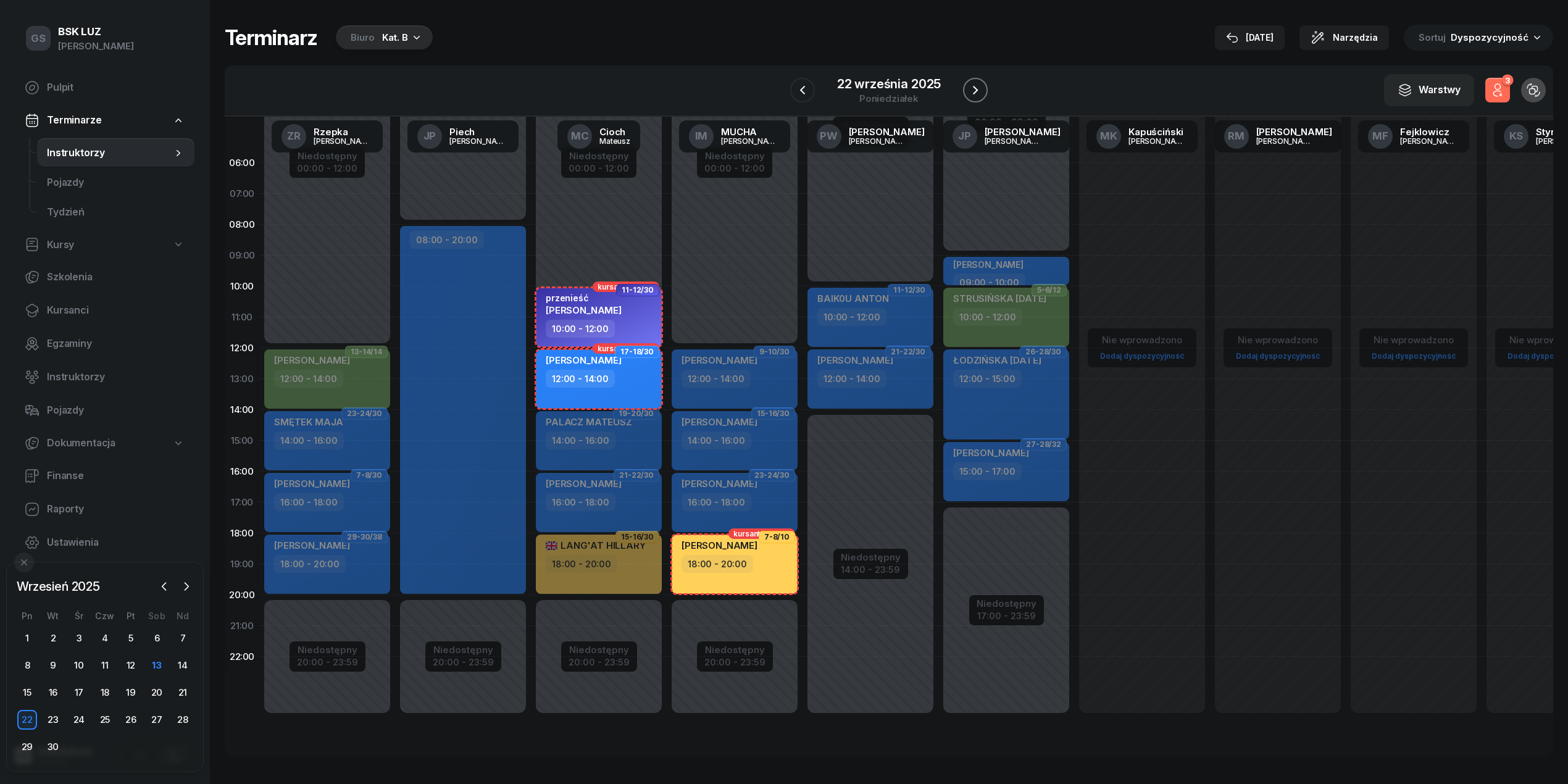
click at [972, 95] on icon "button" at bounding box center [975, 90] width 14 height 14
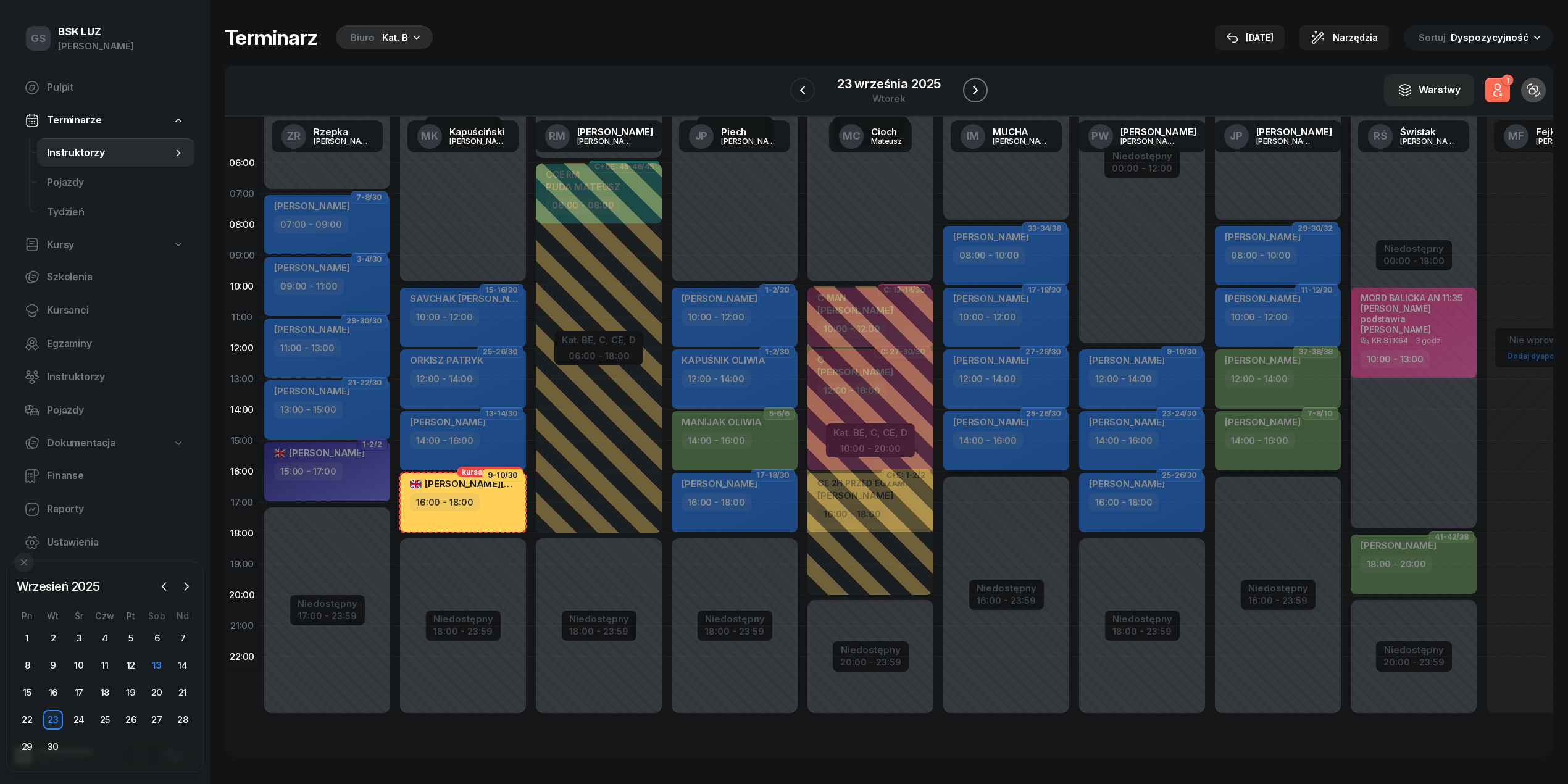
click at [972, 95] on icon "button" at bounding box center [975, 90] width 14 height 14
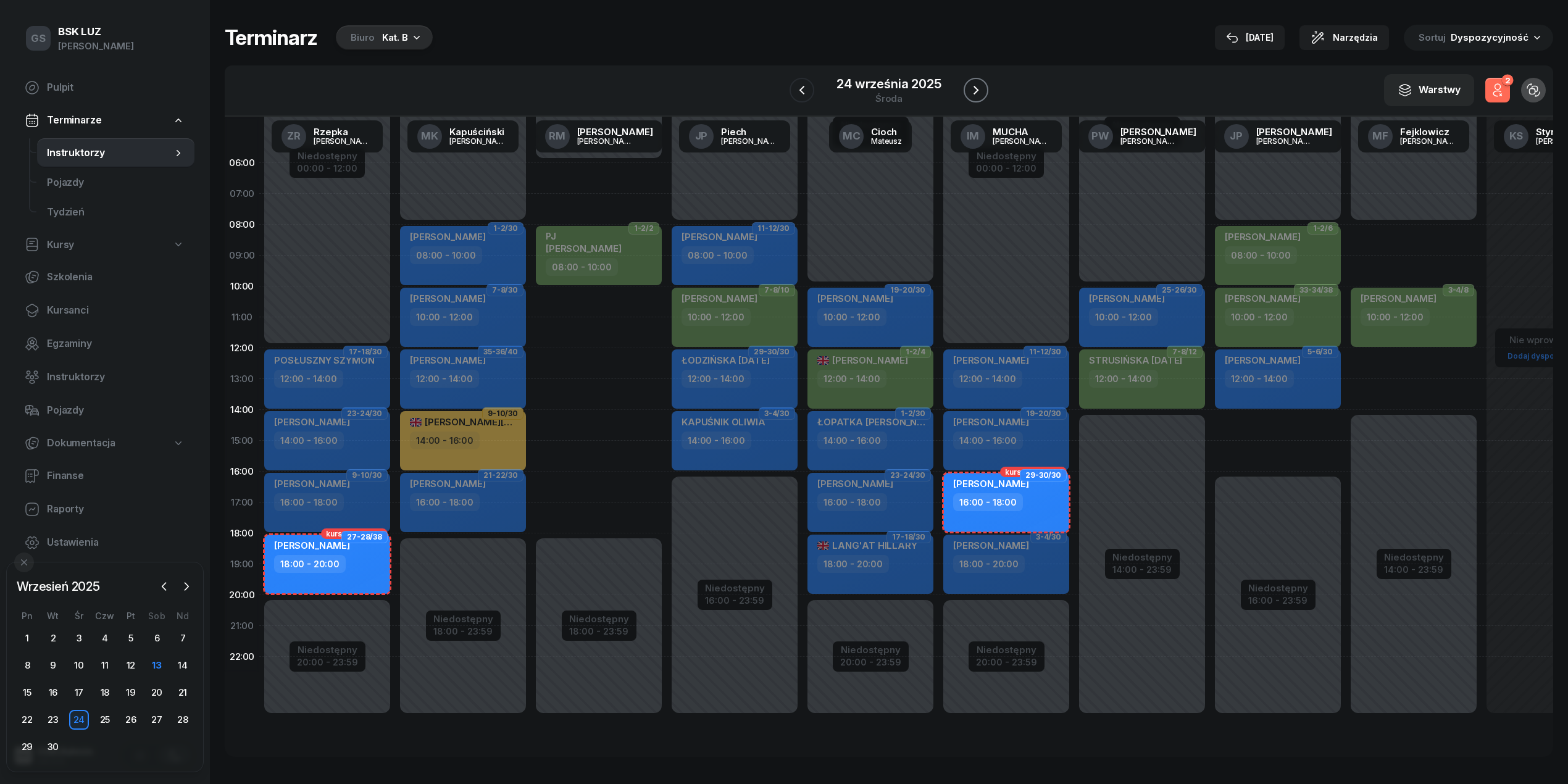
click at [972, 95] on icon "button" at bounding box center [976, 90] width 14 height 14
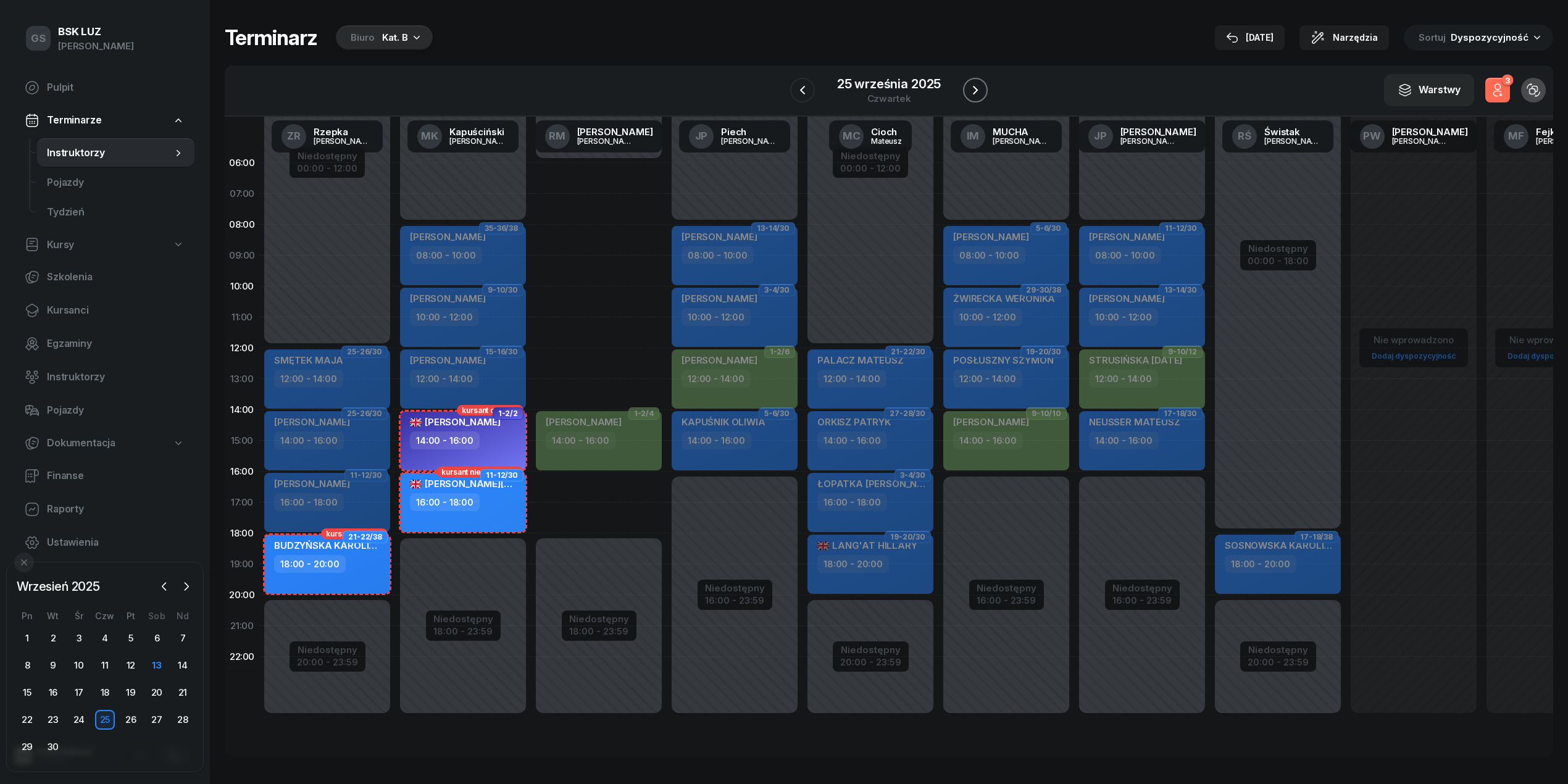
click at [972, 95] on icon "button" at bounding box center [975, 90] width 14 height 14
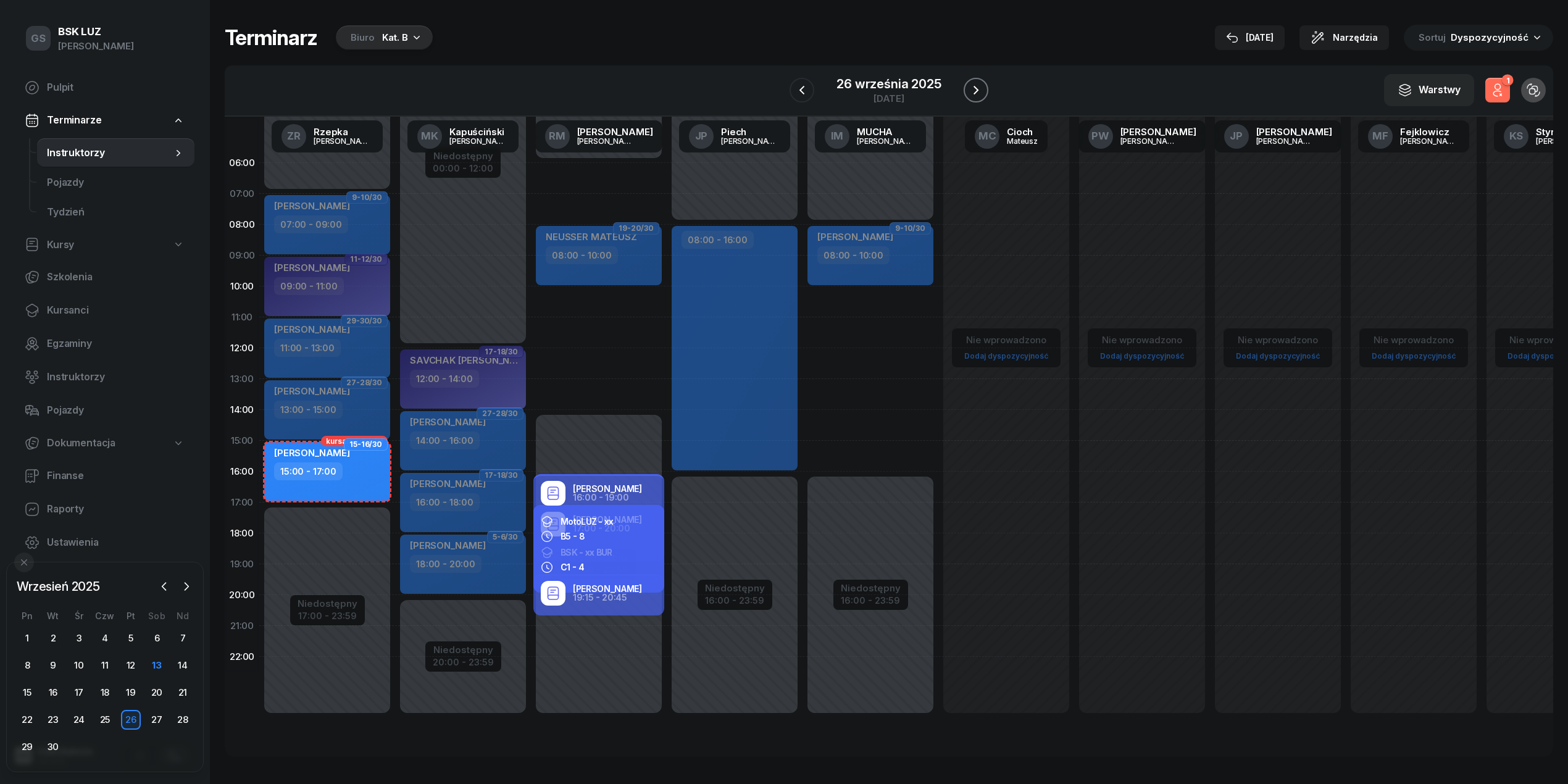
click at [972, 95] on icon "button" at bounding box center [976, 90] width 14 height 14
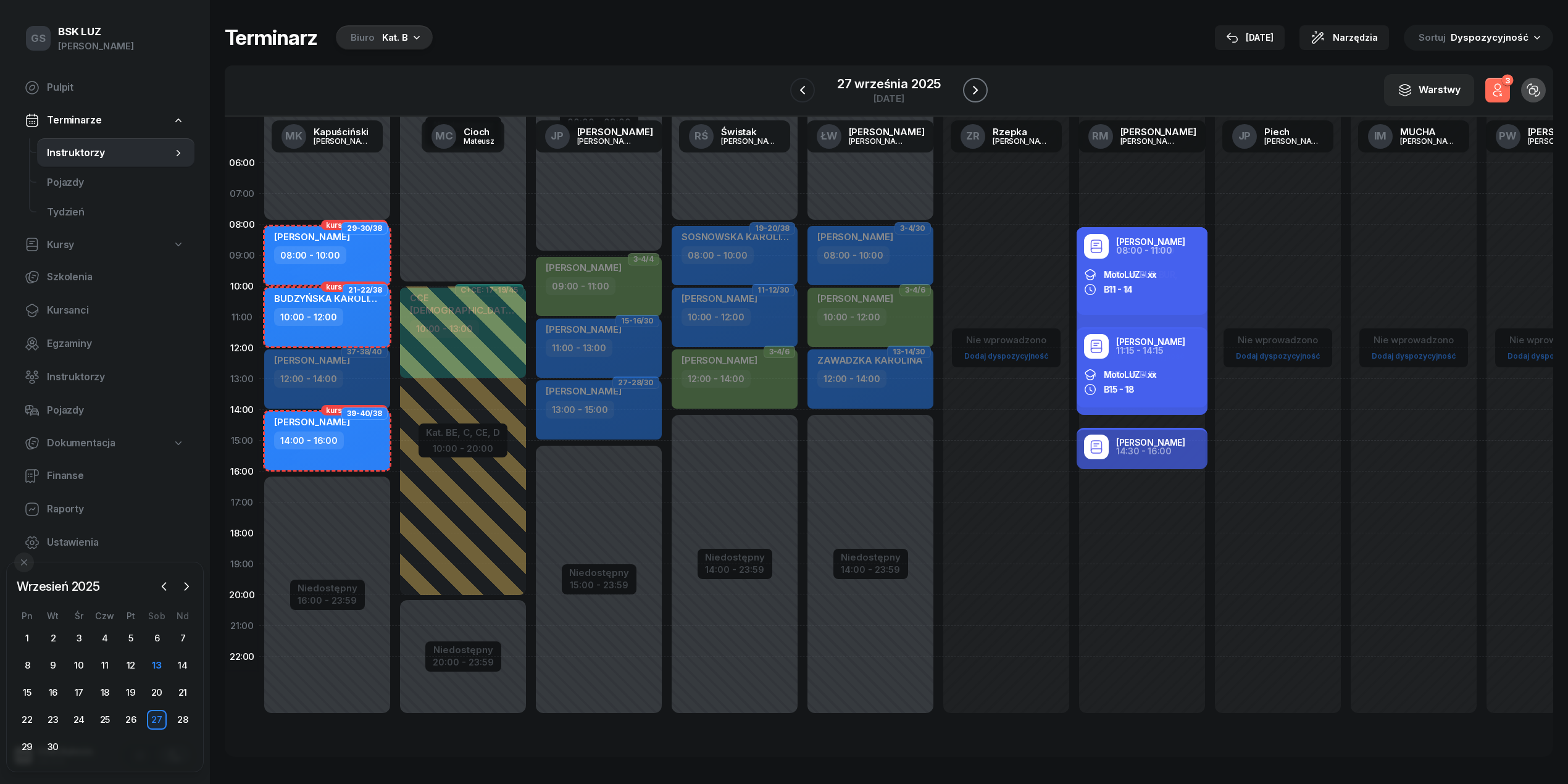
click at [972, 95] on icon "button" at bounding box center [975, 90] width 14 height 14
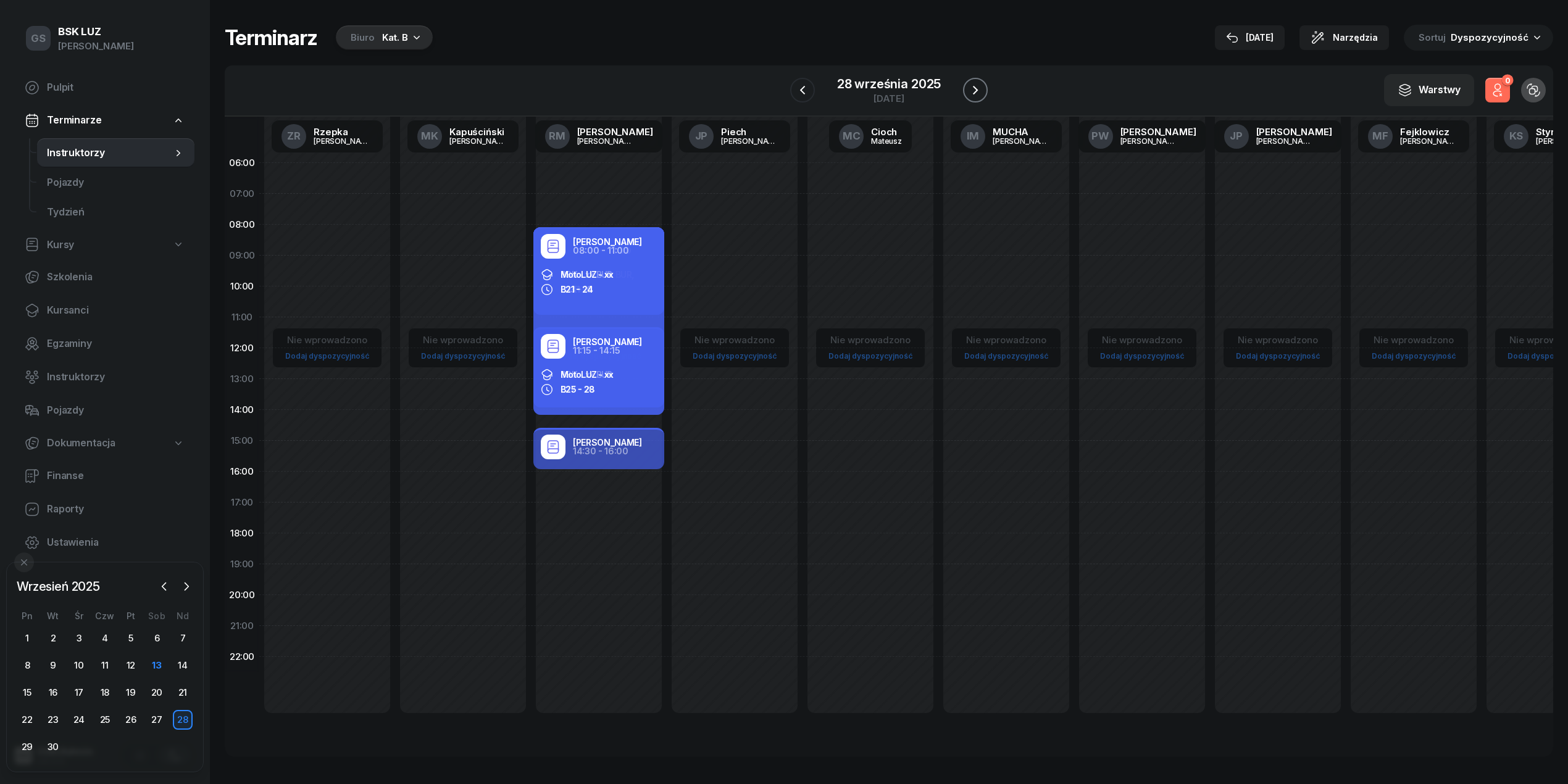
click at [972, 95] on icon "button" at bounding box center [975, 90] width 14 height 14
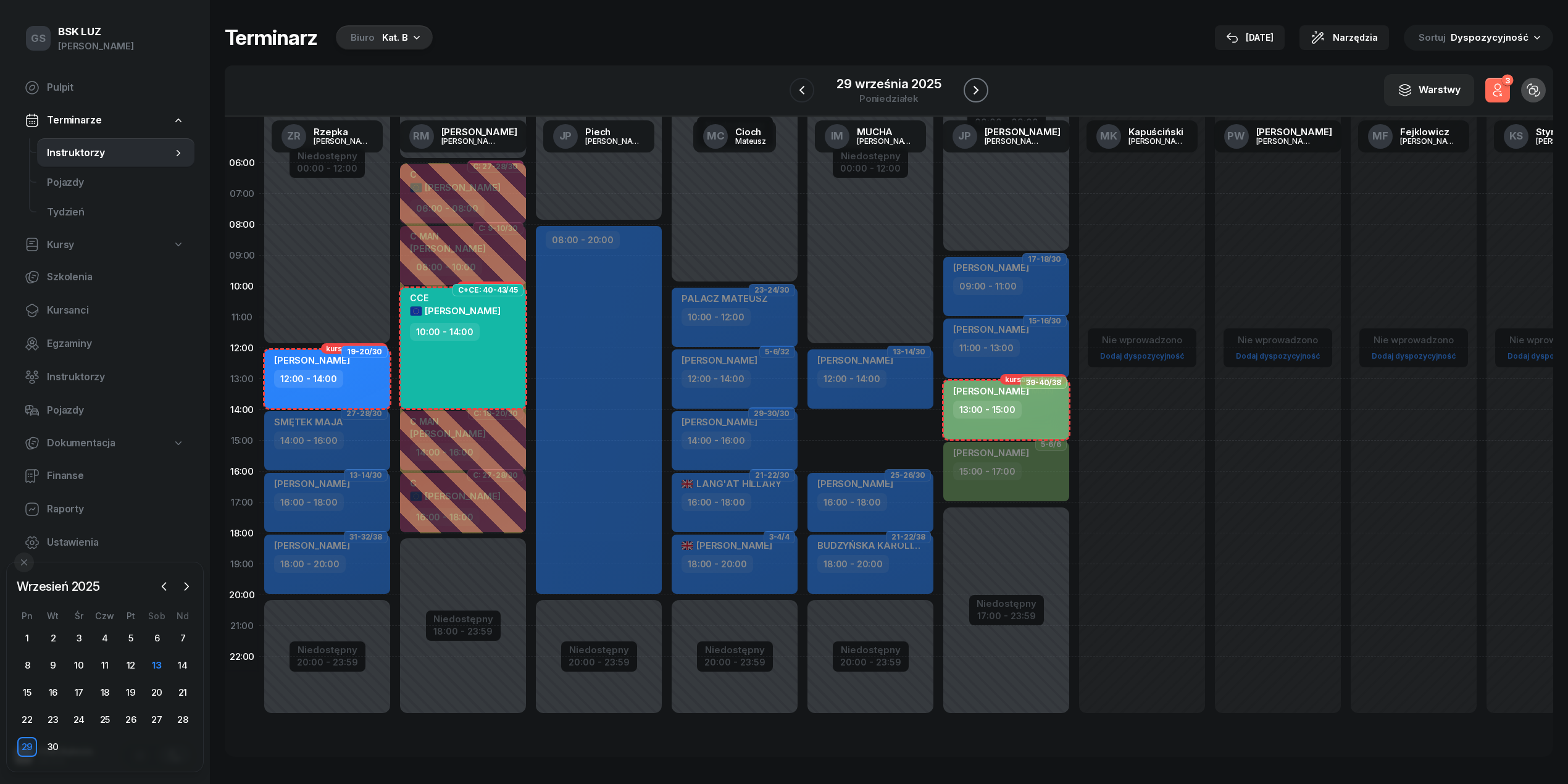
click at [972, 95] on icon "button" at bounding box center [976, 90] width 14 height 14
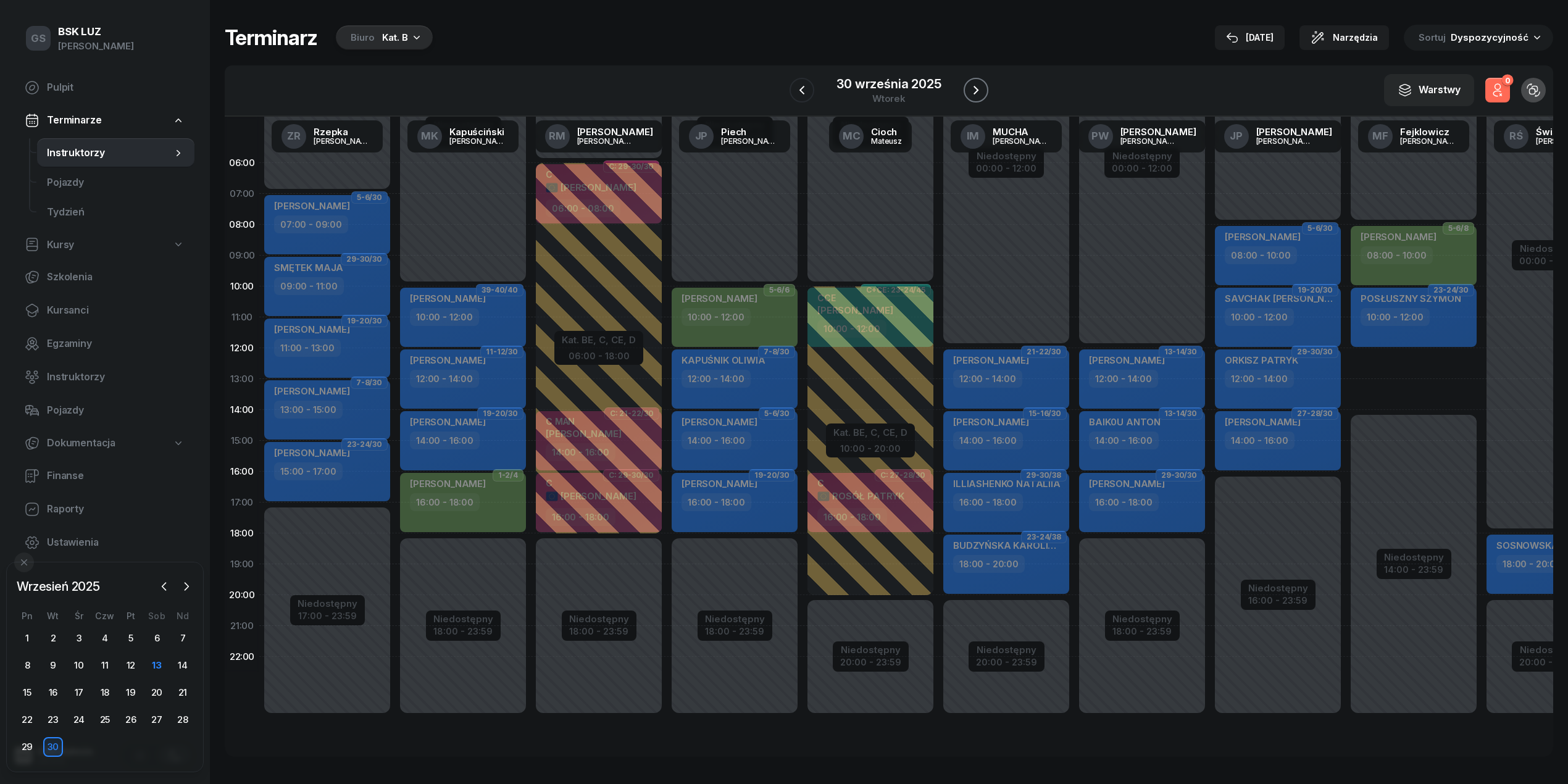
click at [972, 95] on icon "button" at bounding box center [976, 90] width 14 height 14
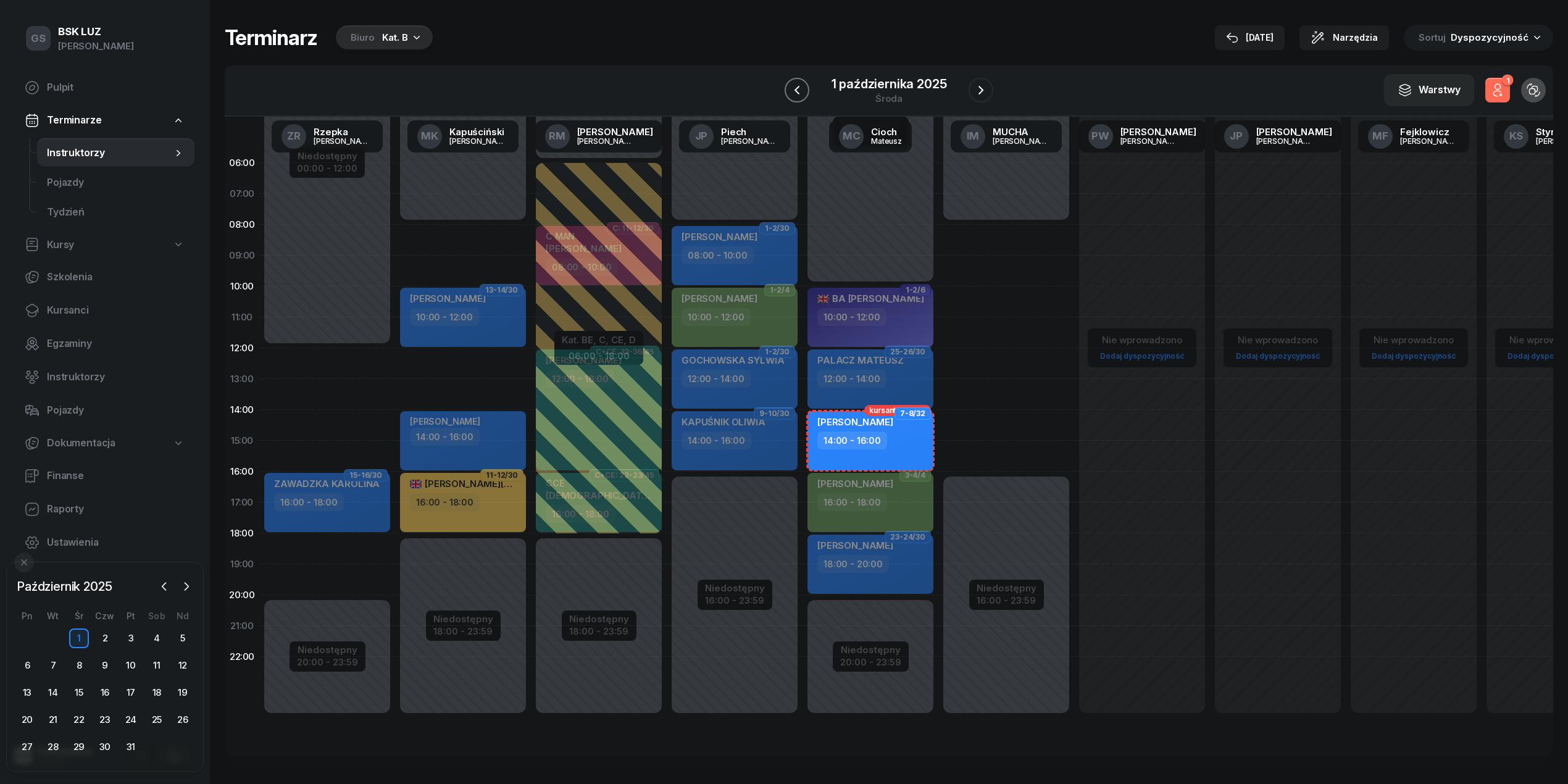
click at [796, 95] on icon "button" at bounding box center [796, 90] width 14 height 14
click at [796, 95] on icon "button" at bounding box center [801, 90] width 14 height 14
click at [796, 95] on icon "button" at bounding box center [802, 90] width 14 height 14
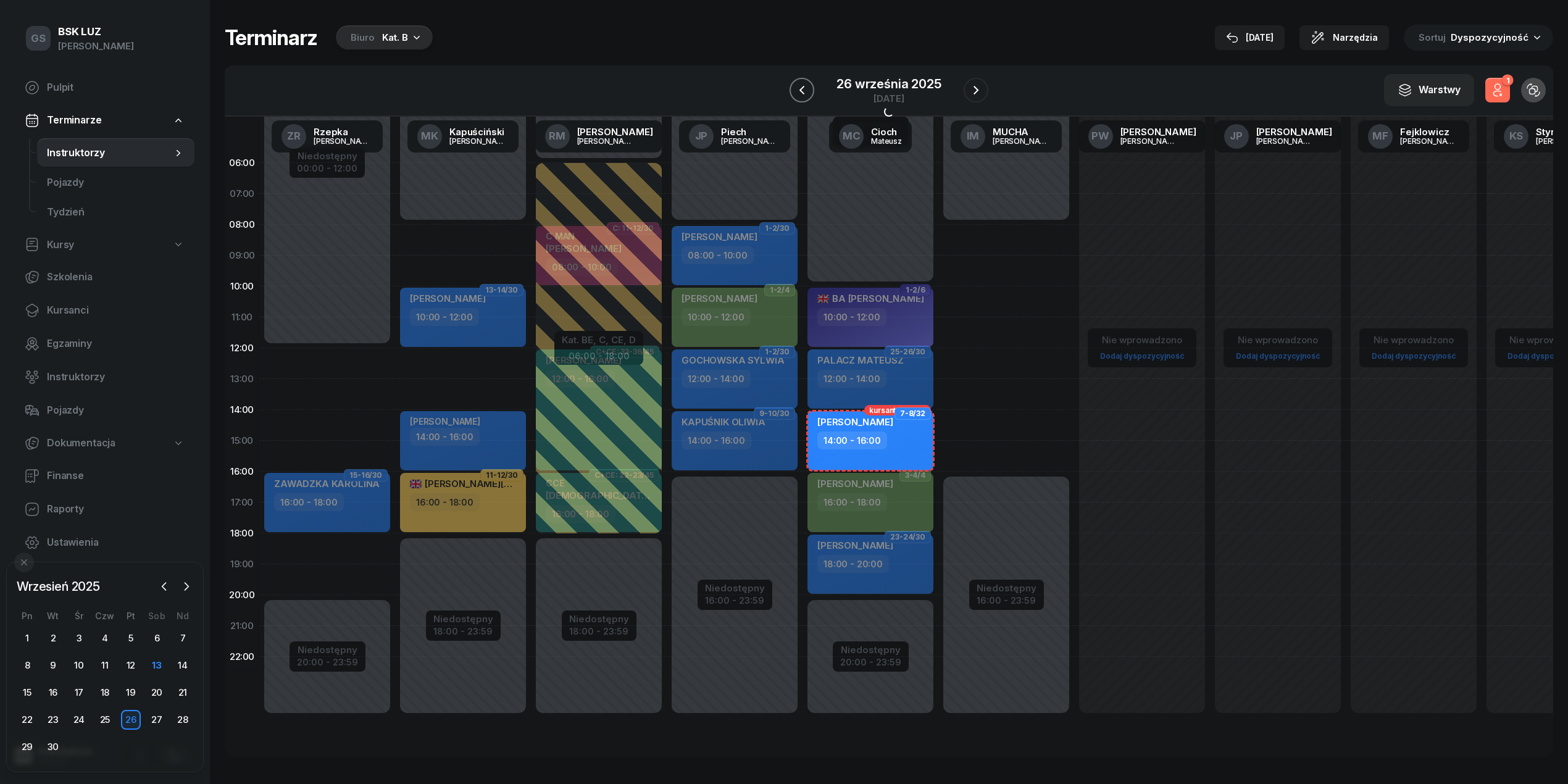
click at [796, 95] on icon "button" at bounding box center [801, 90] width 14 height 14
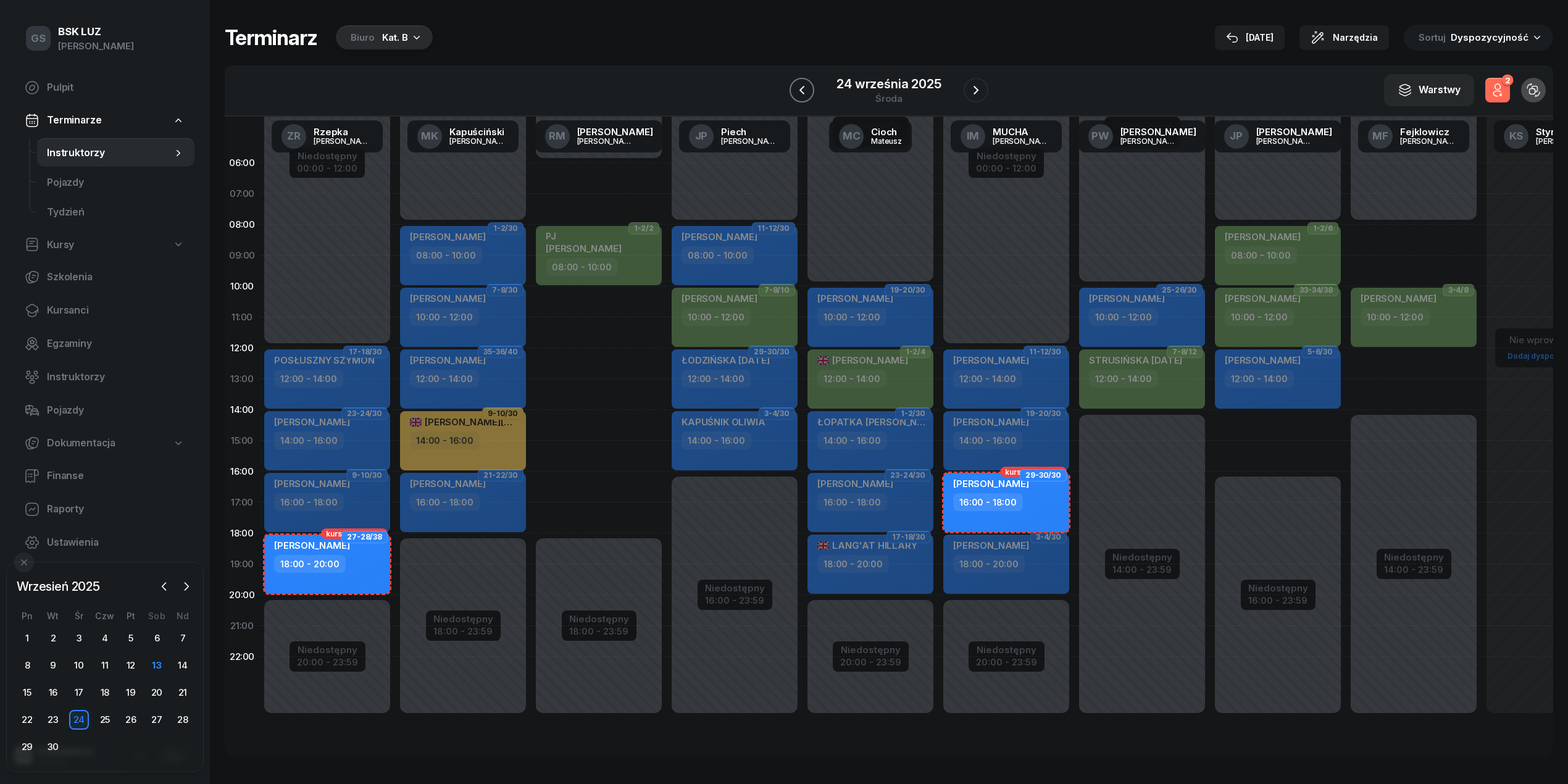
click at [796, 95] on icon "button" at bounding box center [801, 90] width 14 height 14
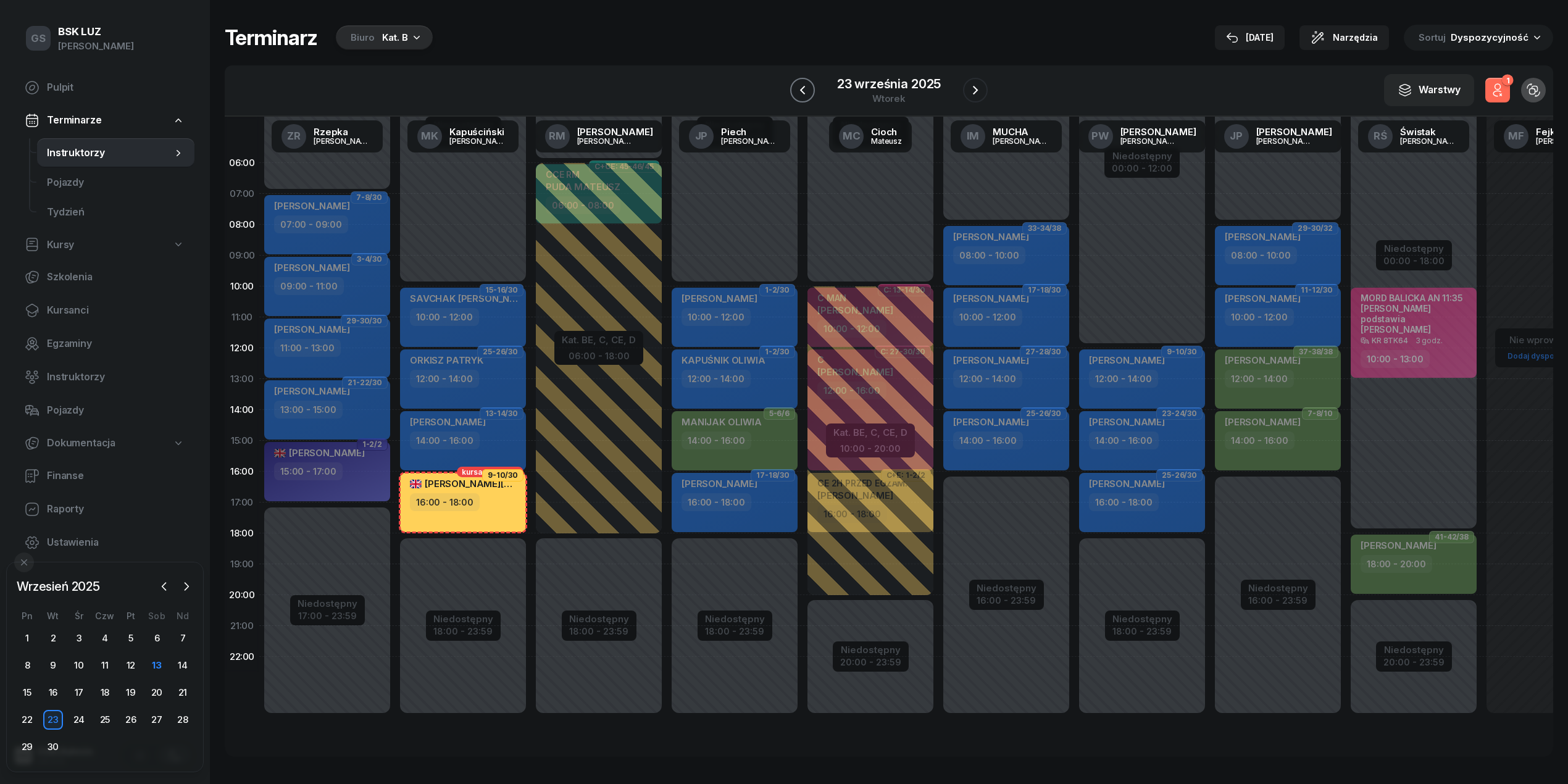
click at [796, 95] on icon "button" at bounding box center [802, 90] width 14 height 14
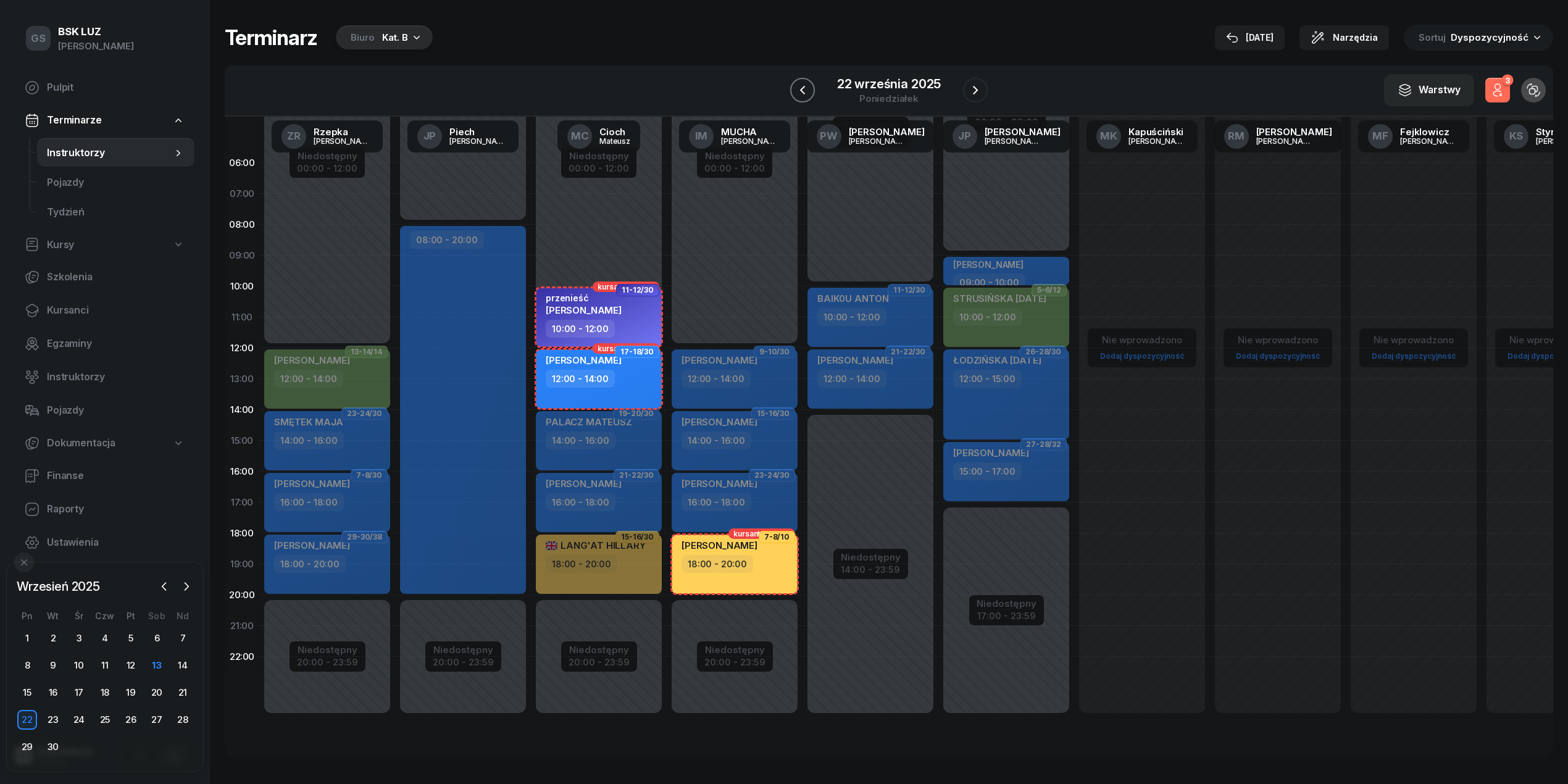
click at [796, 95] on icon "button" at bounding box center [802, 90] width 14 height 14
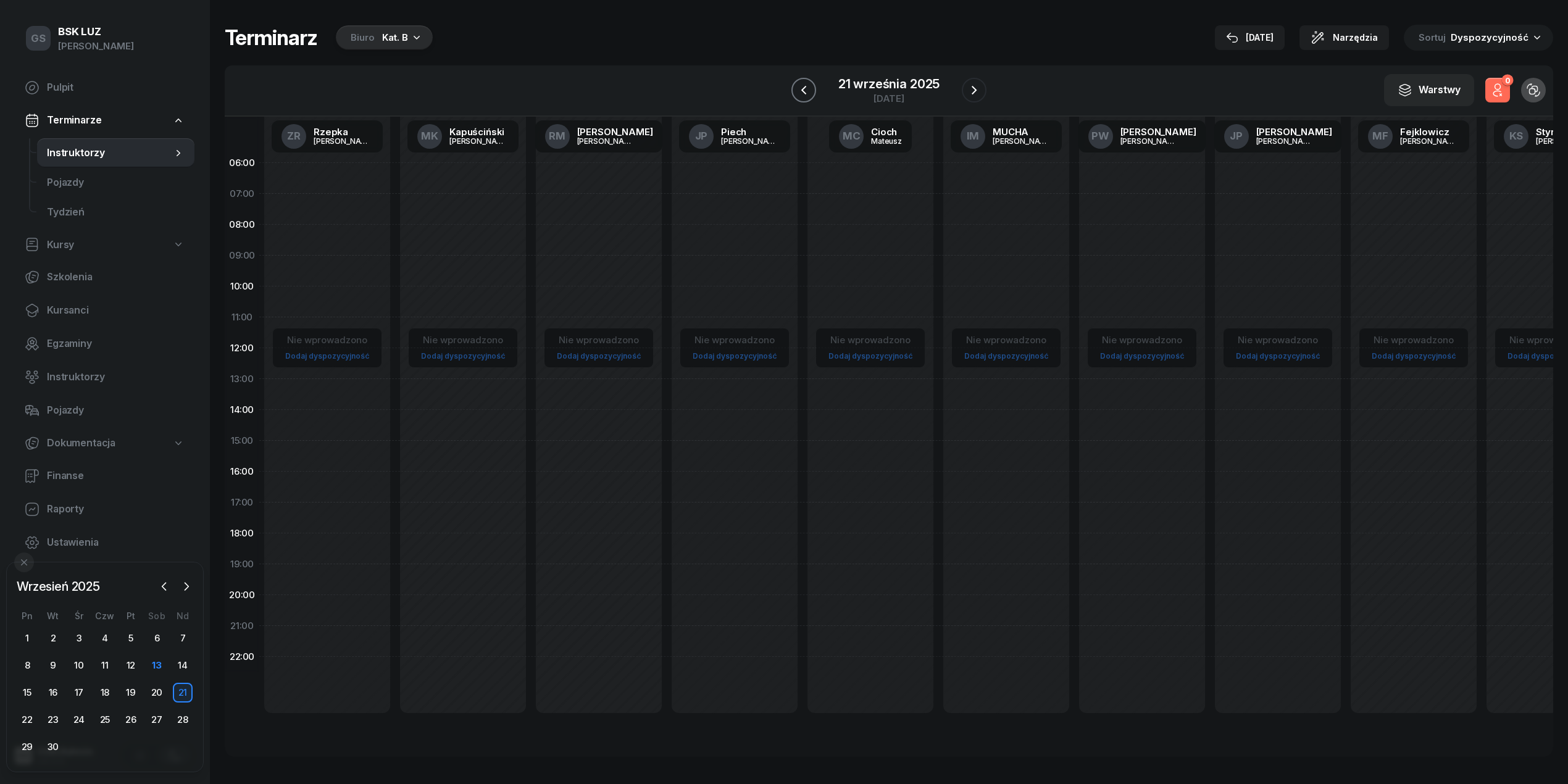
click at [796, 95] on button "button" at bounding box center [804, 90] width 25 height 25
click at [796, 95] on icon "button" at bounding box center [801, 90] width 14 height 14
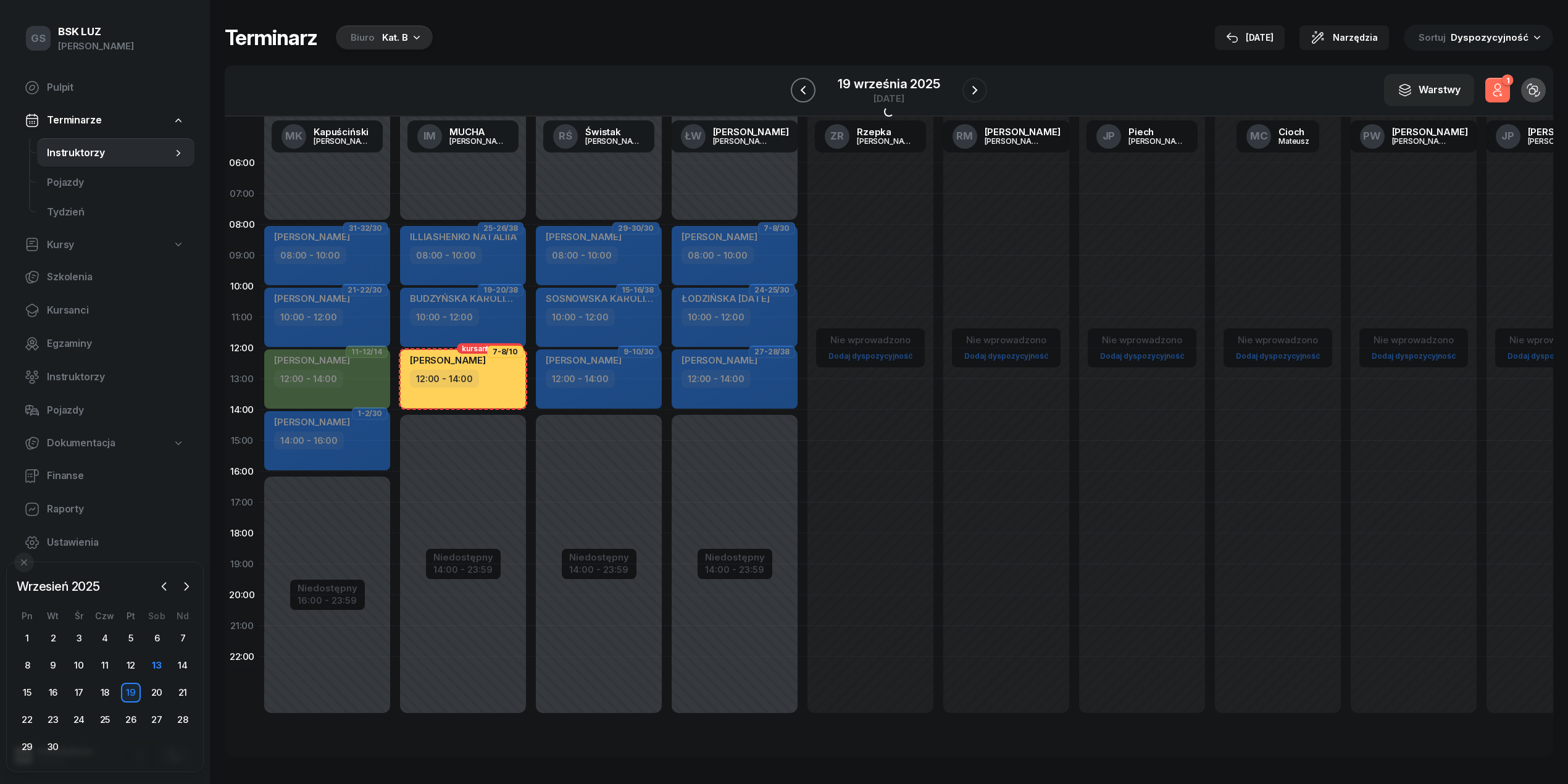
click at [796, 95] on icon "button" at bounding box center [803, 90] width 14 height 14
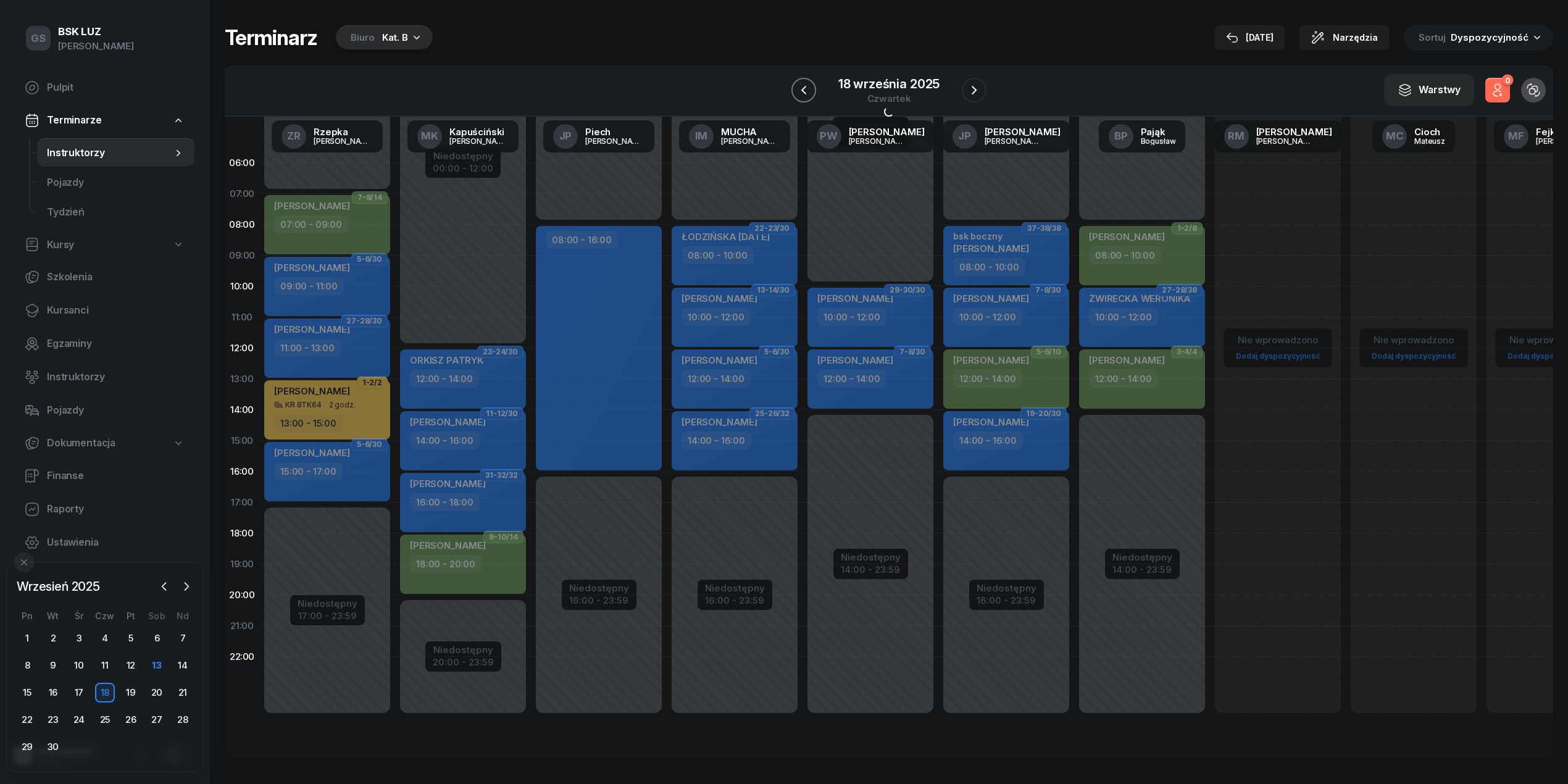
click at [796, 95] on icon "button" at bounding box center [804, 90] width 14 height 14
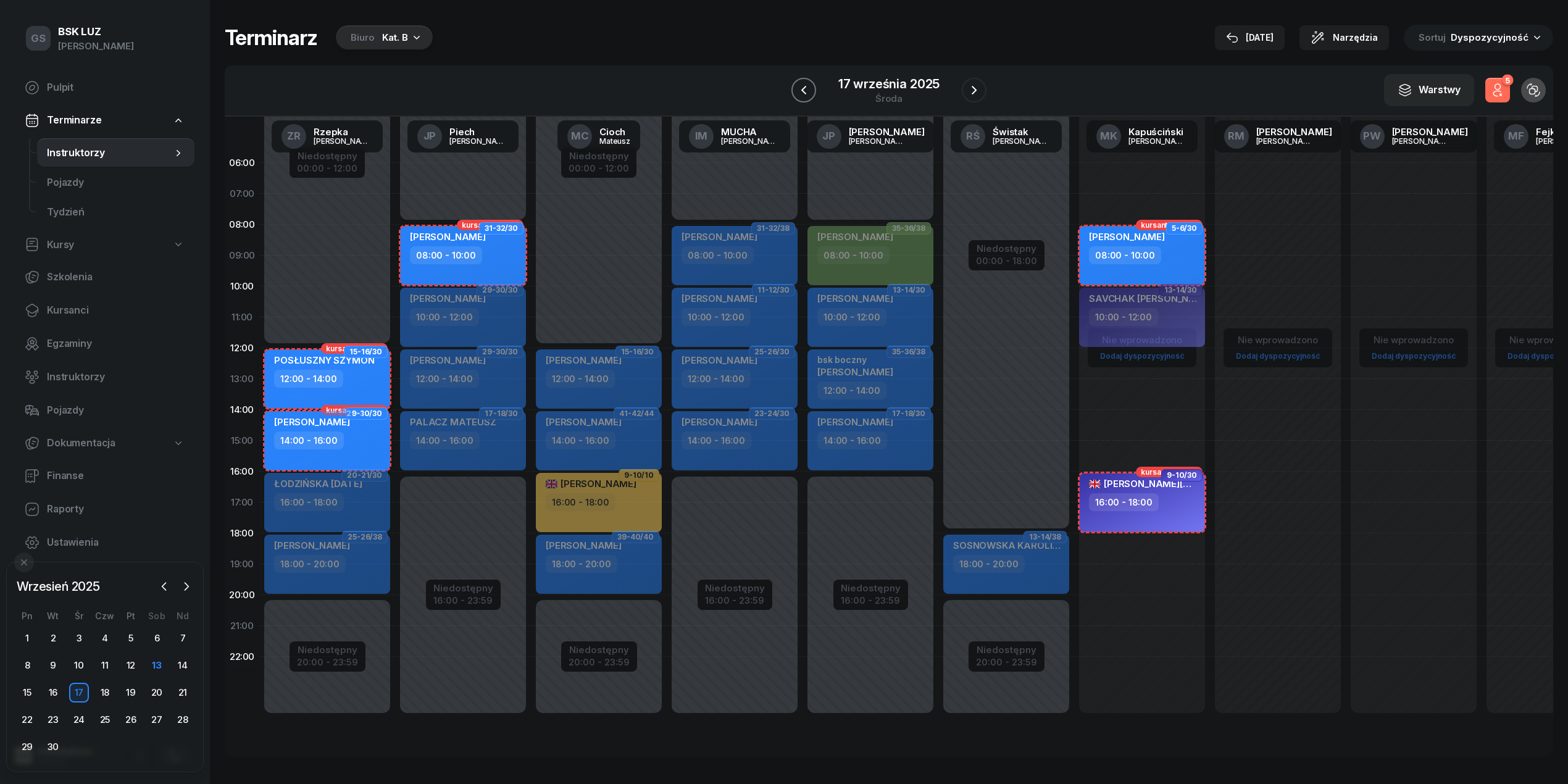
click at [796, 95] on button "button" at bounding box center [804, 90] width 25 height 25
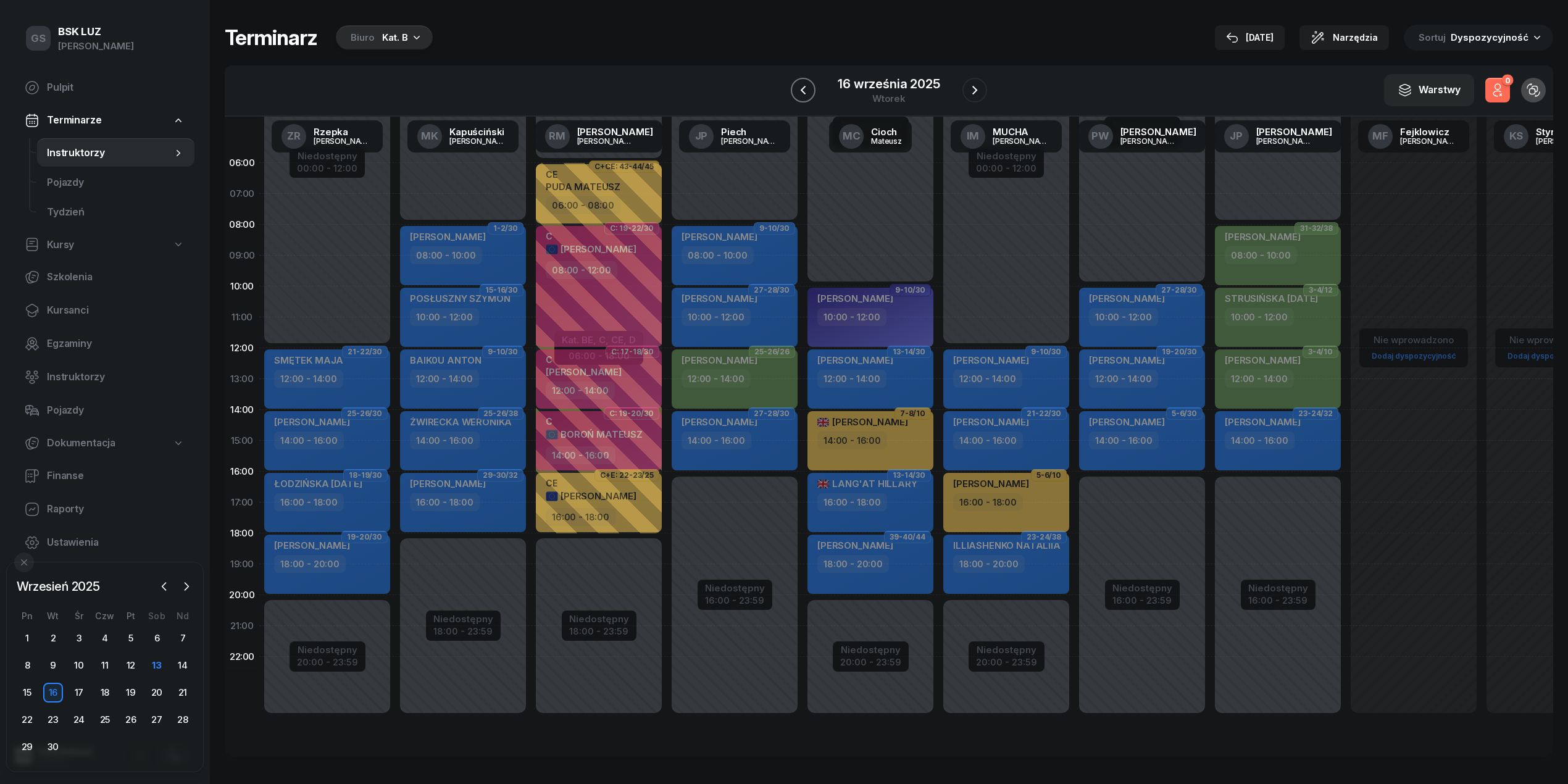
click at [796, 95] on icon "button" at bounding box center [803, 90] width 14 height 14
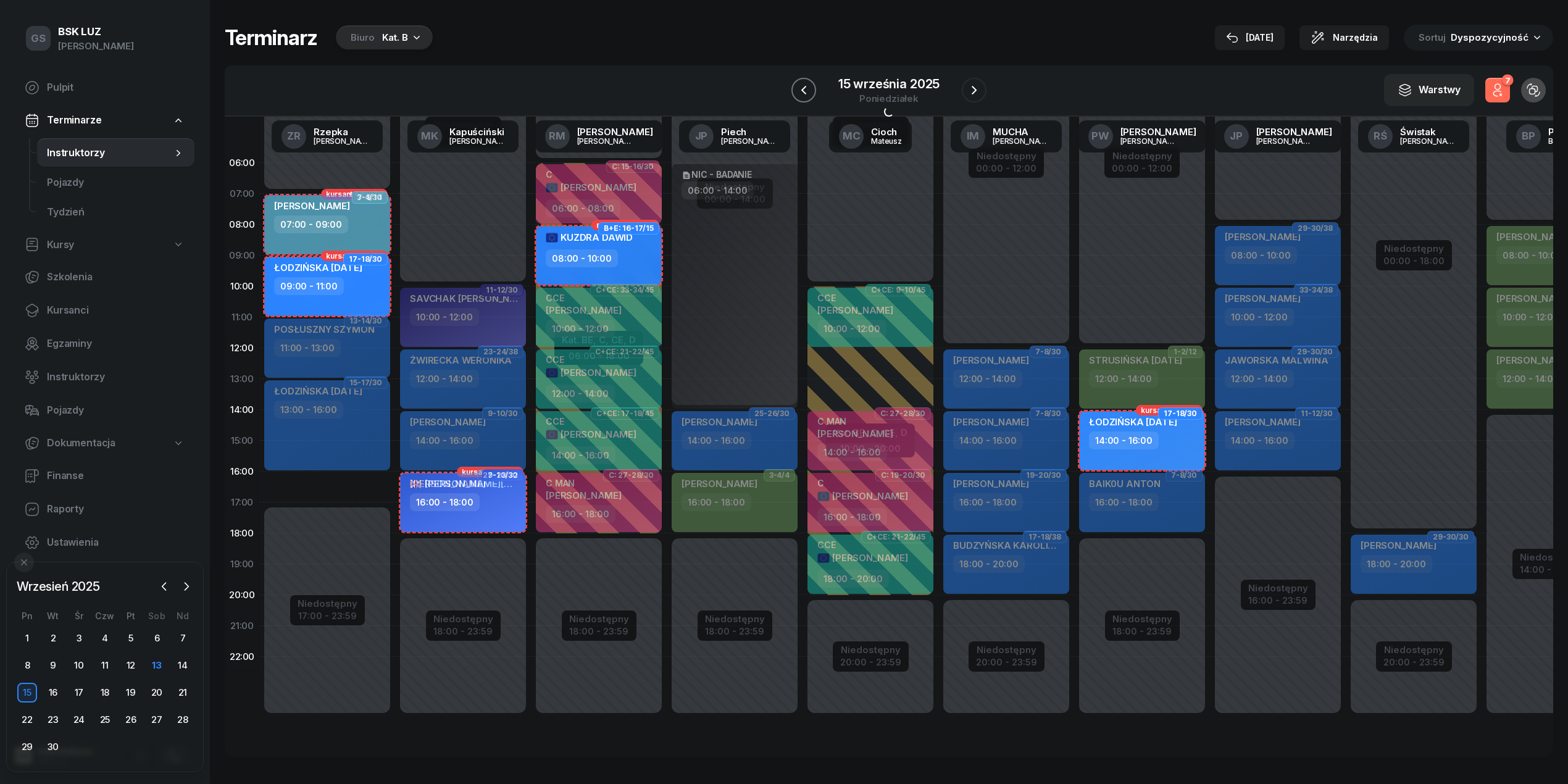
click at [796, 95] on button "button" at bounding box center [804, 90] width 25 height 25
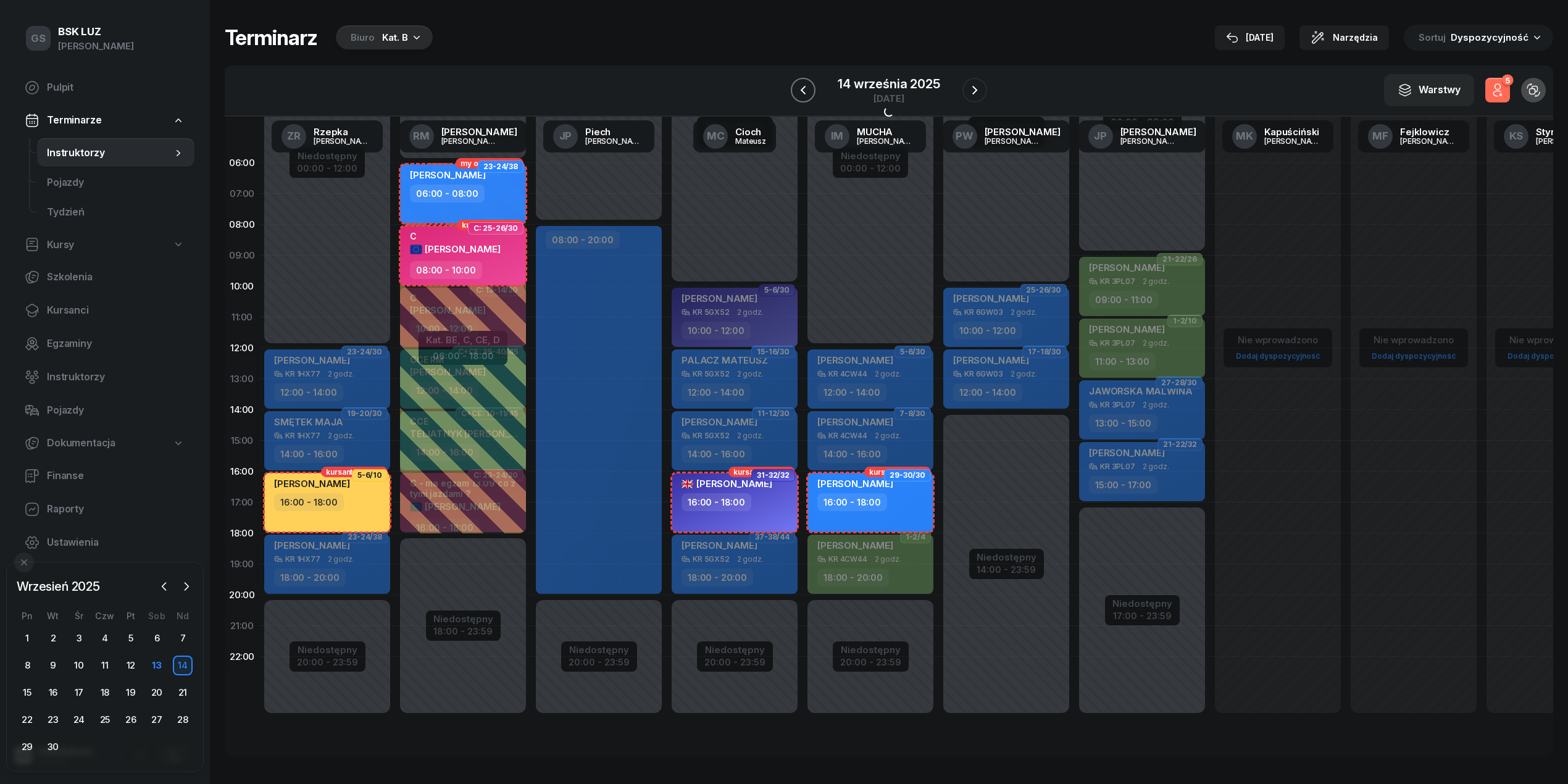
click at [796, 95] on icon "button" at bounding box center [803, 90] width 14 height 14
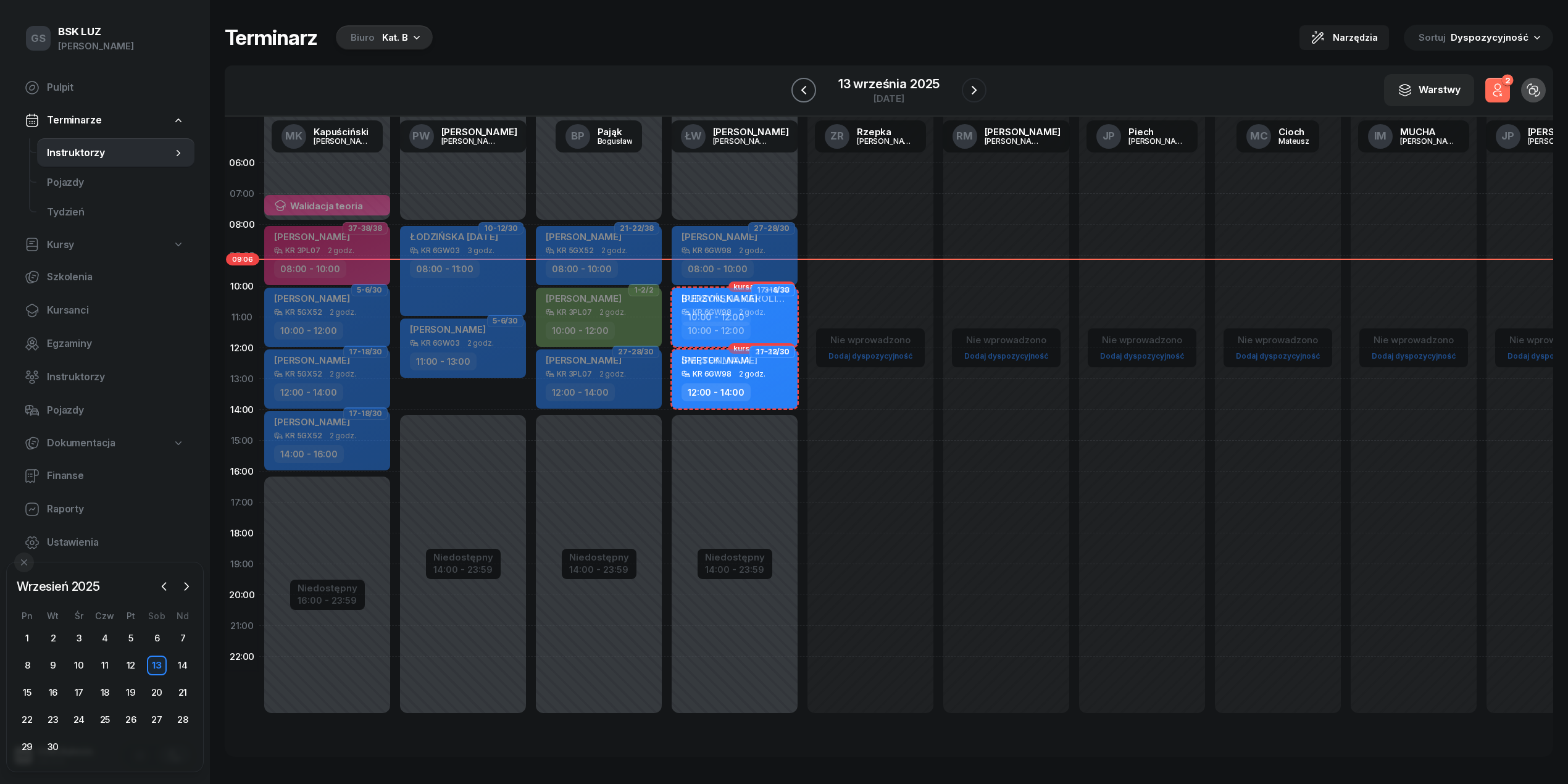
click at [796, 95] on icon "button" at bounding box center [804, 90] width 14 height 14
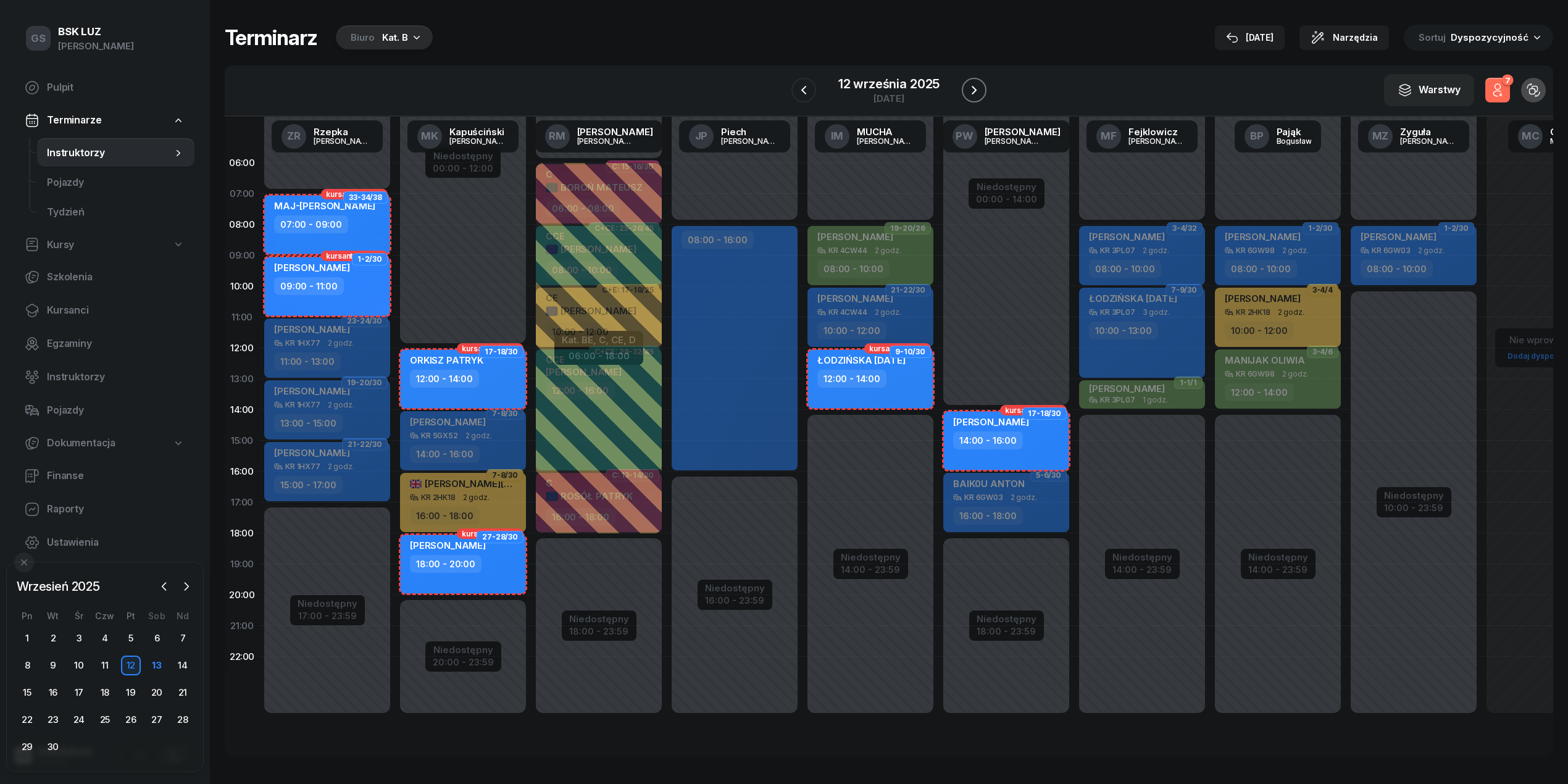
click at [974, 95] on icon "button" at bounding box center [974, 90] width 14 height 14
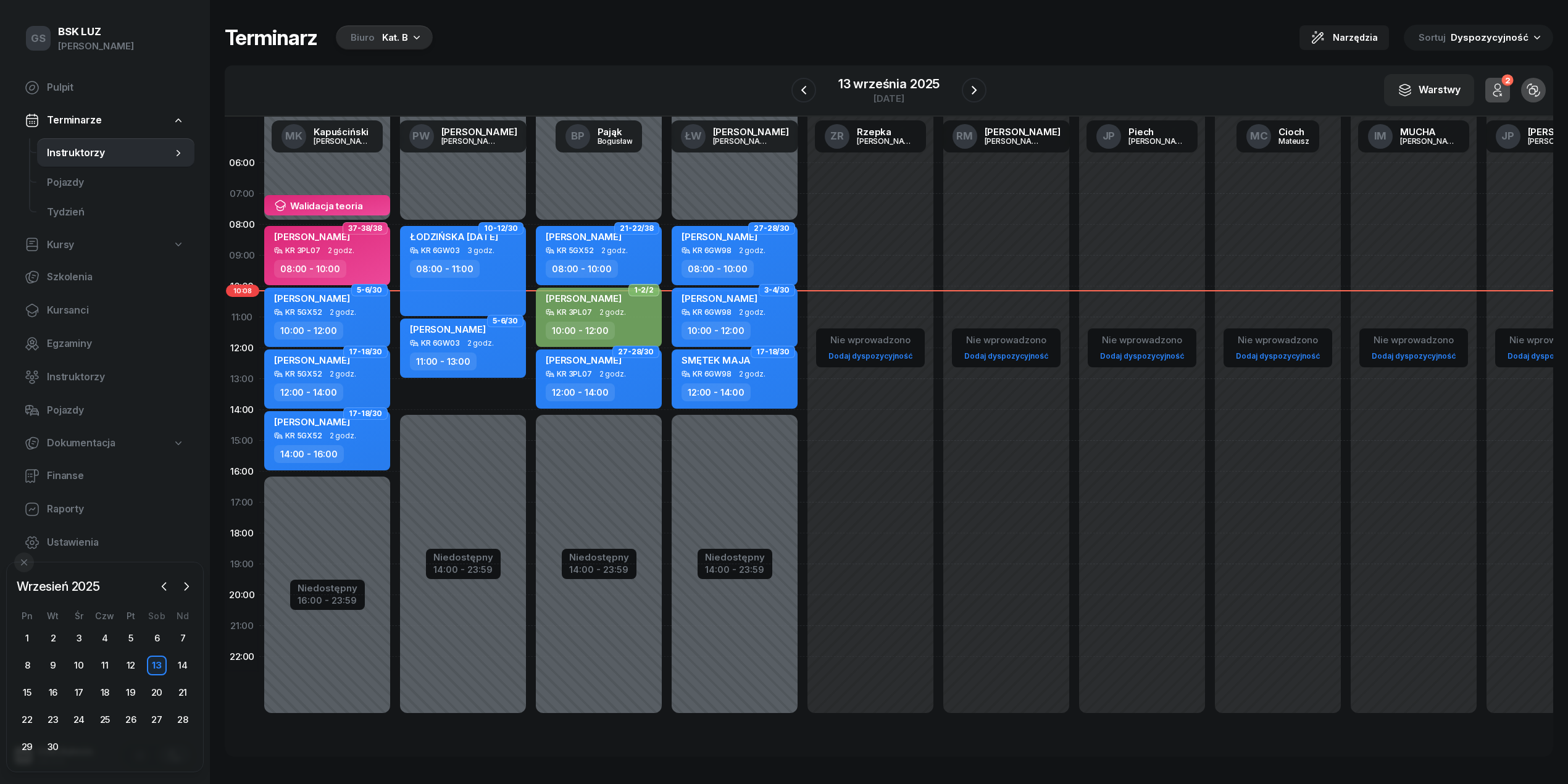
click at [412, 42] on icon "button" at bounding box center [416, 36] width 12 height 12
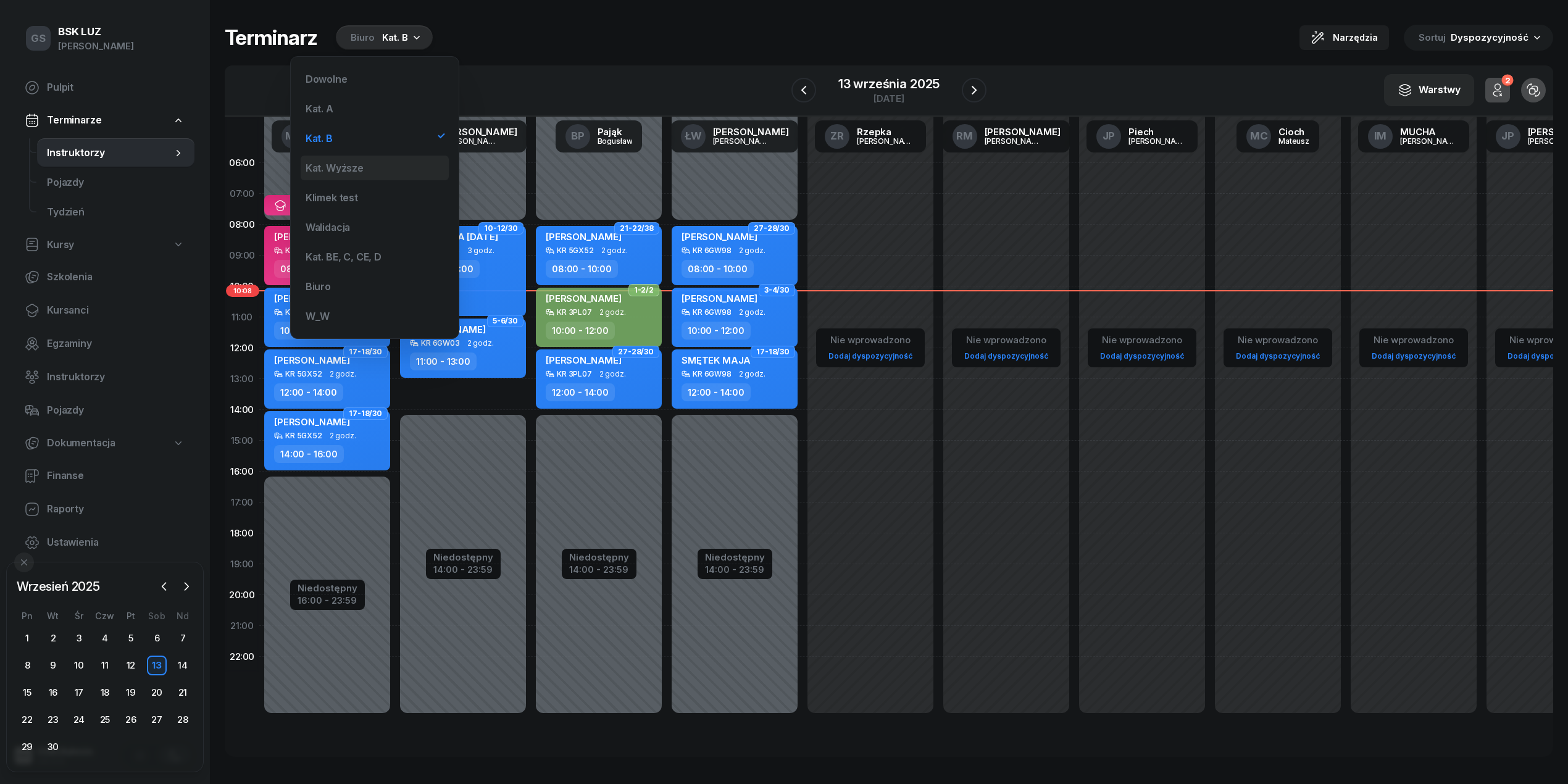
click at [339, 172] on div "Kat. Wyższe" at bounding box center [334, 168] width 58 height 10
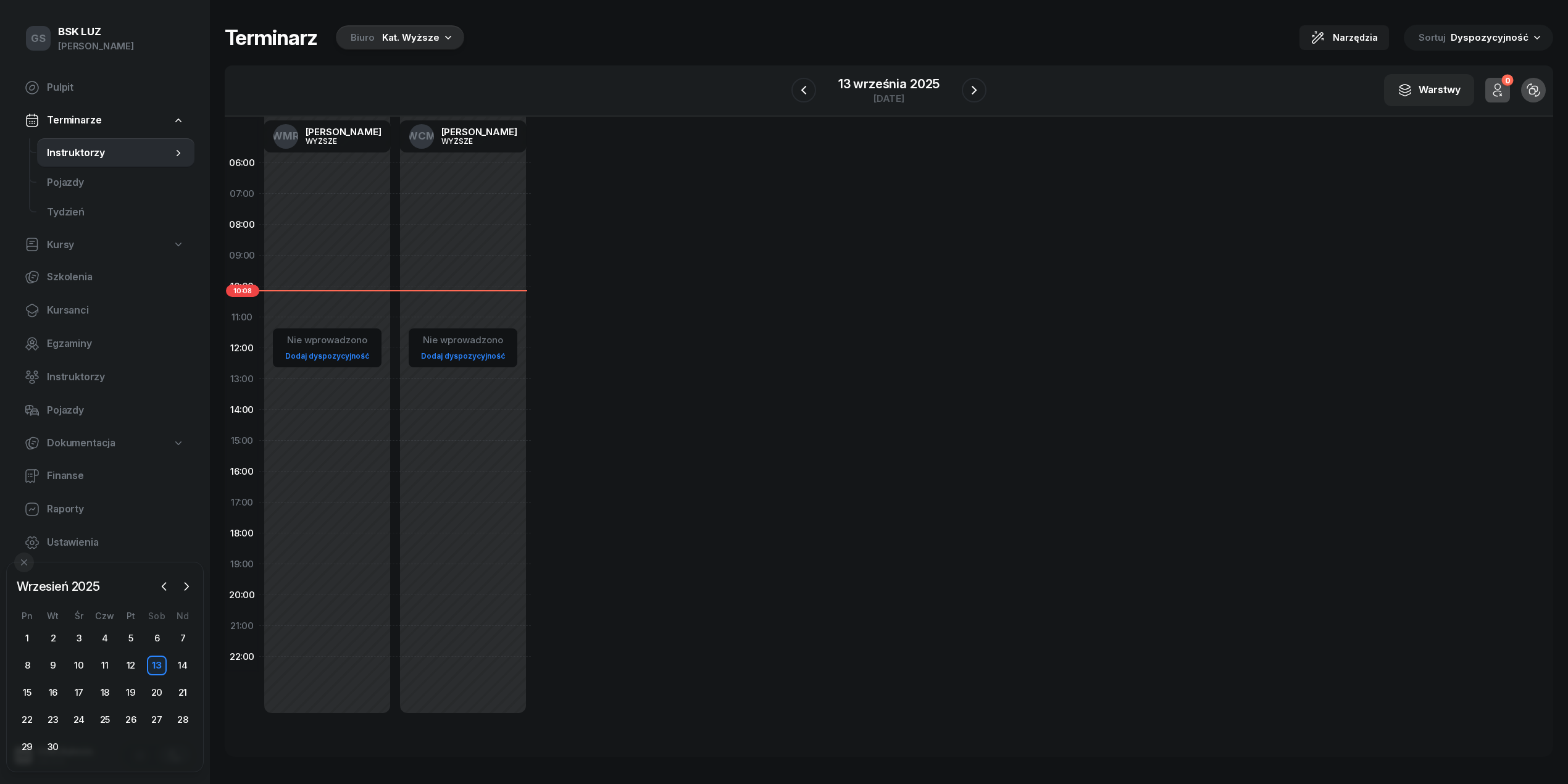
click at [412, 41] on div "Kat. Wyższe" at bounding box center [410, 38] width 57 height 14
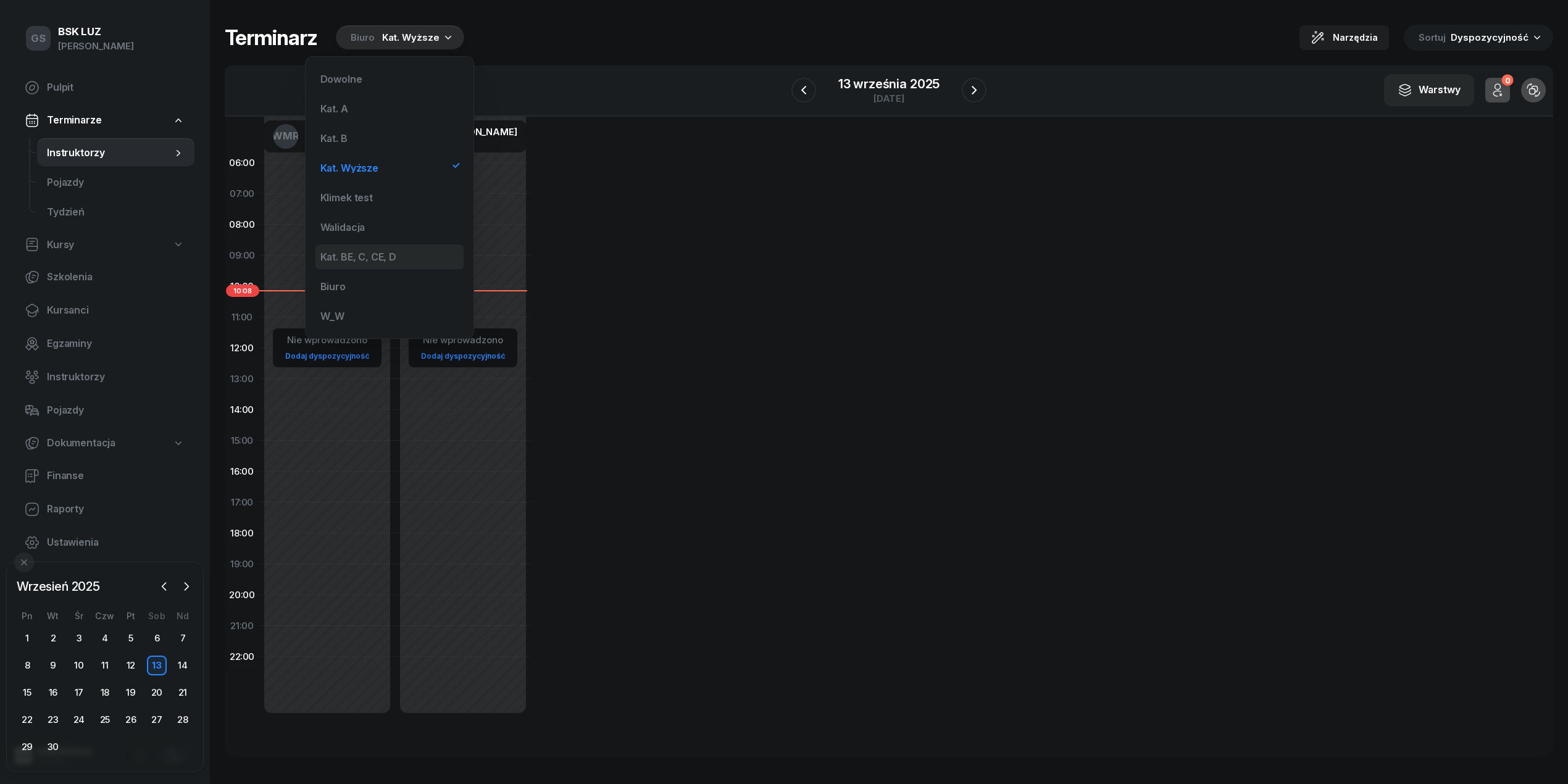
click at [382, 245] on div "Kat. BE, C, CE, D" at bounding box center [389, 257] width 148 height 25
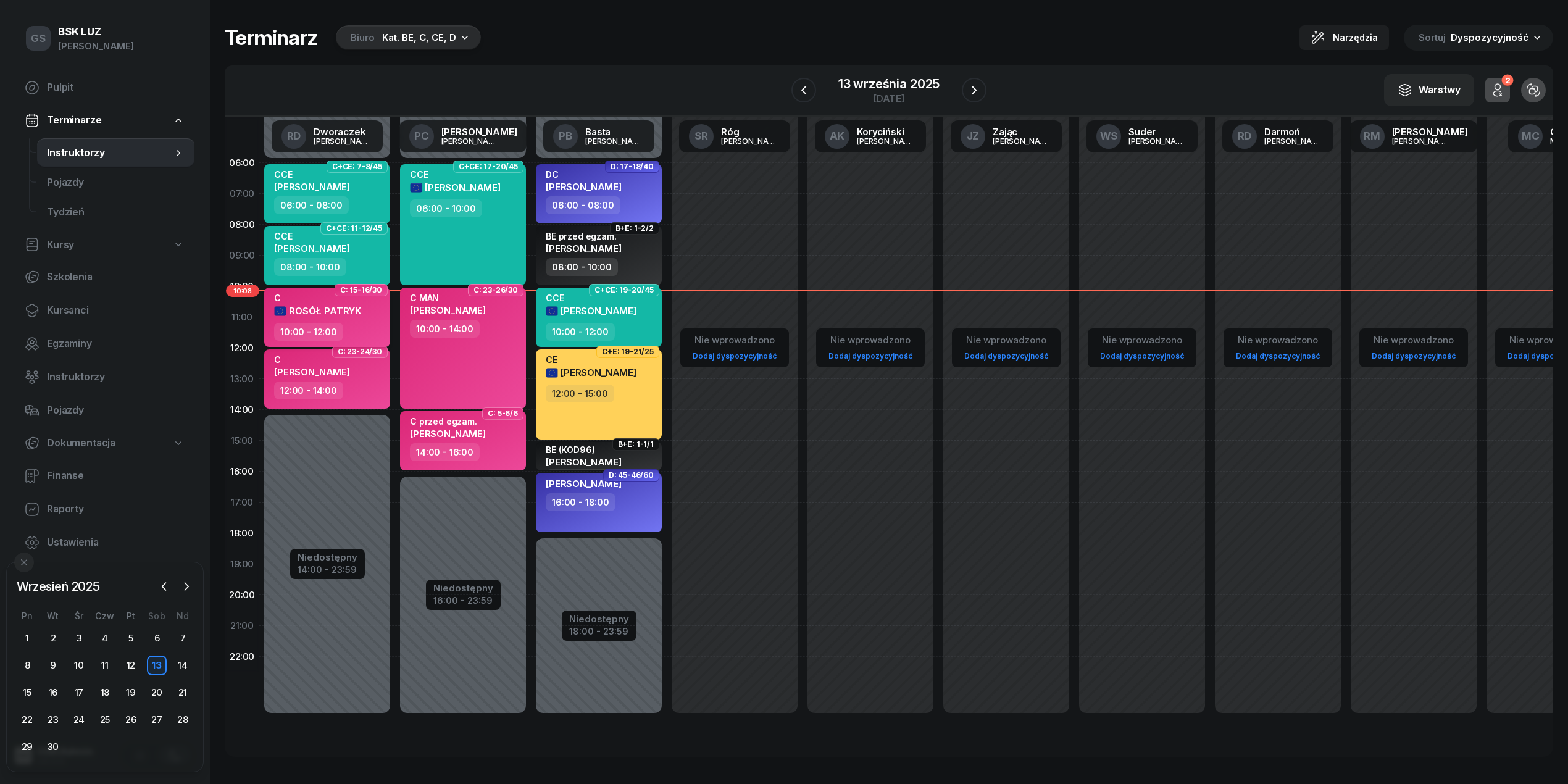
click at [323, 300] on div "C" at bounding box center [317, 298] width 87 height 10
select select "10"
select select "12"
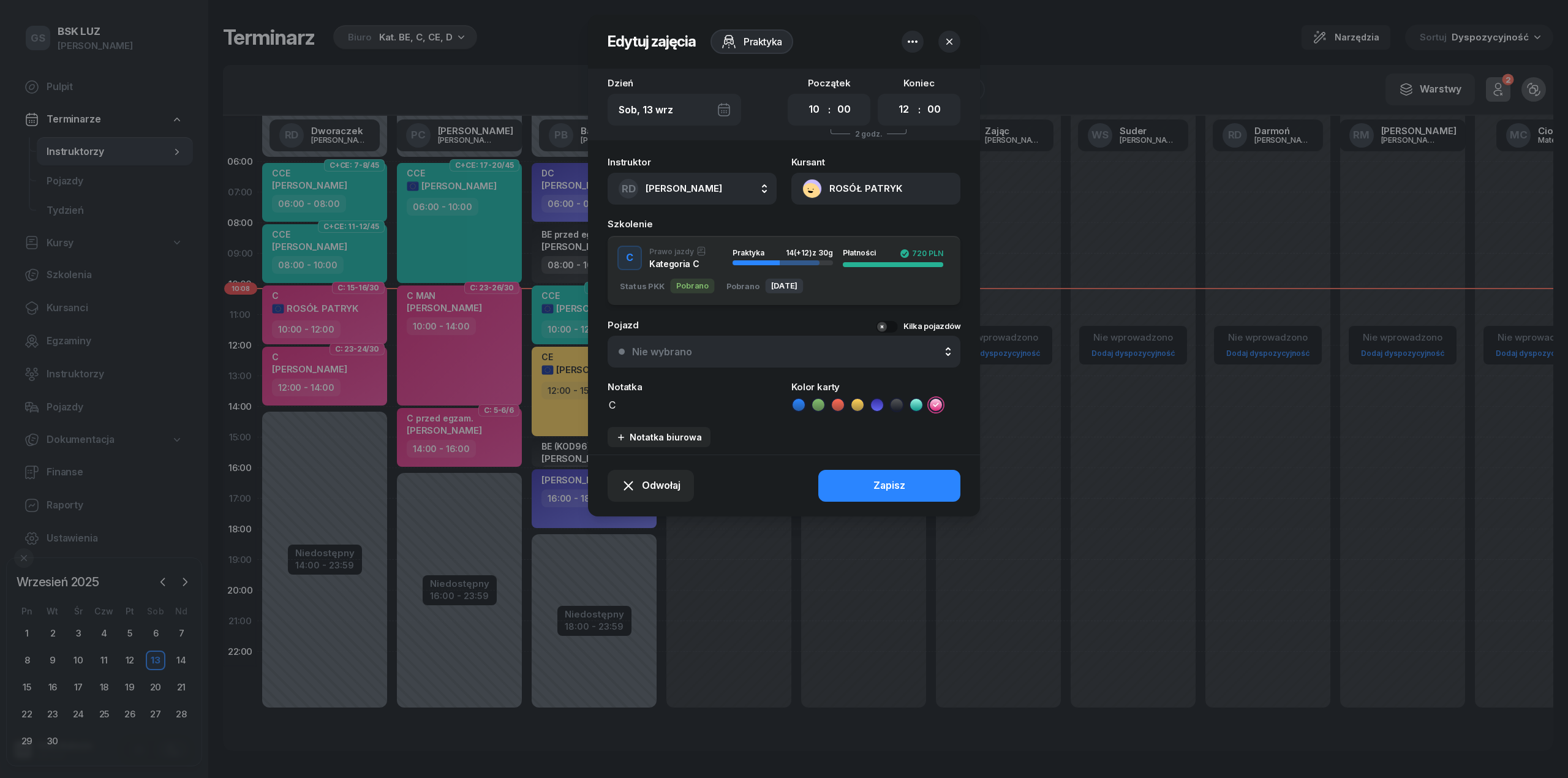
click at [810, 189] on button "ROSÓŁ PATRYK" at bounding box center [876, 189] width 169 height 32
click at [828, 234] on div "Otwórz profil" at bounding box center [831, 231] width 59 height 16
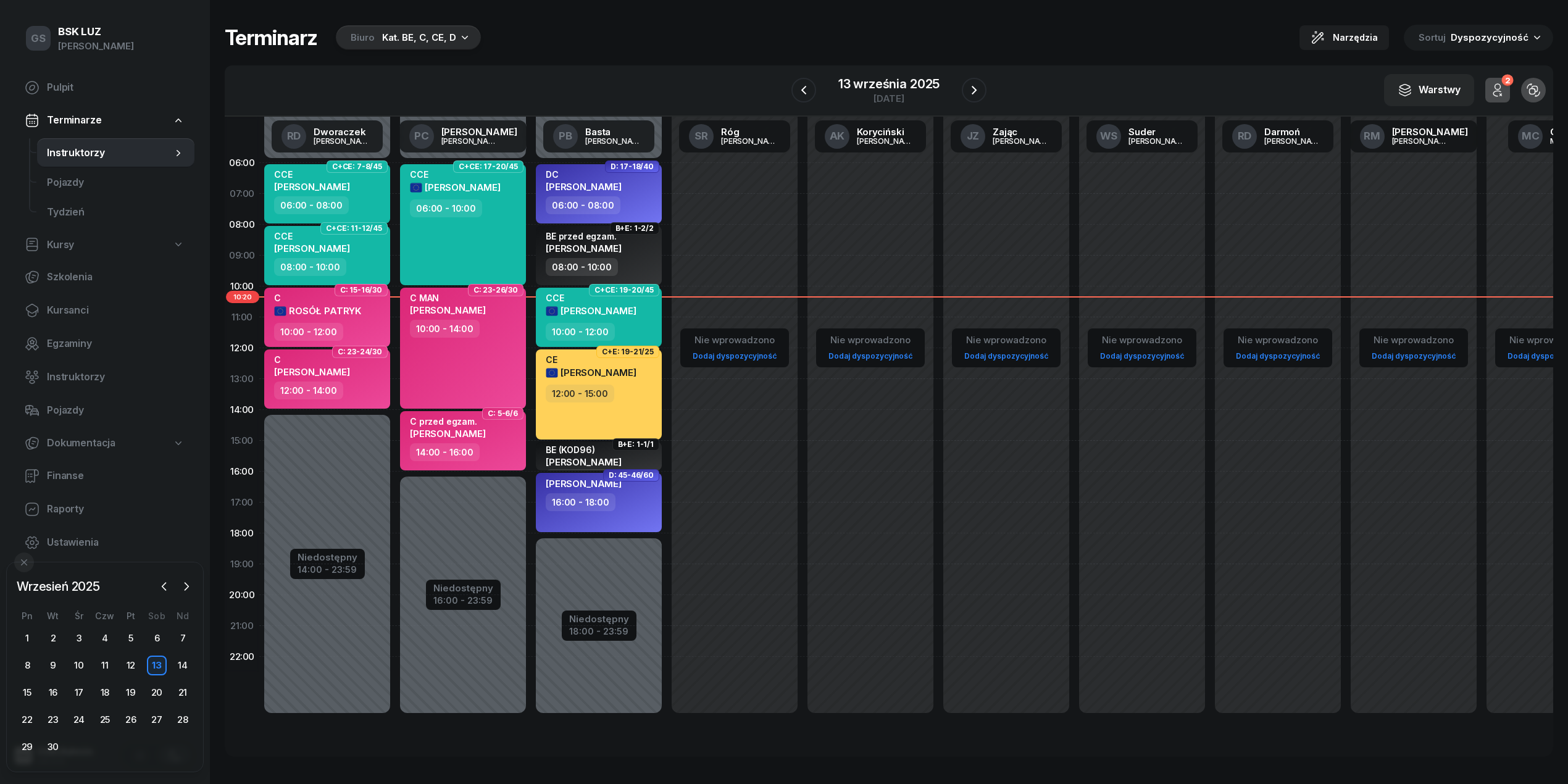
click at [459, 35] on icon "button" at bounding box center [465, 36] width 12 height 12
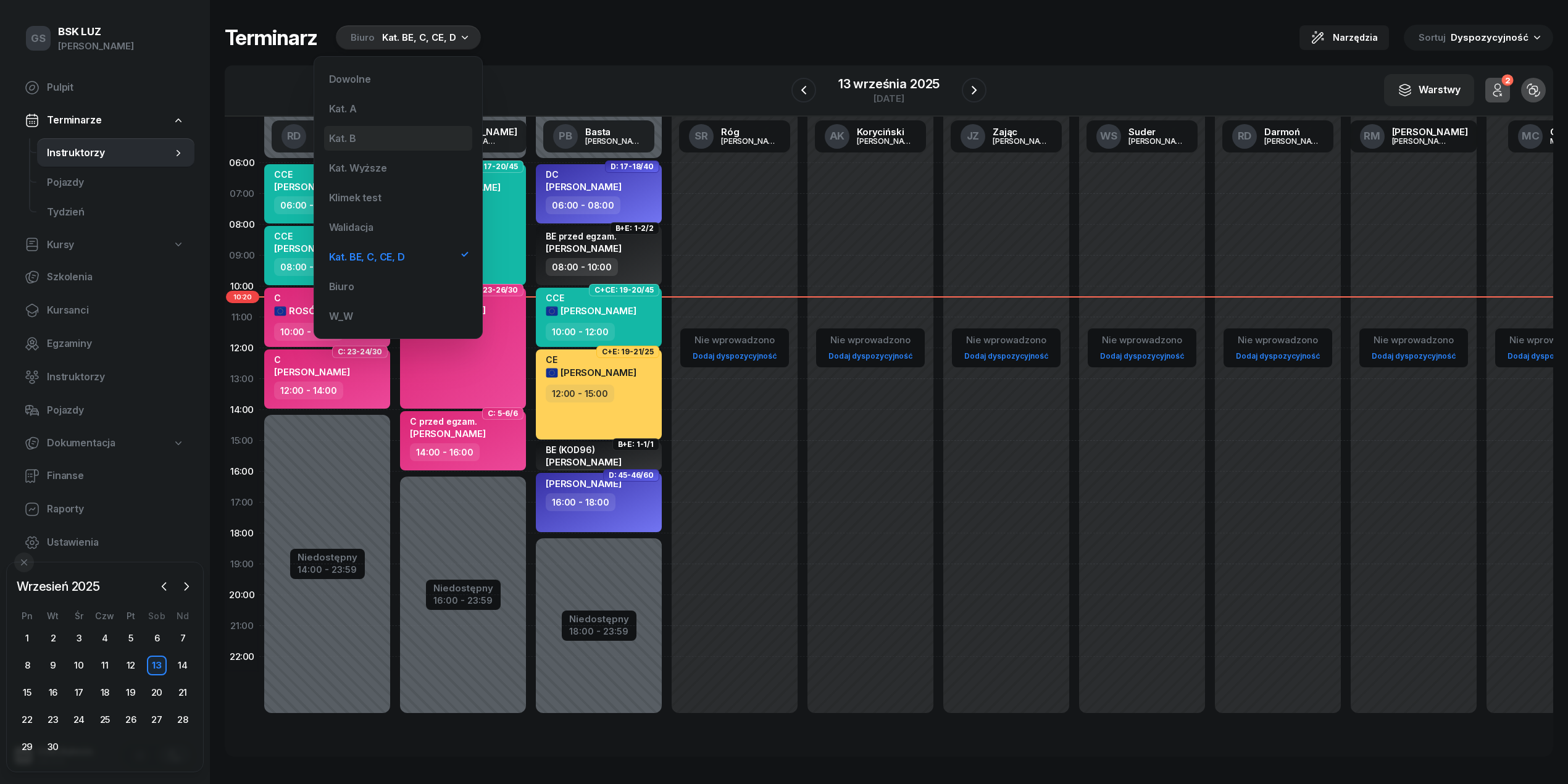
click at [336, 139] on div "Kat. B" at bounding box center [342, 138] width 27 height 10
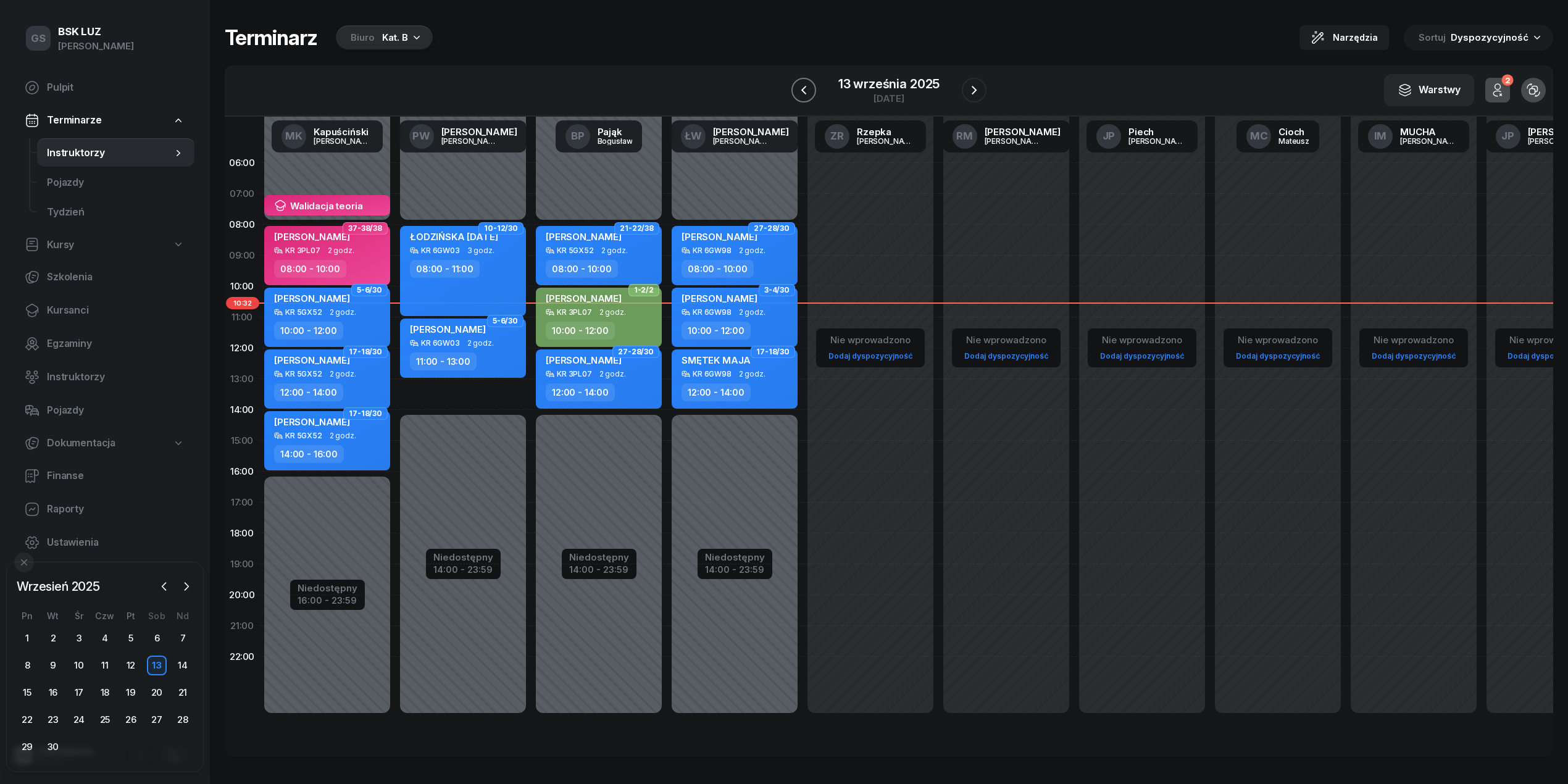
click at [805, 90] on icon "button" at bounding box center [804, 90] width 14 height 14
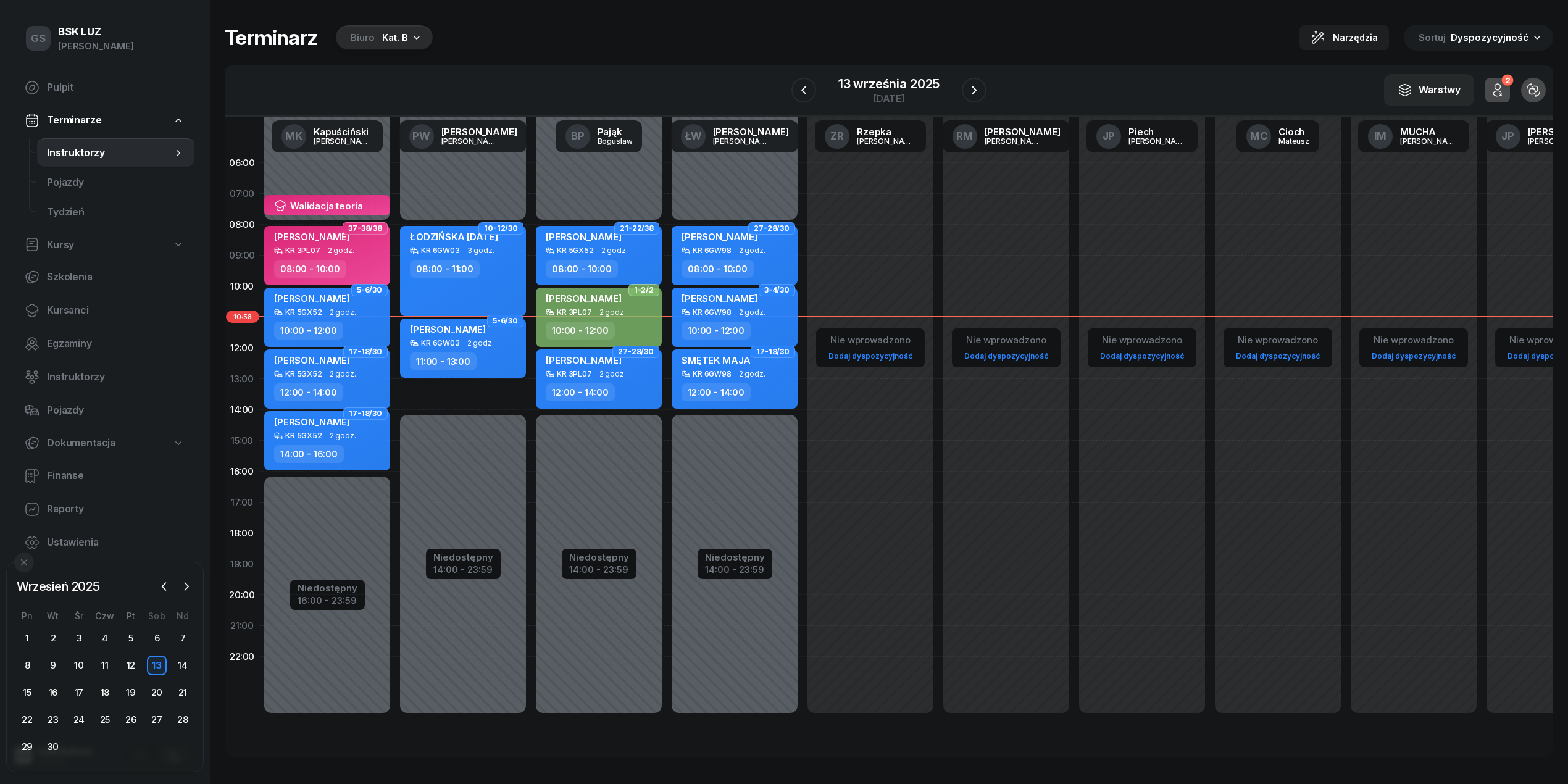
click at [465, 330] on span "[PERSON_NAME]" at bounding box center [448, 329] width 76 height 12
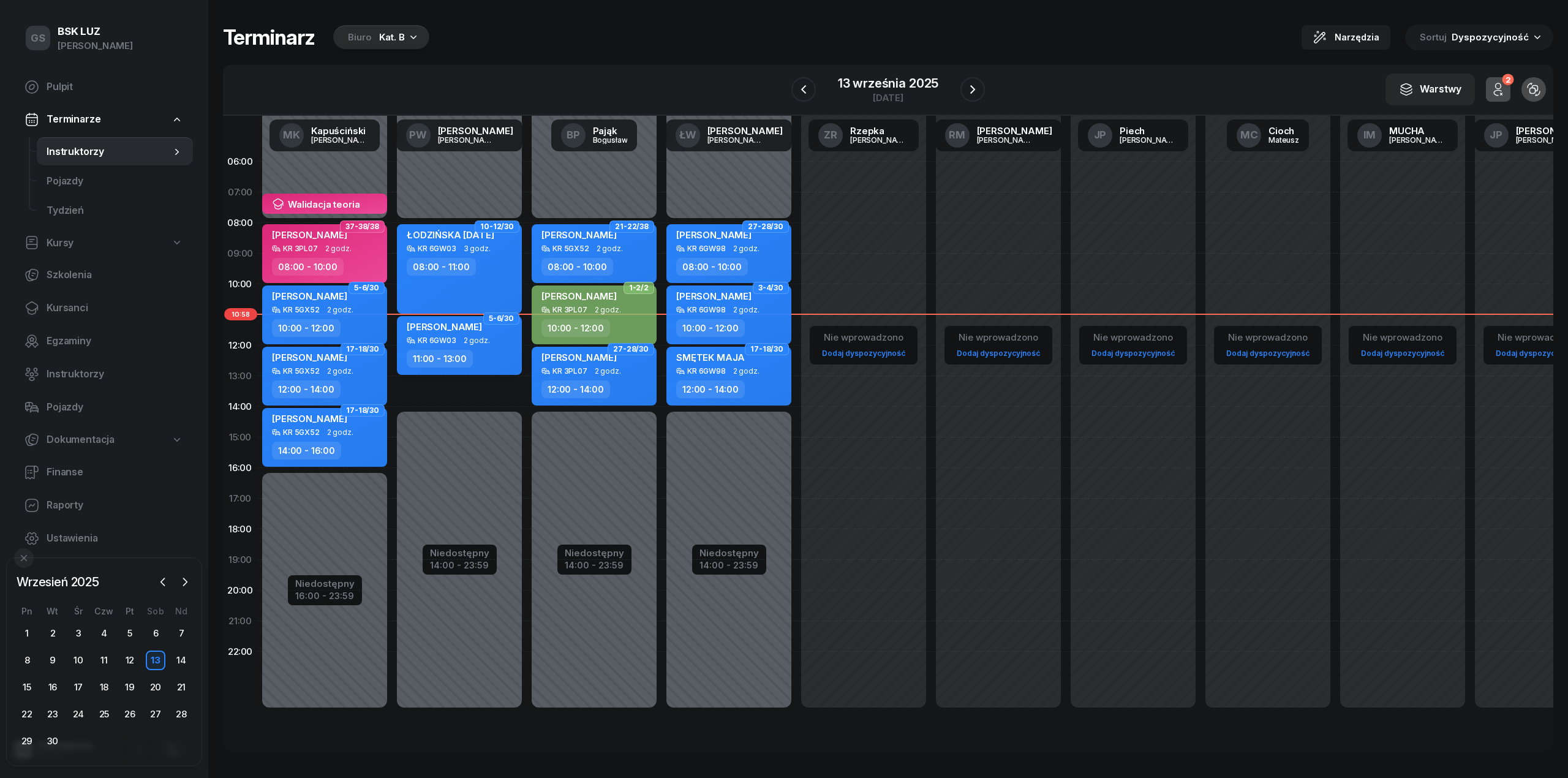
select select "11"
select select "13"
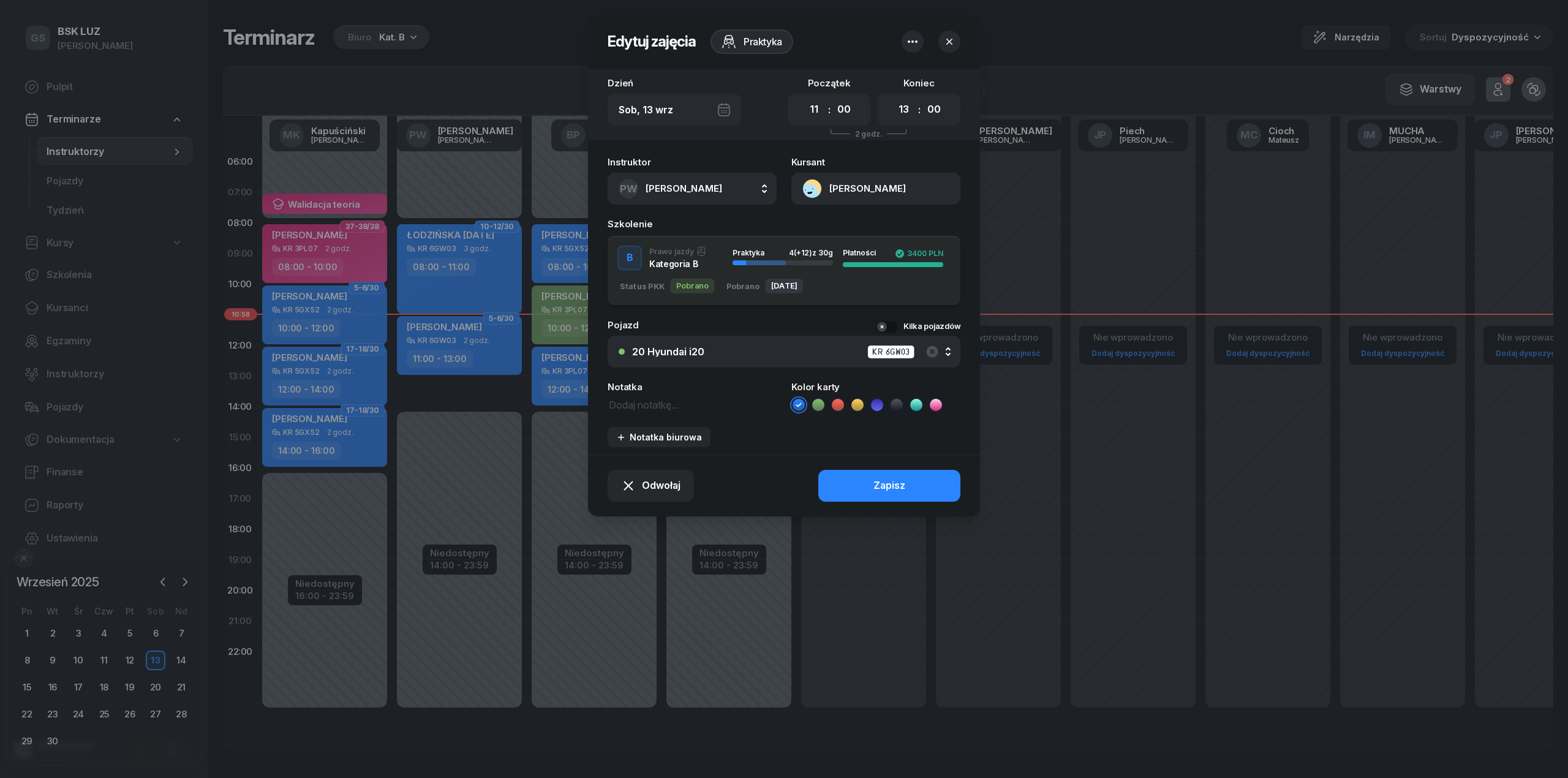
click at [810, 189] on button "[PERSON_NAME]" at bounding box center [876, 189] width 169 height 32
click at [812, 221] on link "Otwórz profil" at bounding box center [874, 231] width 160 height 30
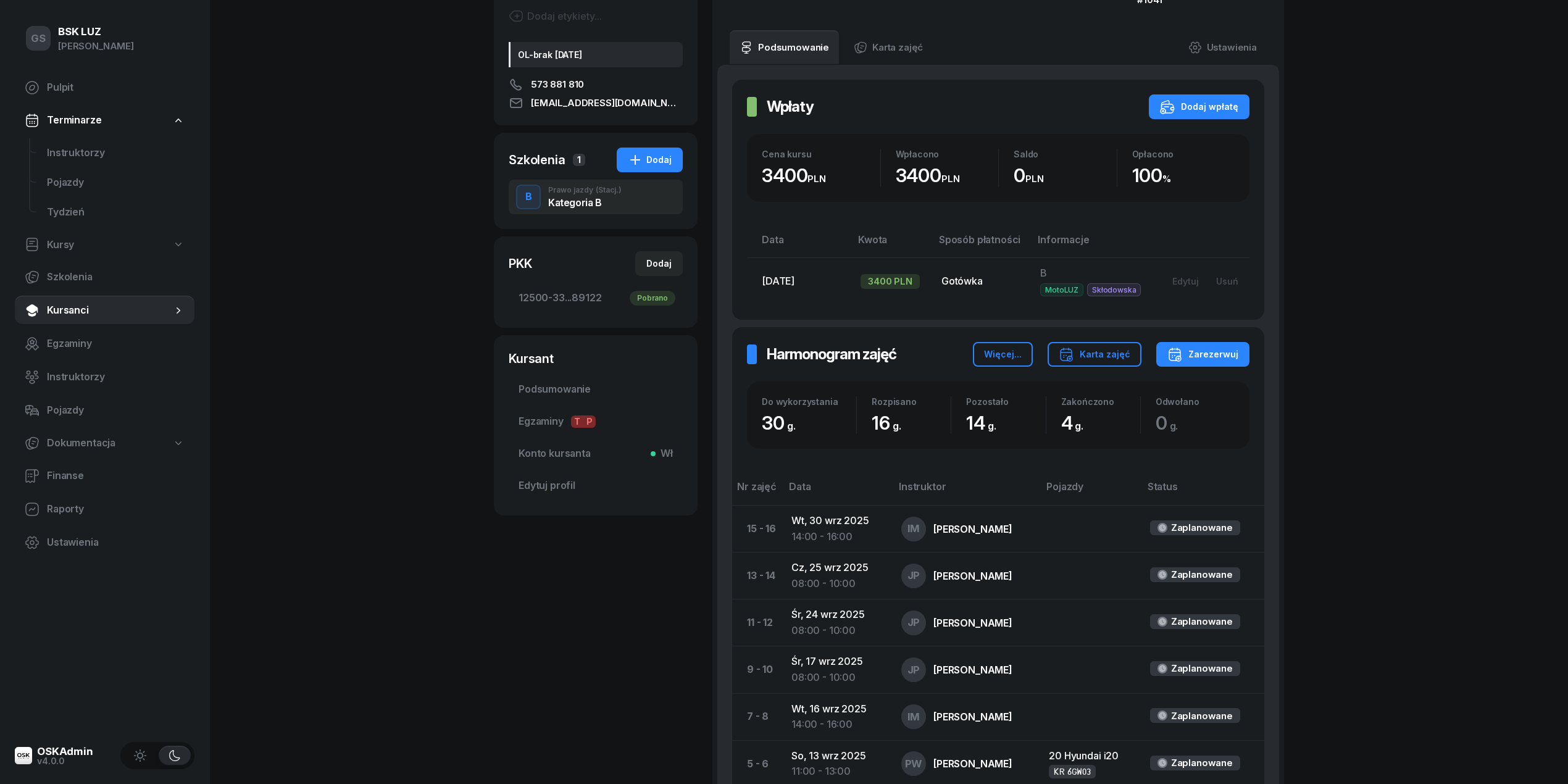
scroll to position [164, 0]
click at [542, 454] on span "Konto kursanta Wł" at bounding box center [596, 455] width 154 height 16
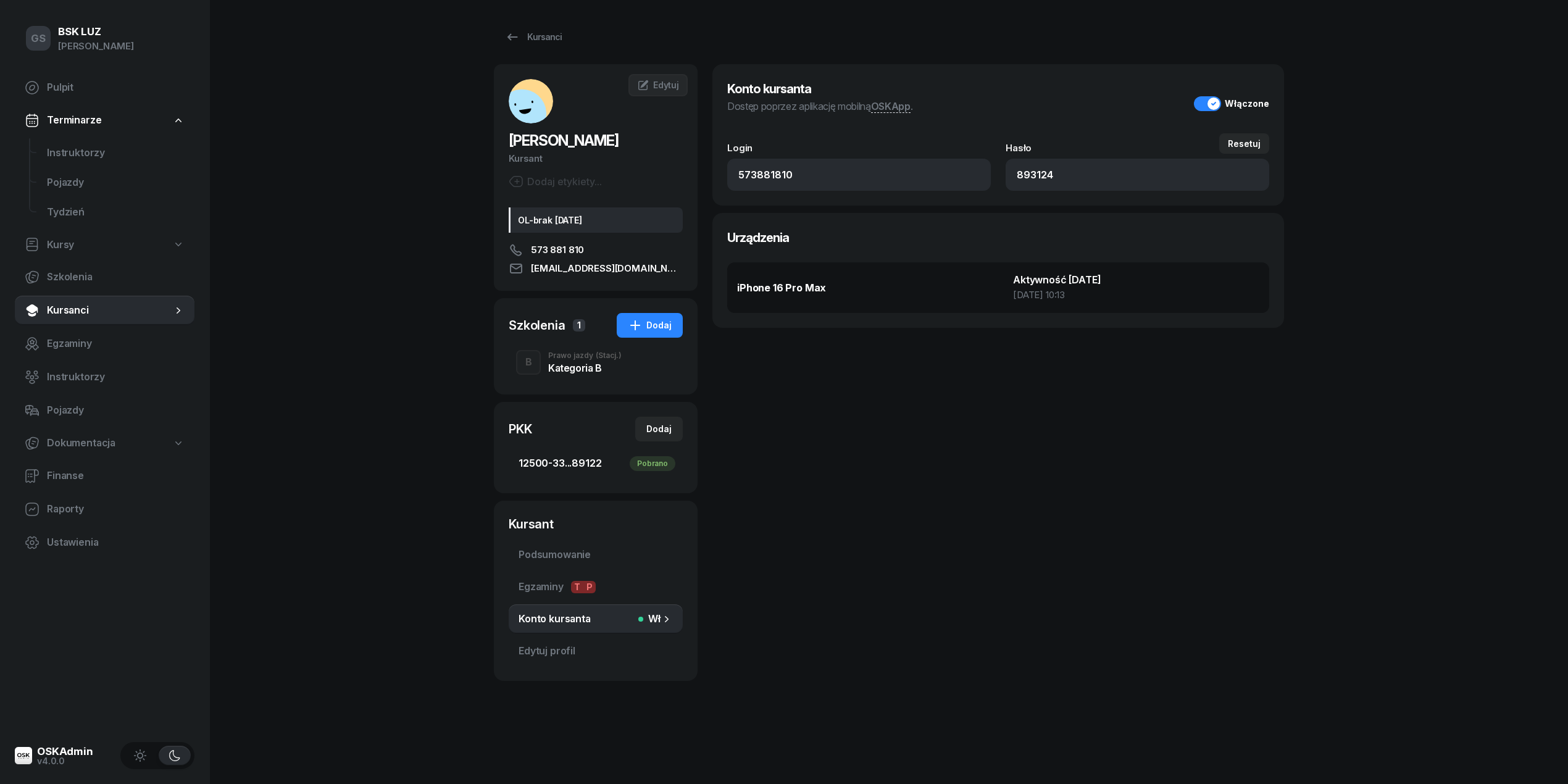
click at [531, 461] on span "12500-33...89122 Pobrano" at bounding box center [596, 464] width 154 height 16
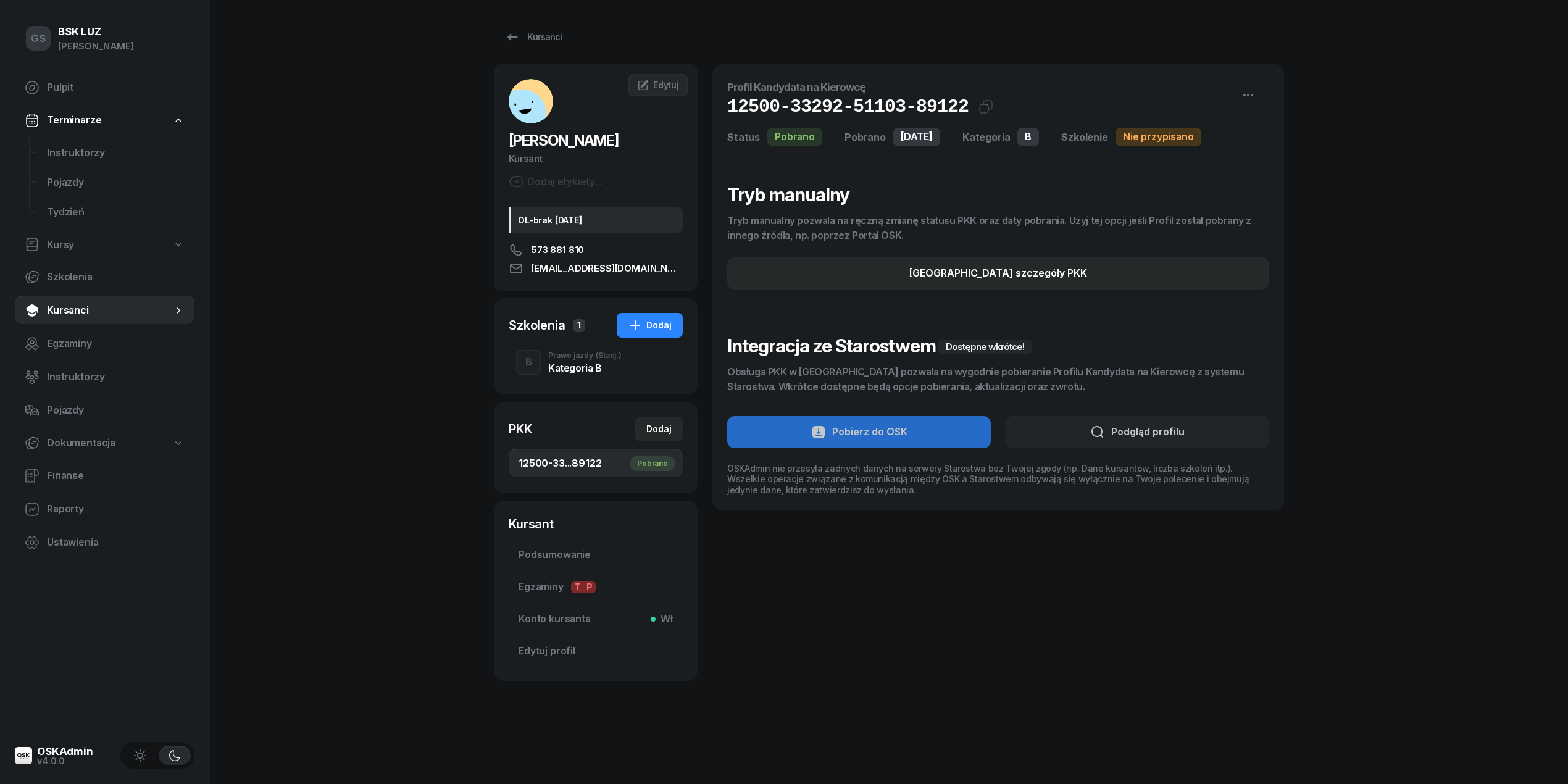
click at [1122, 435] on section "Tryb manualny Tryb manualny pozwala na ręczną zmianę statusu PKK oraz daty pobr…" at bounding box center [998, 339] width 542 height 312
click at [1136, 430] on section "Tryb manualny Tryb manualny pozwala na ręczną zmianę statusu PKK oraz daty pobr…" at bounding box center [998, 339] width 542 height 312
click at [78, 158] on span "Instruktorzy" at bounding box center [115, 153] width 137 height 16
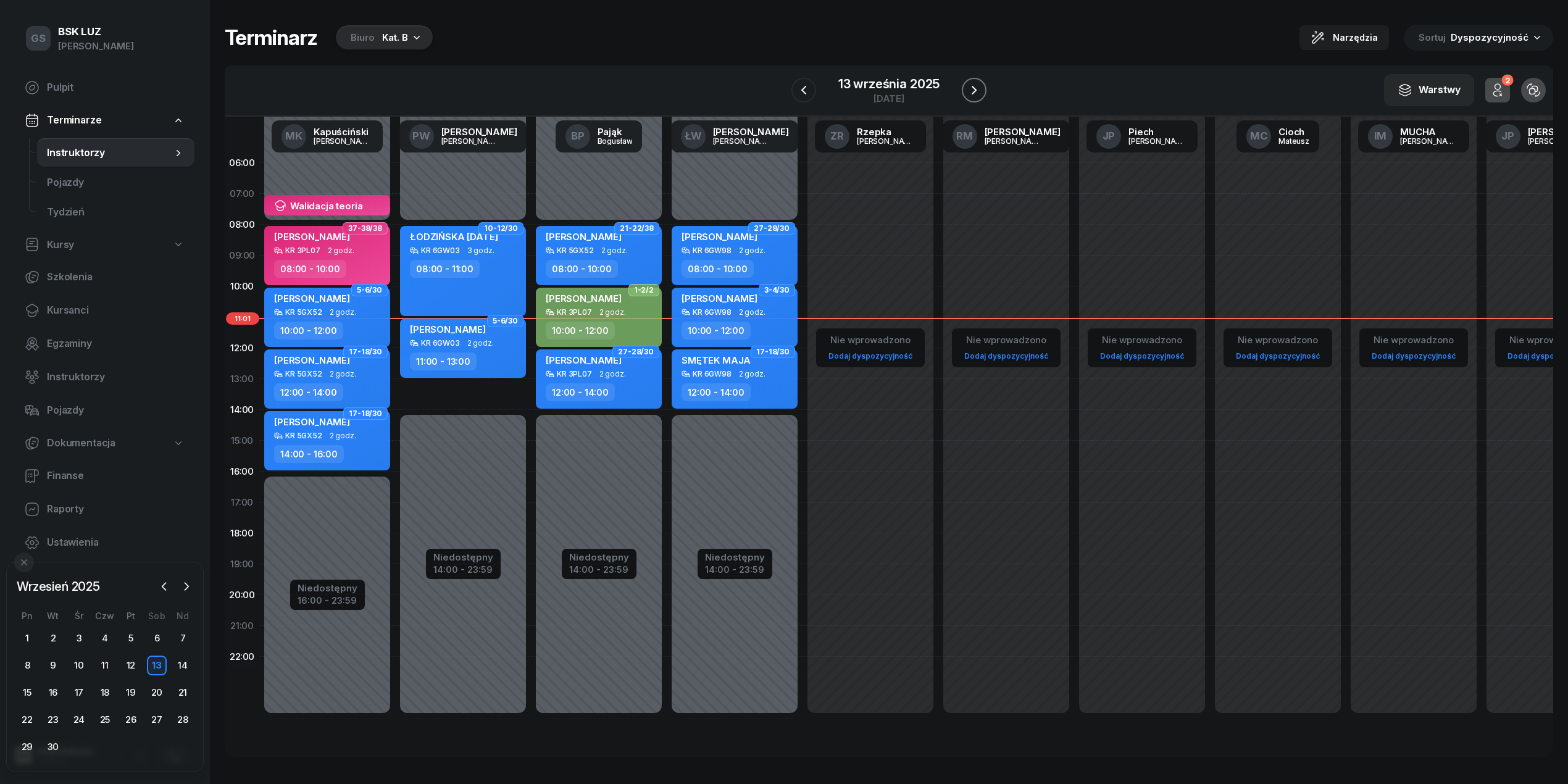
click at [976, 92] on icon "button" at bounding box center [974, 90] width 14 height 14
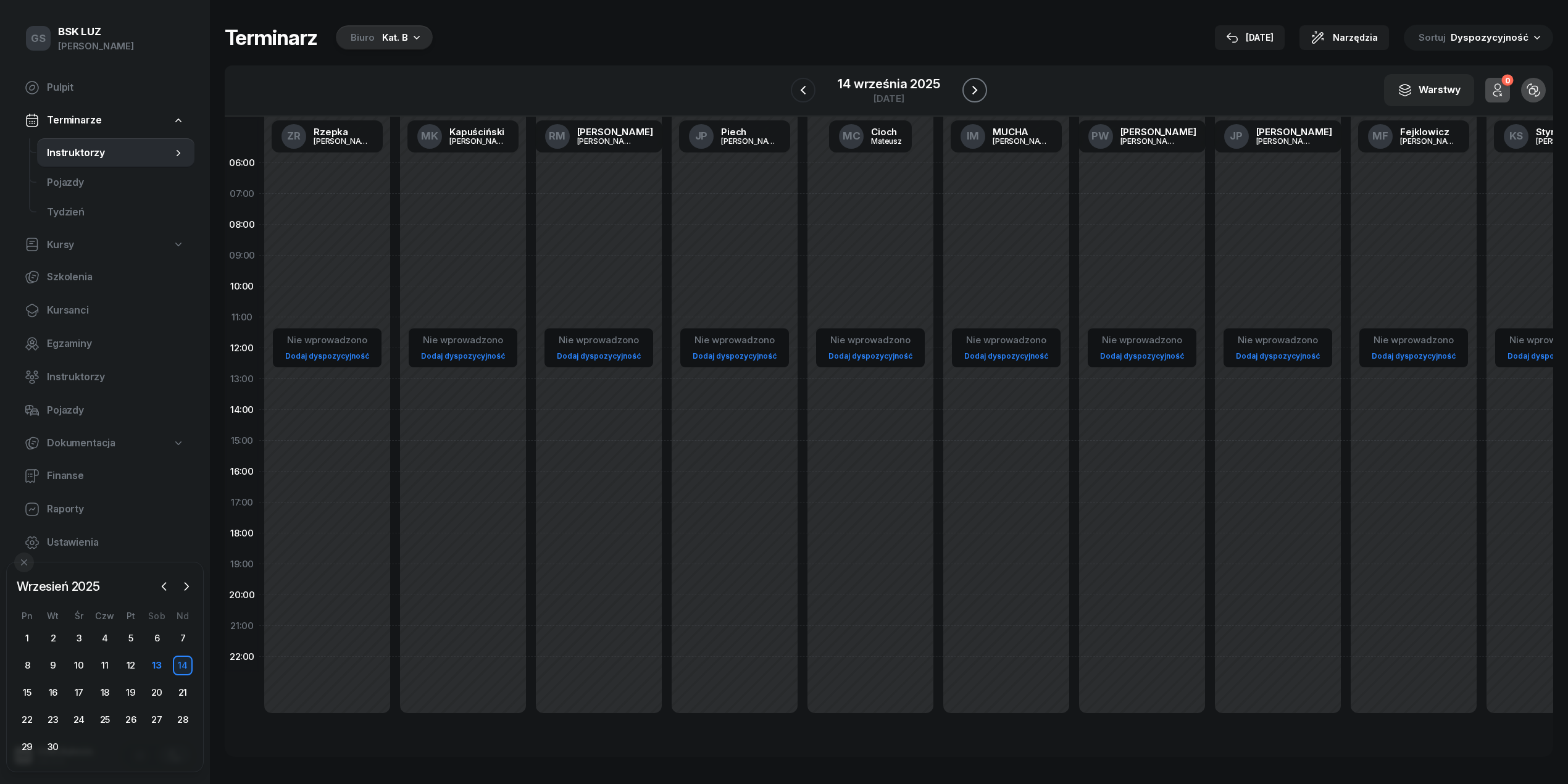
click at [976, 90] on icon "button" at bounding box center [975, 90] width 5 height 9
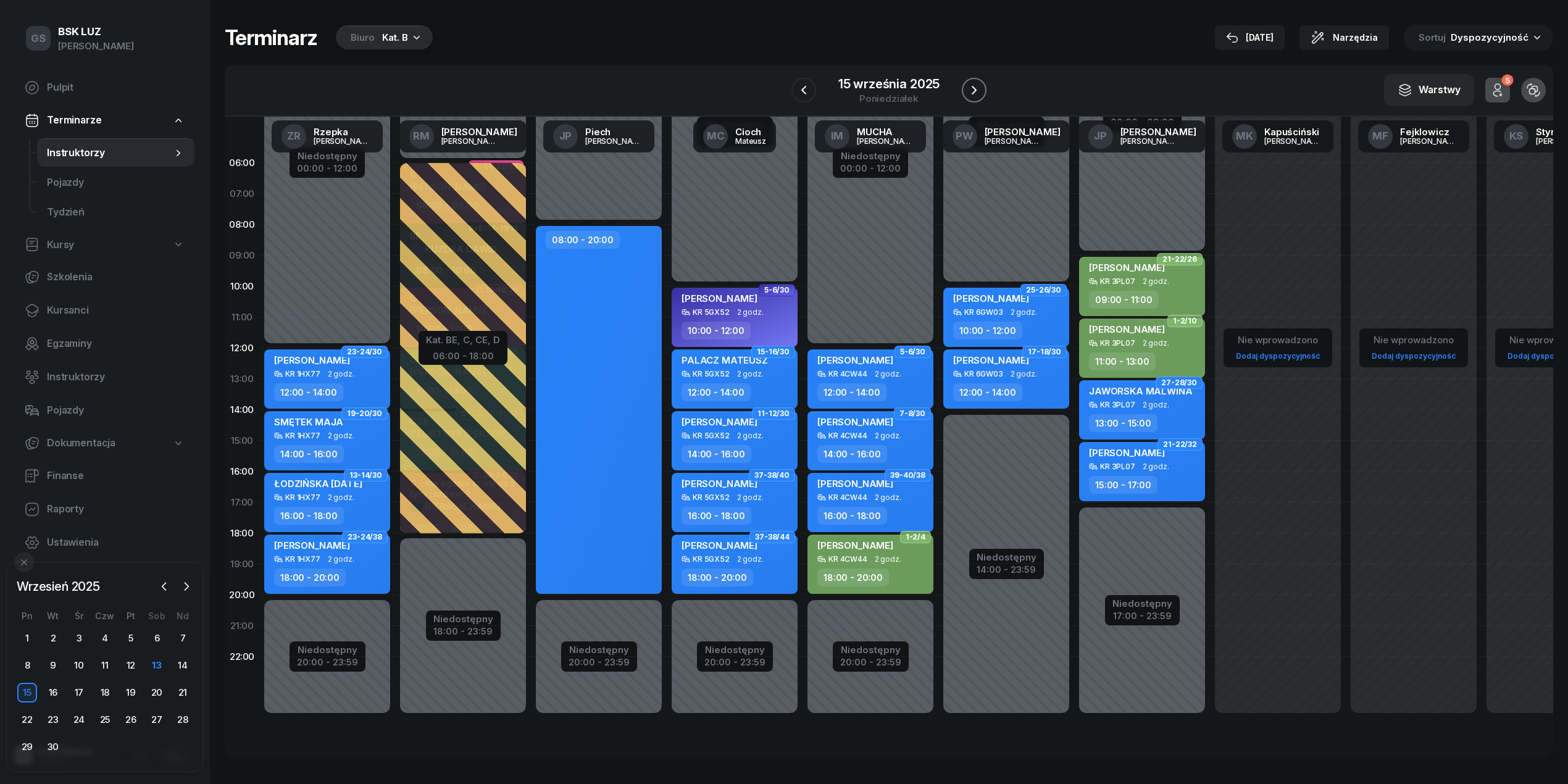
click at [976, 90] on icon "button" at bounding box center [974, 90] width 5 height 9
